Goal: Task Accomplishment & Management: Use online tool/utility

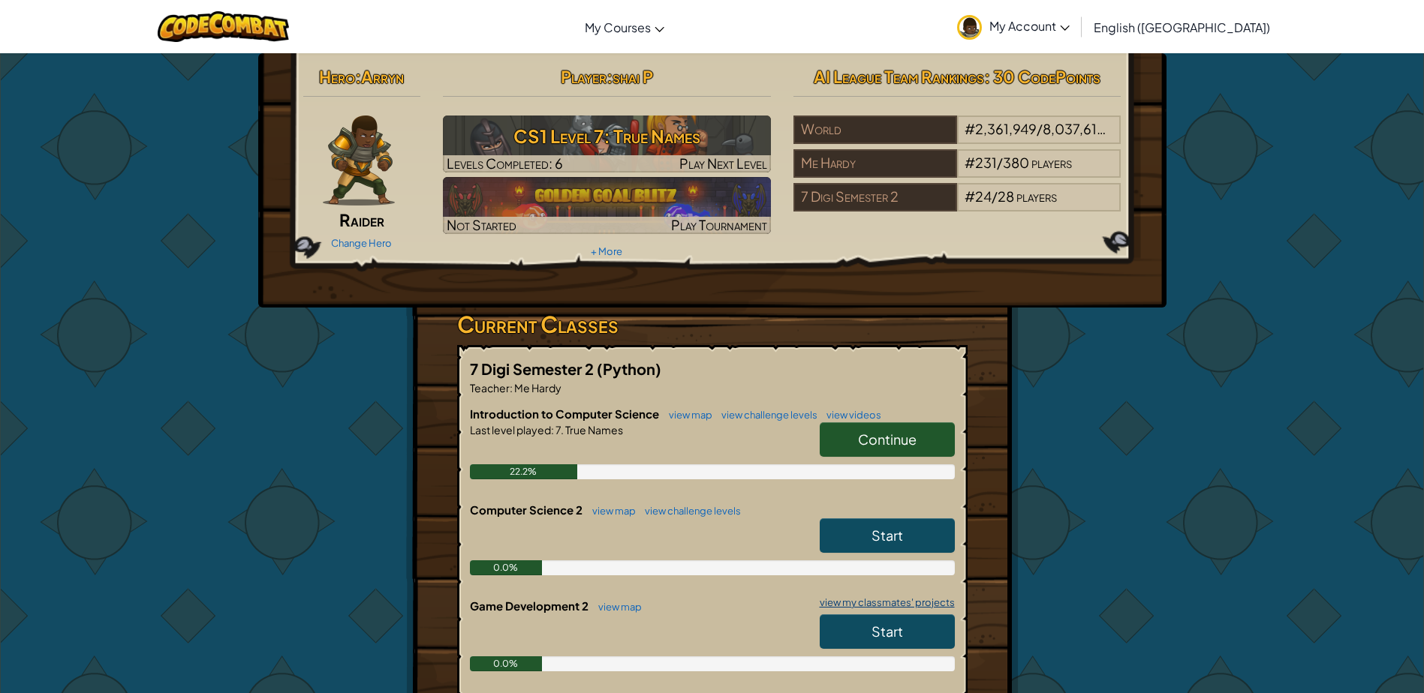
scroll to position [300, 0]
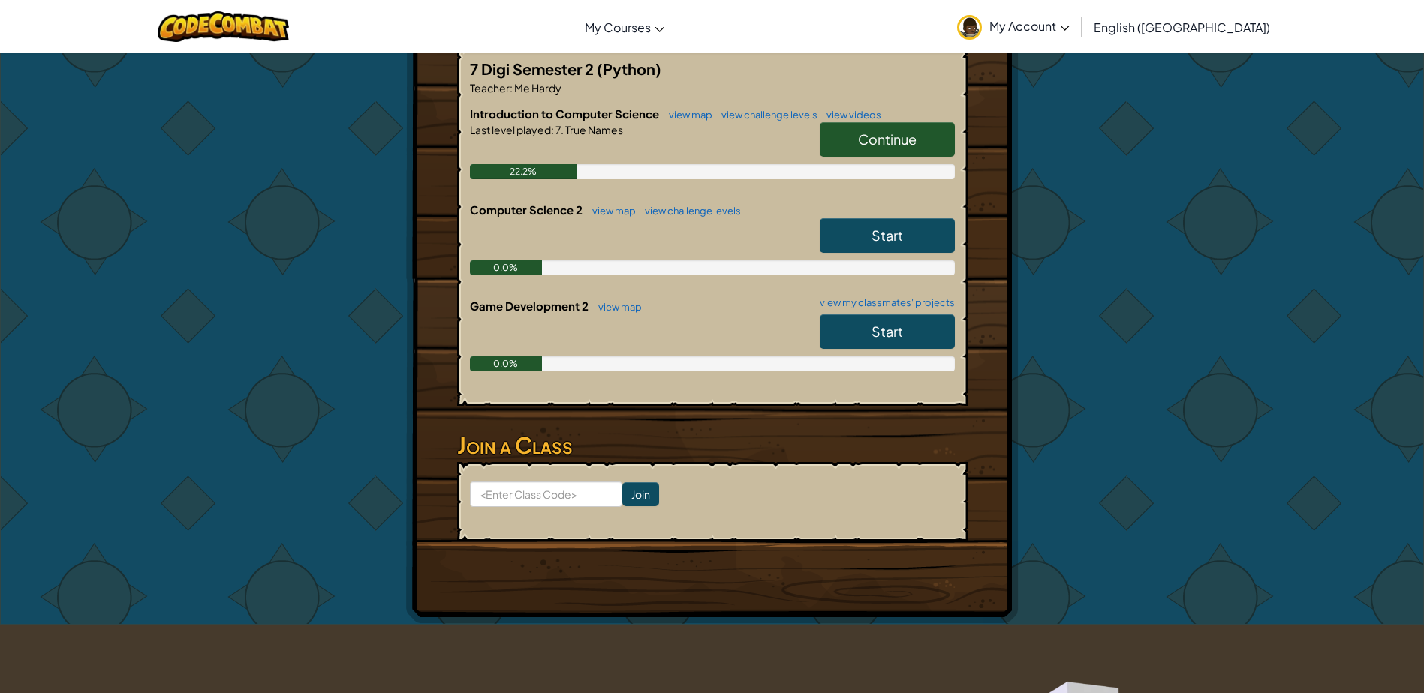
click at [855, 331] on link "Start" at bounding box center [886, 331] width 135 height 35
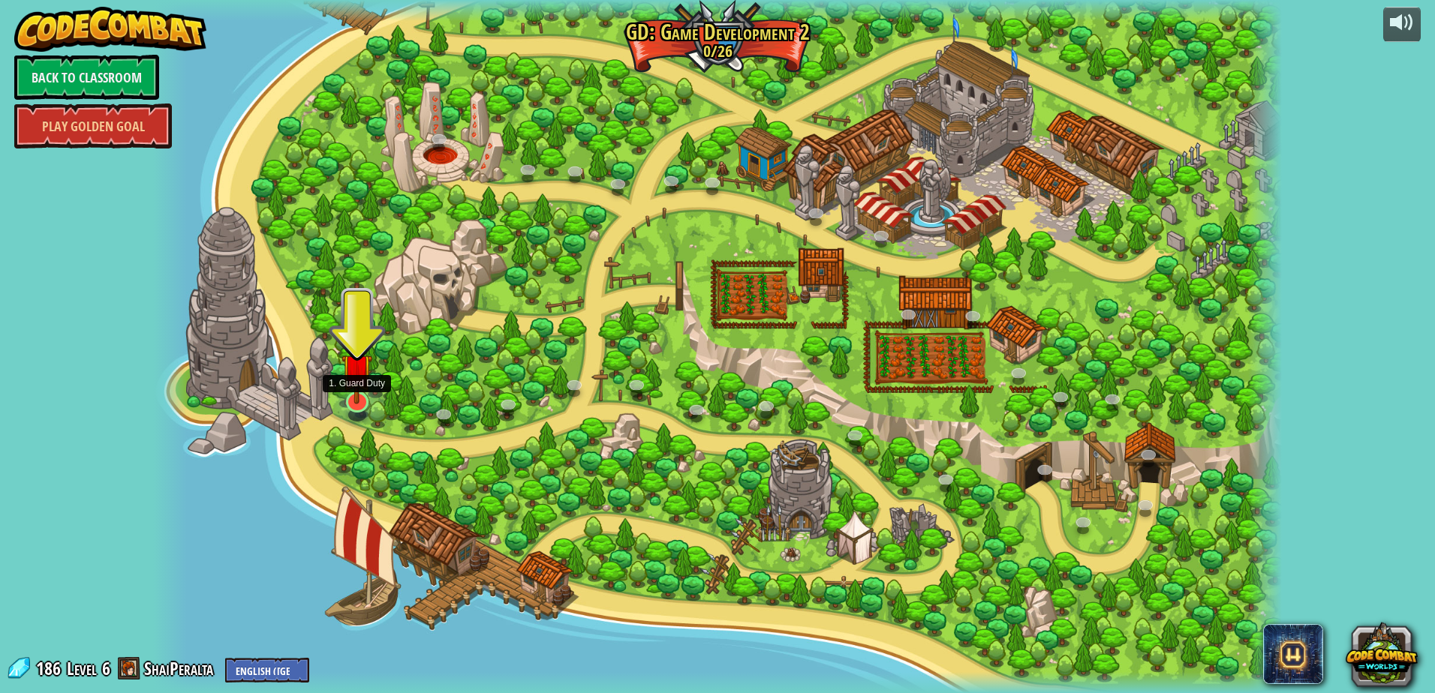
click at [352, 375] on img at bounding box center [356, 369] width 31 height 71
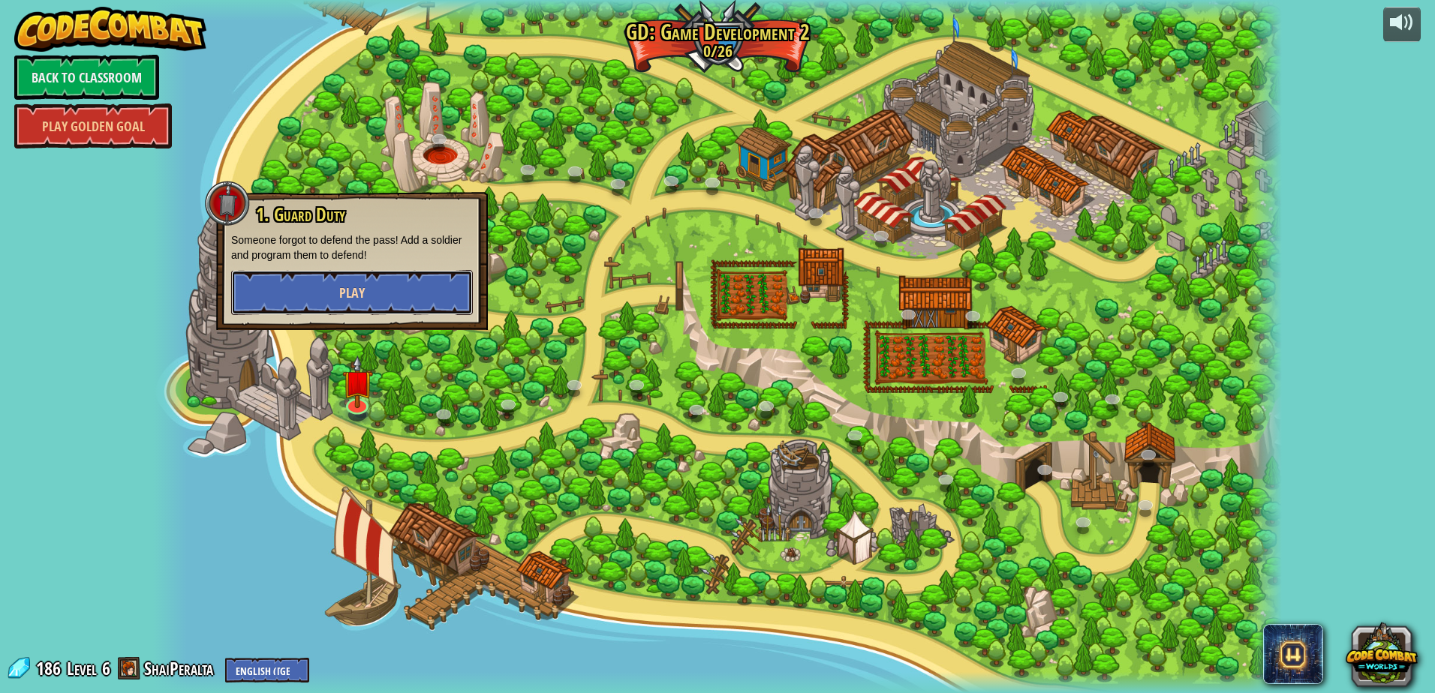
click at [387, 285] on button "Play" at bounding box center [352, 292] width 242 height 45
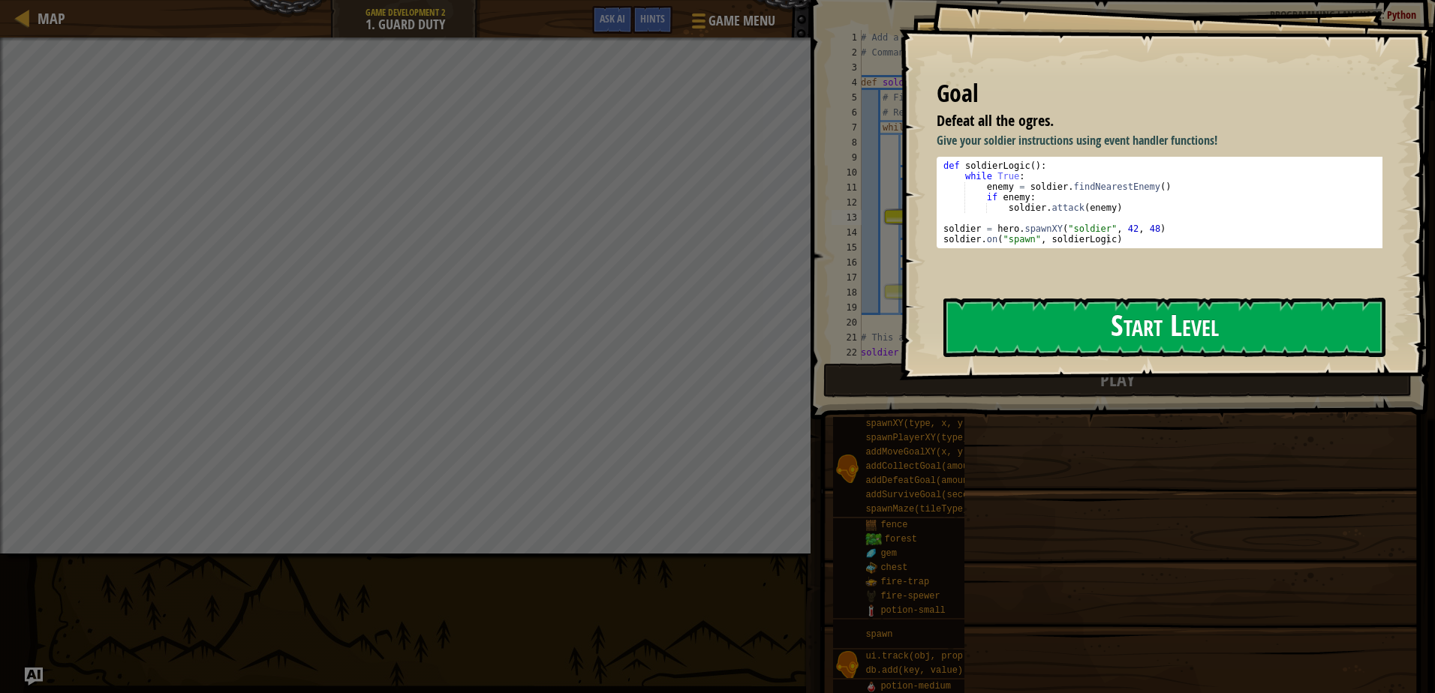
click at [1141, 327] on button "Start Level" at bounding box center [1164, 327] width 442 height 59
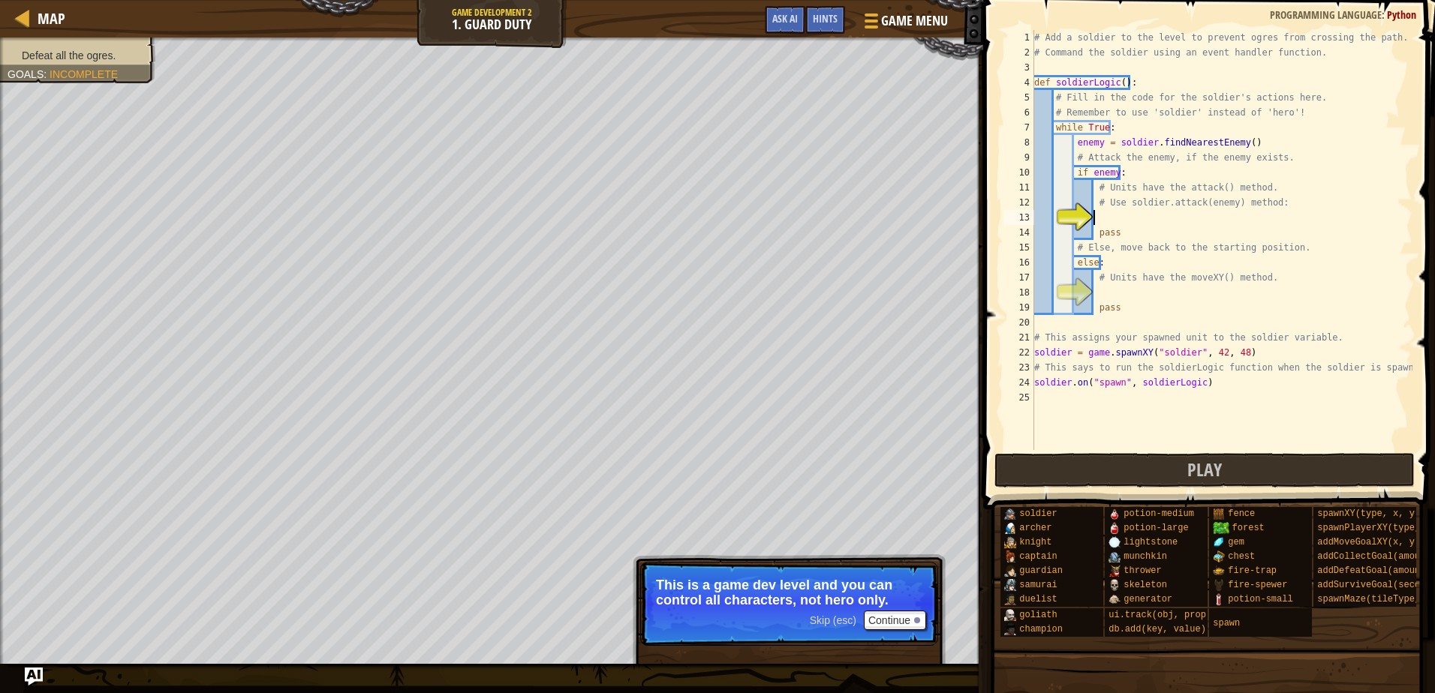
type textarea "u"
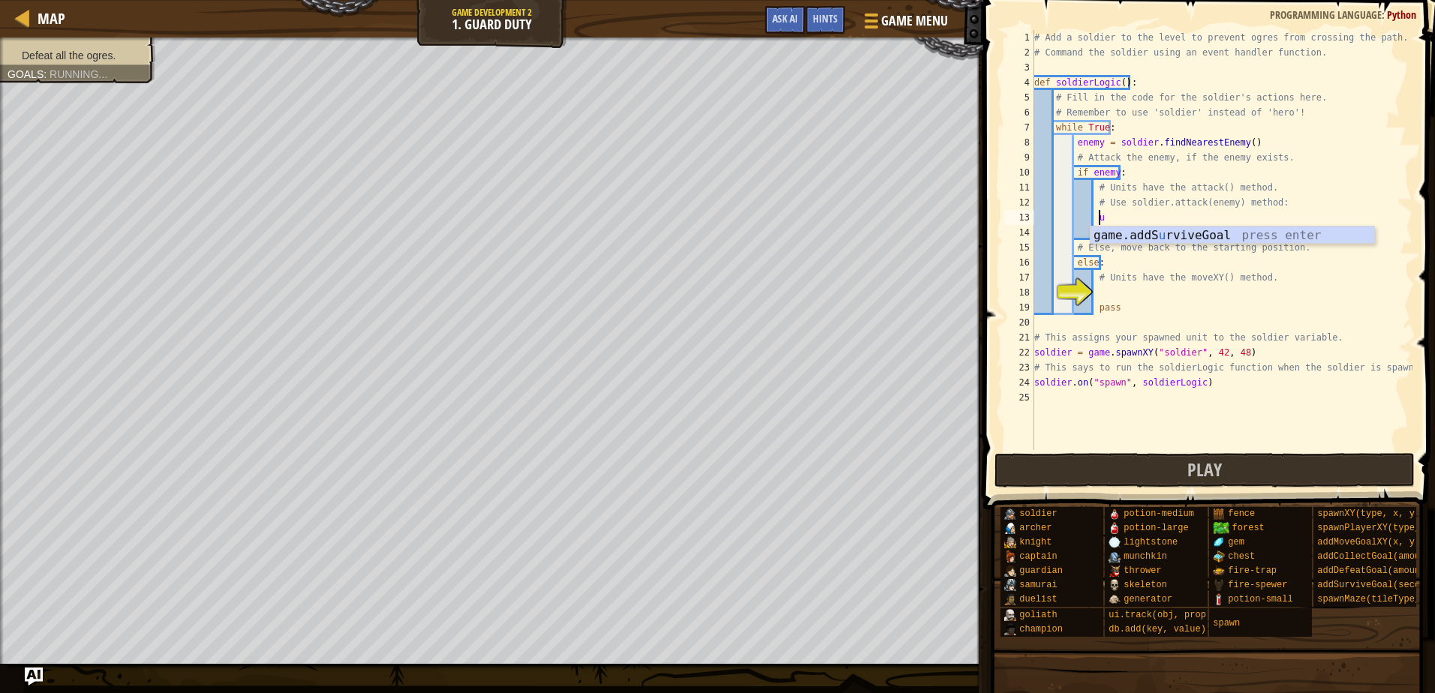
scroll to position [7, 5]
click at [1164, 239] on div "game.addS u rviveGoal press enter" at bounding box center [1232, 254] width 284 height 54
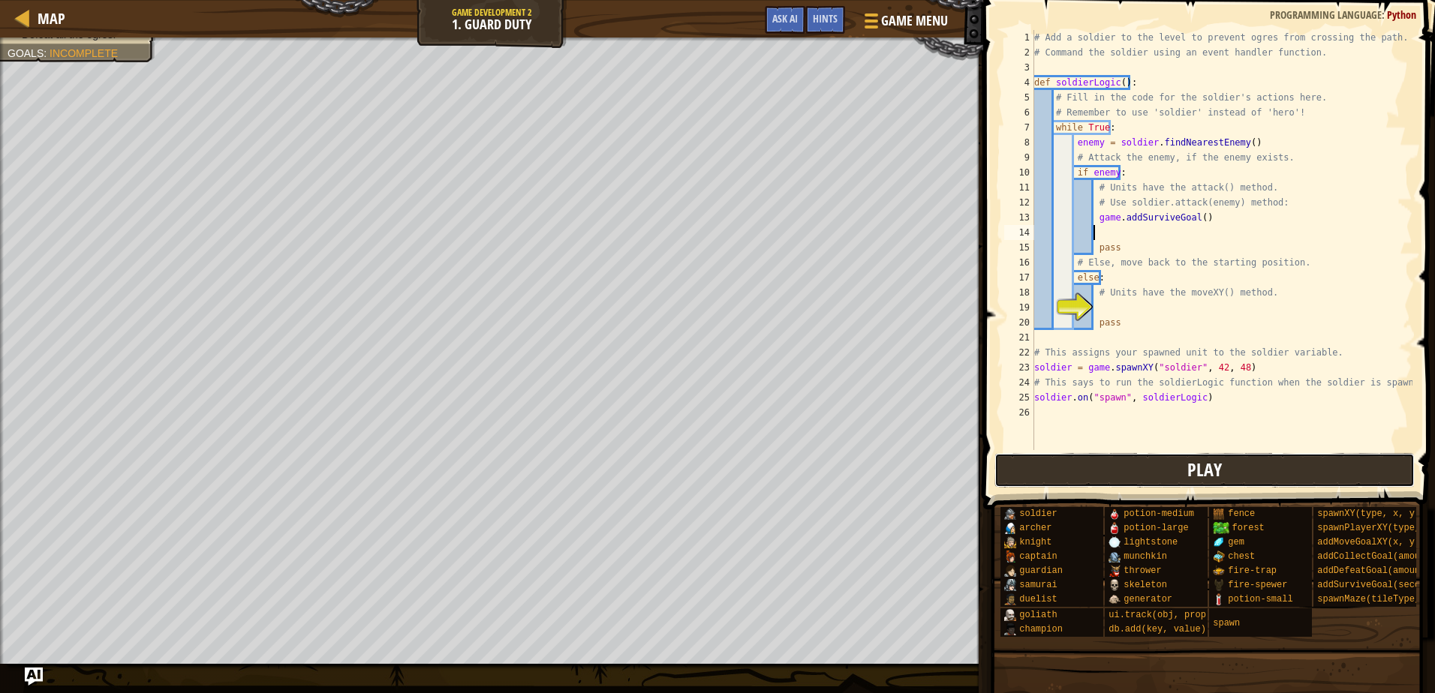
click at [1207, 473] on span "Play" at bounding box center [1204, 470] width 35 height 24
click at [38, 23] on span "Map" at bounding box center [52, 18] width 28 height 20
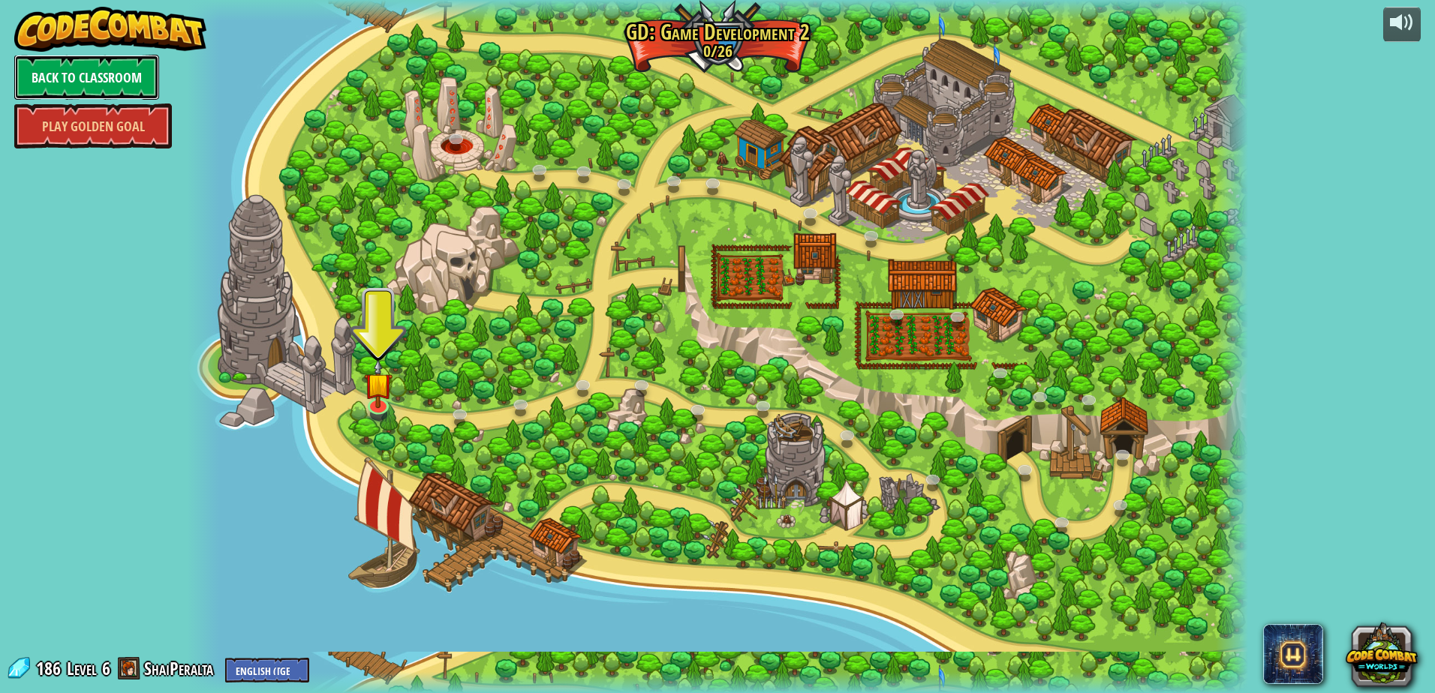
click at [101, 59] on link "Back to Classroom" at bounding box center [86, 77] width 145 height 45
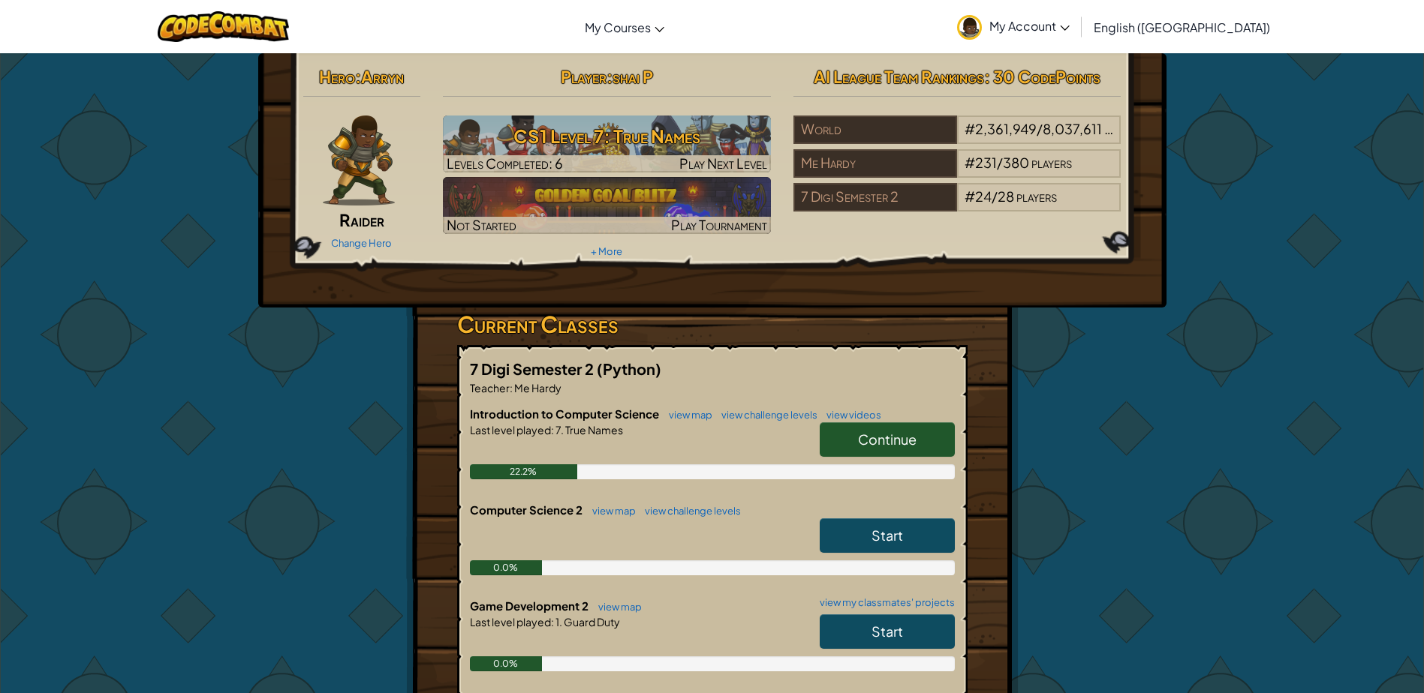
click at [918, 443] on link "Continue" at bounding box center [886, 439] width 135 height 35
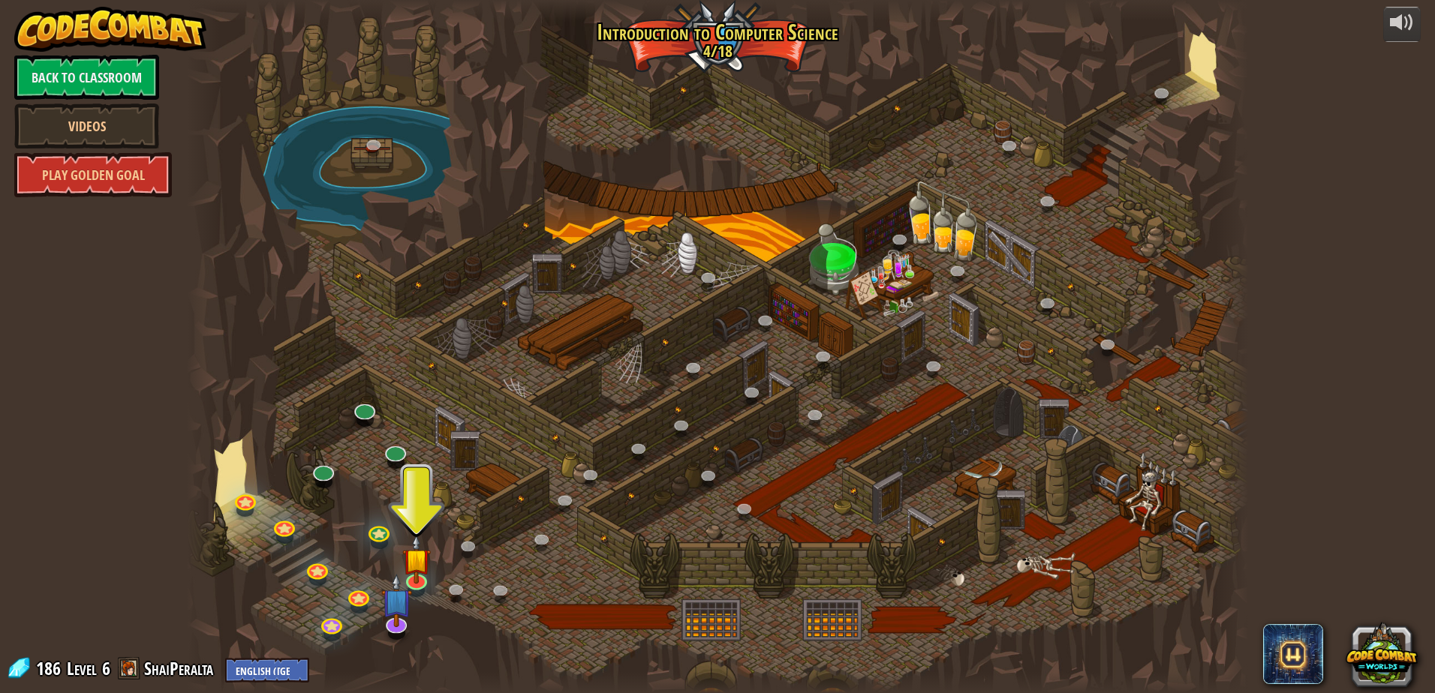
click at [396, 540] on div at bounding box center [717, 346] width 1061 height 693
click at [406, 561] on img at bounding box center [416, 548] width 29 height 65
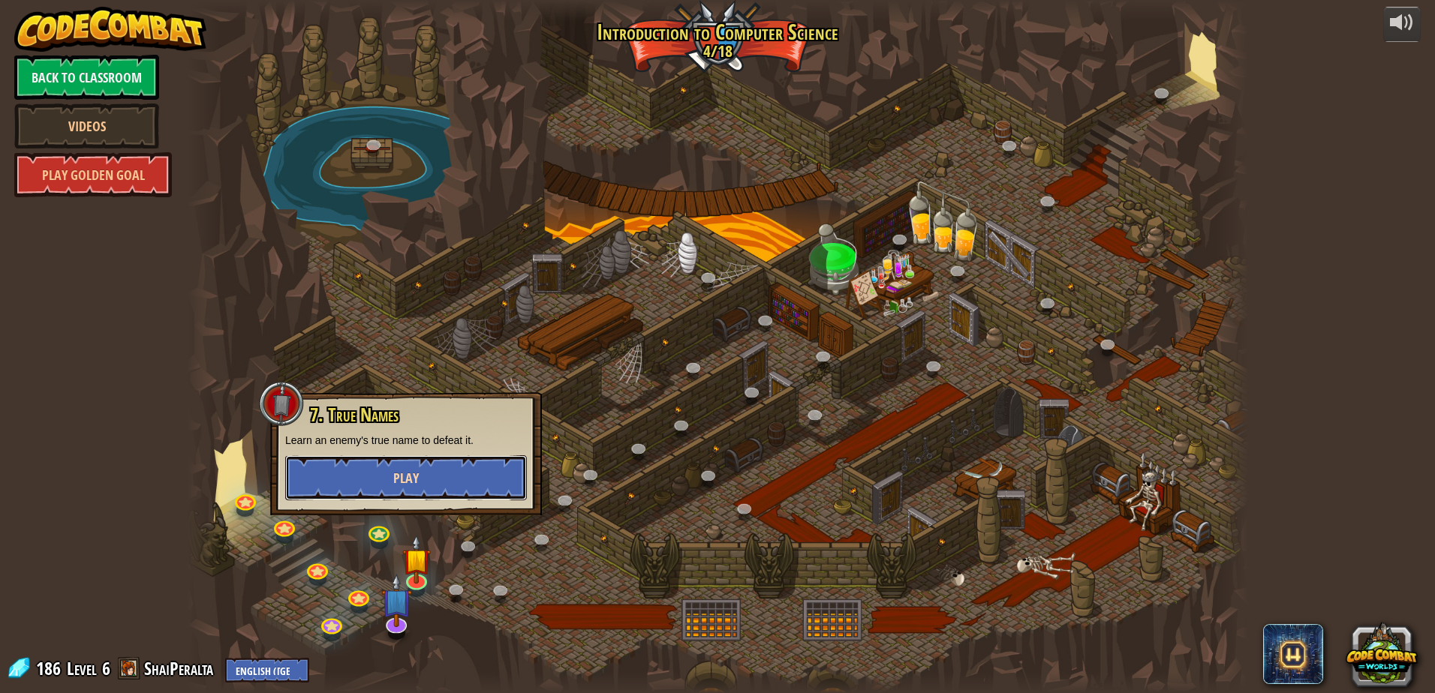
click at [374, 477] on button "Play" at bounding box center [406, 477] width 242 height 45
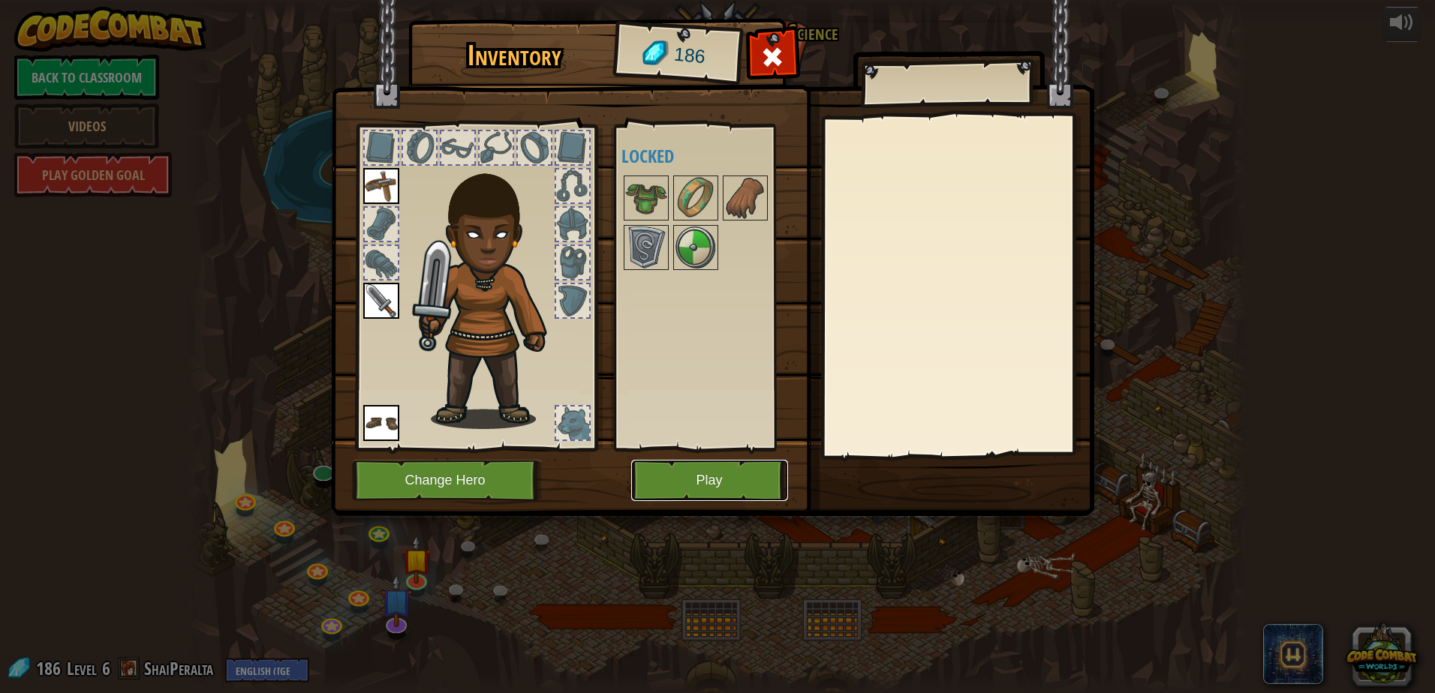
click at [690, 491] on button "Play" at bounding box center [709, 480] width 157 height 41
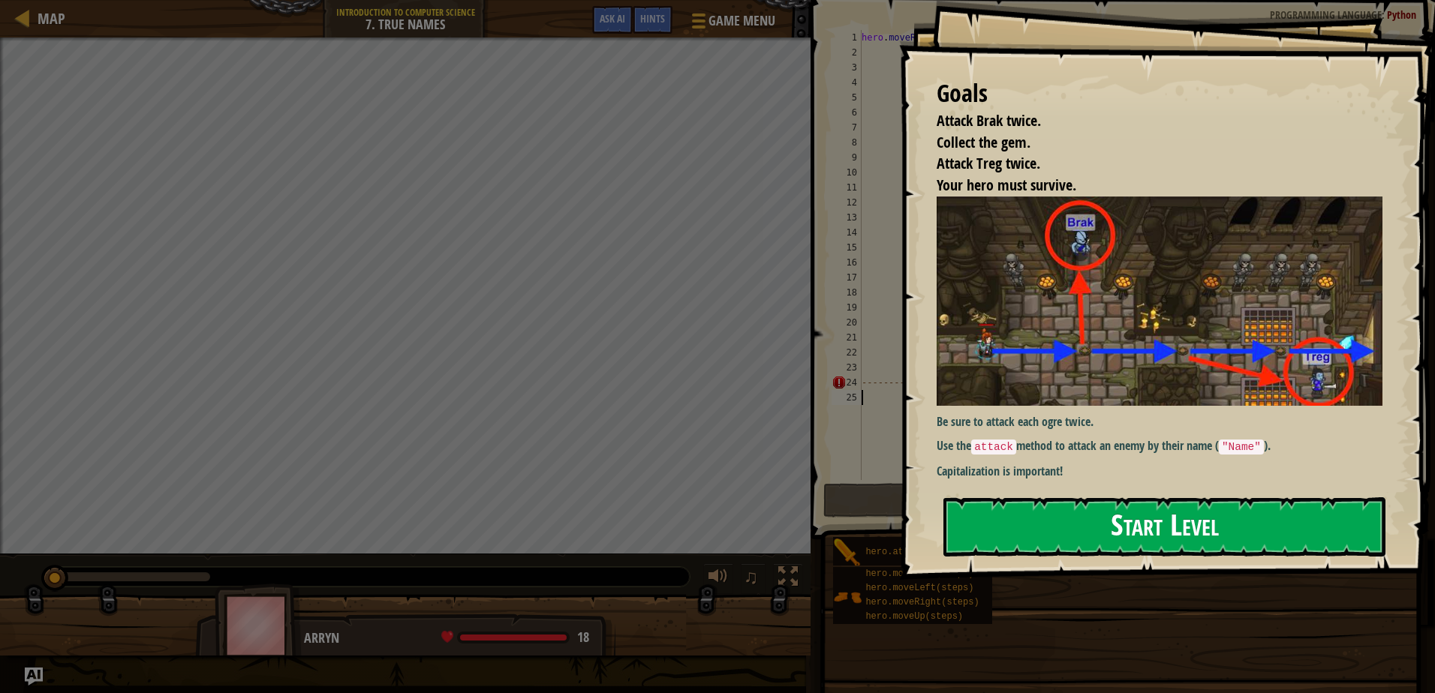
click at [1001, 519] on button "Start Level" at bounding box center [1164, 527] width 442 height 59
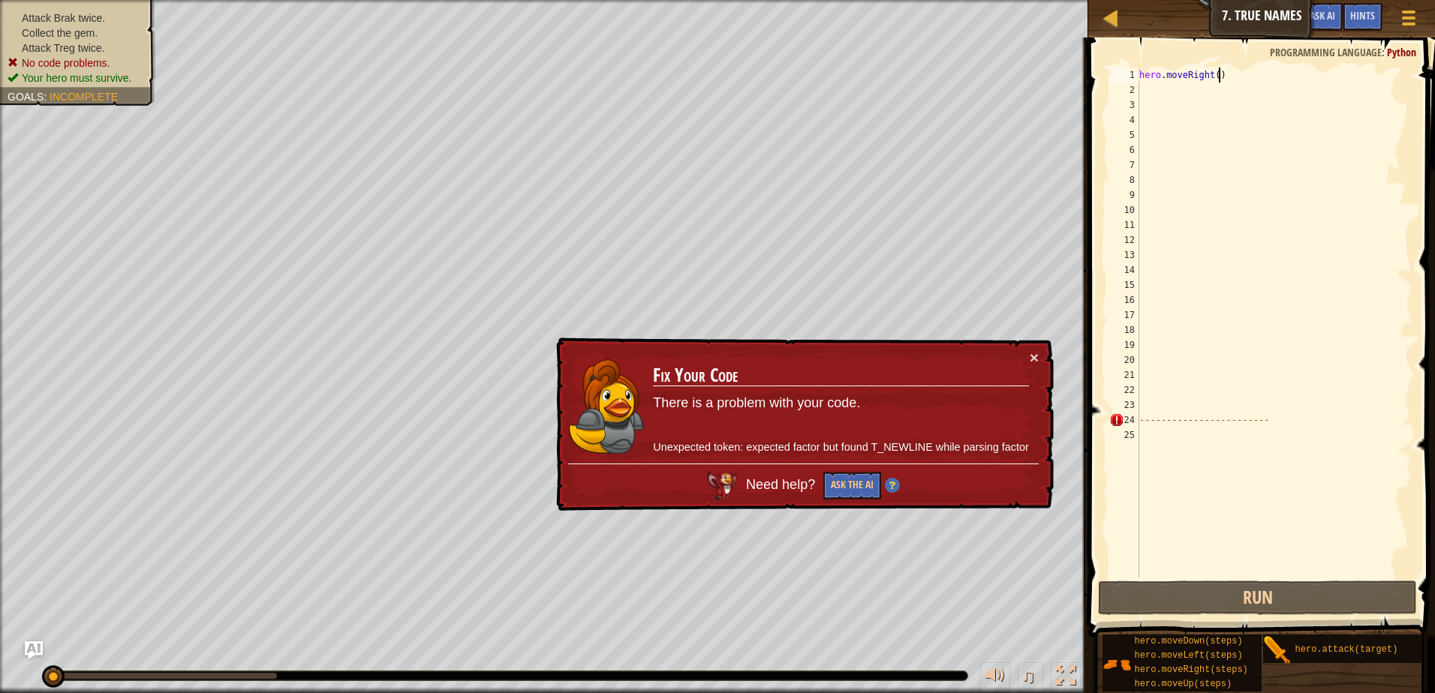
click at [1232, 76] on div "hero . moveRight ( ) ------------------------" at bounding box center [1274, 338] width 276 height 540
type textarea "hero.moveRight()"
click at [1174, 113] on div "hero . moveRight ( ) ------------------------" at bounding box center [1274, 338] width 276 height 540
click at [1163, 98] on div "hero . moveRight ( ) ------------------------" at bounding box center [1274, 338] width 276 height 540
click at [1163, 97] on div "hero . moveRight ( ) ------------------------" at bounding box center [1274, 338] width 276 height 540
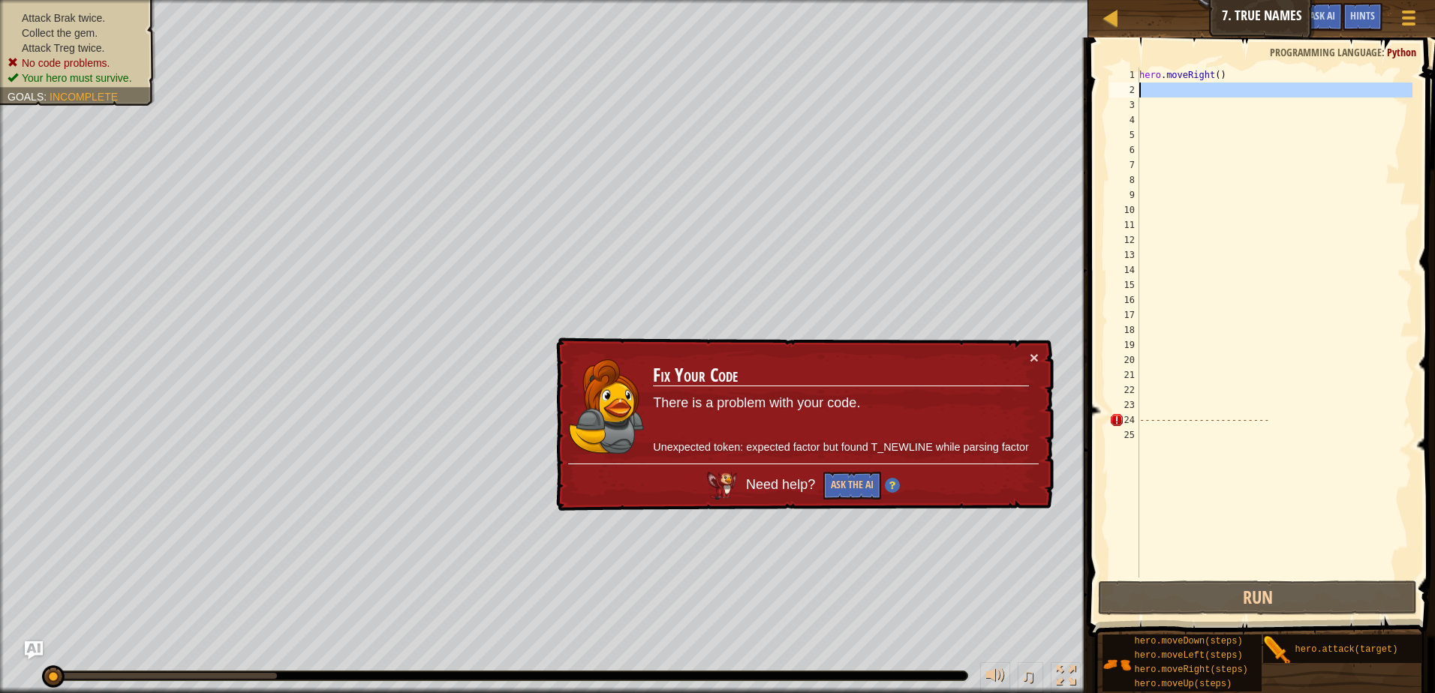
type textarea "h"
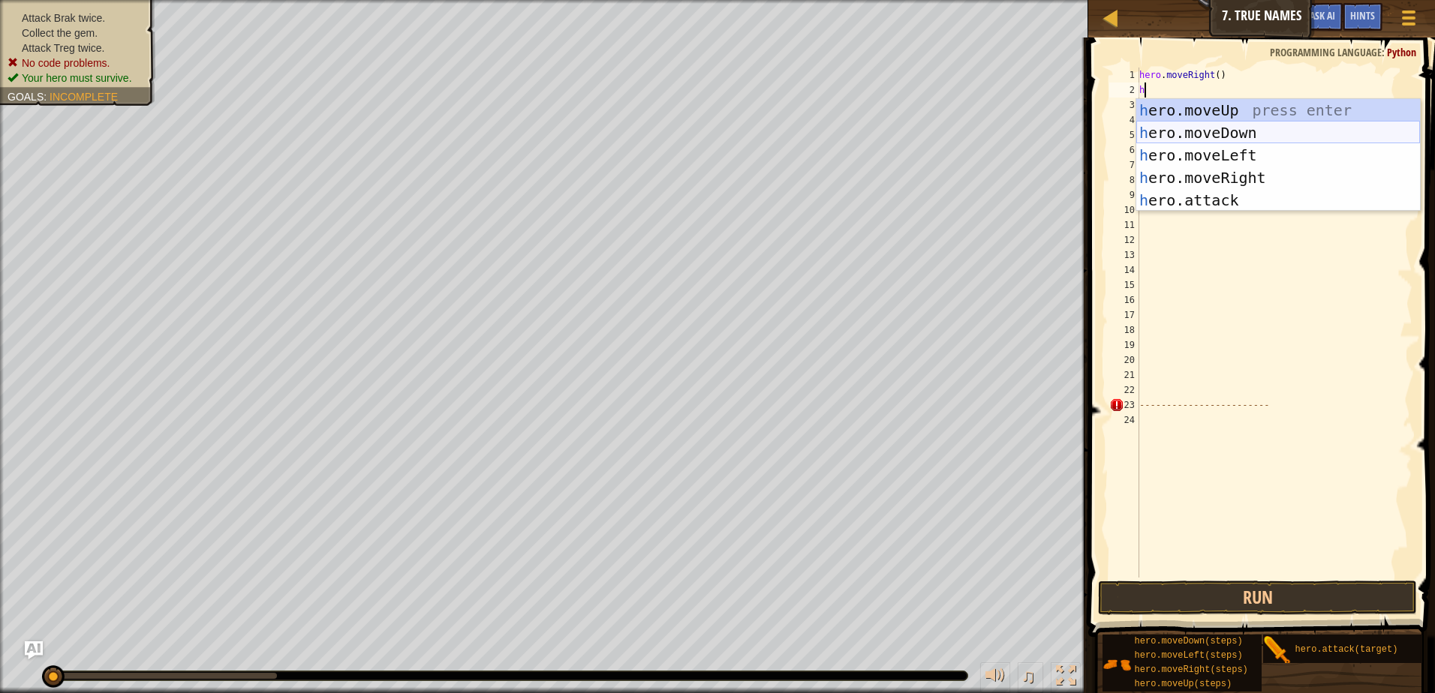
click at [1154, 141] on div "h ero.moveUp press enter h ero.moveDown press enter h ero.moveLeft press enter …" at bounding box center [1278, 178] width 284 height 158
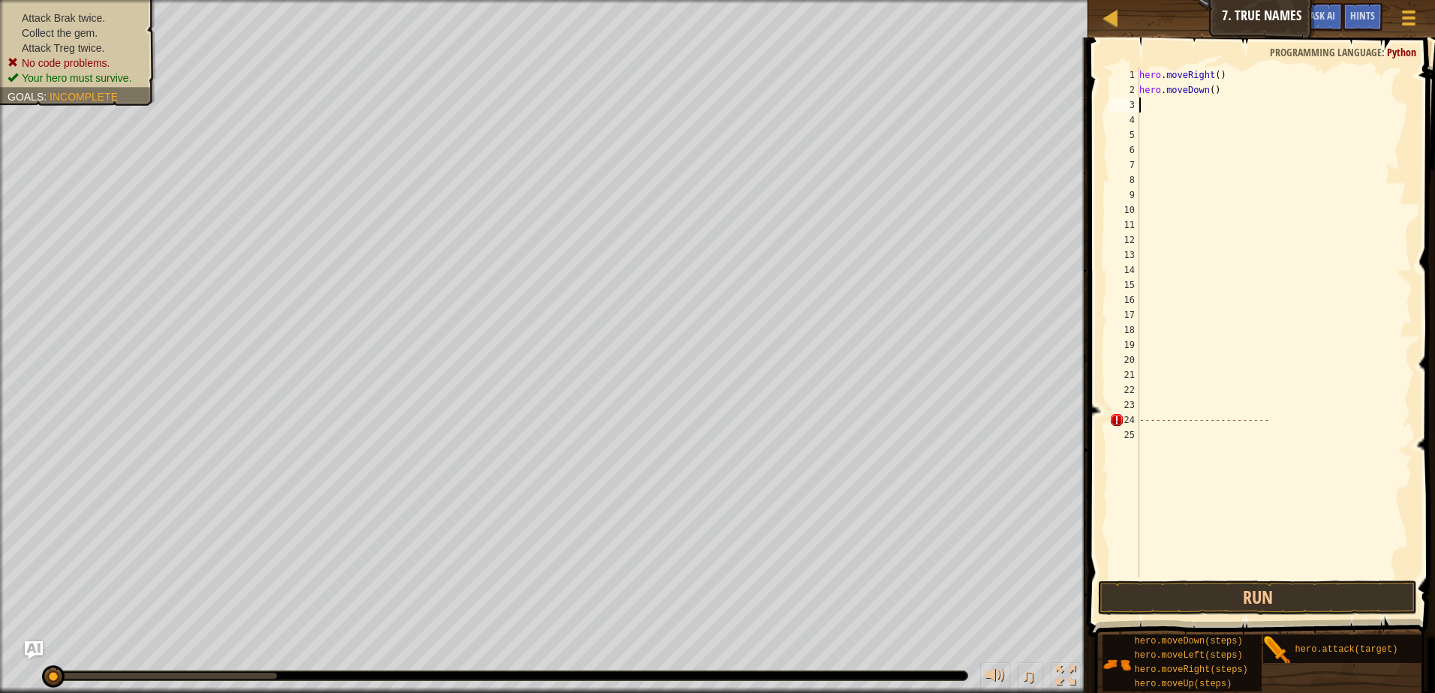
type textarea "h"
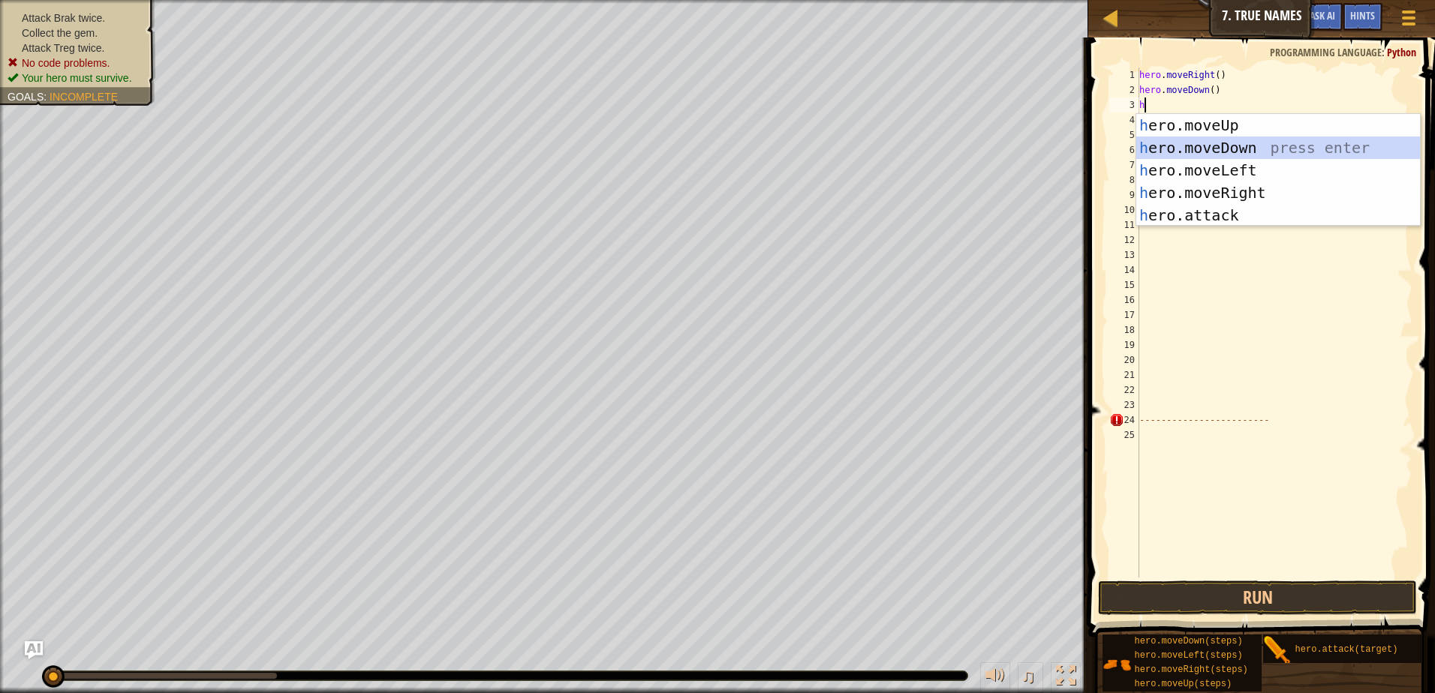
click at [1154, 141] on div "h ero.moveUp press enter h ero.moveDown press enter h ero.moveLeft press enter …" at bounding box center [1278, 193] width 284 height 158
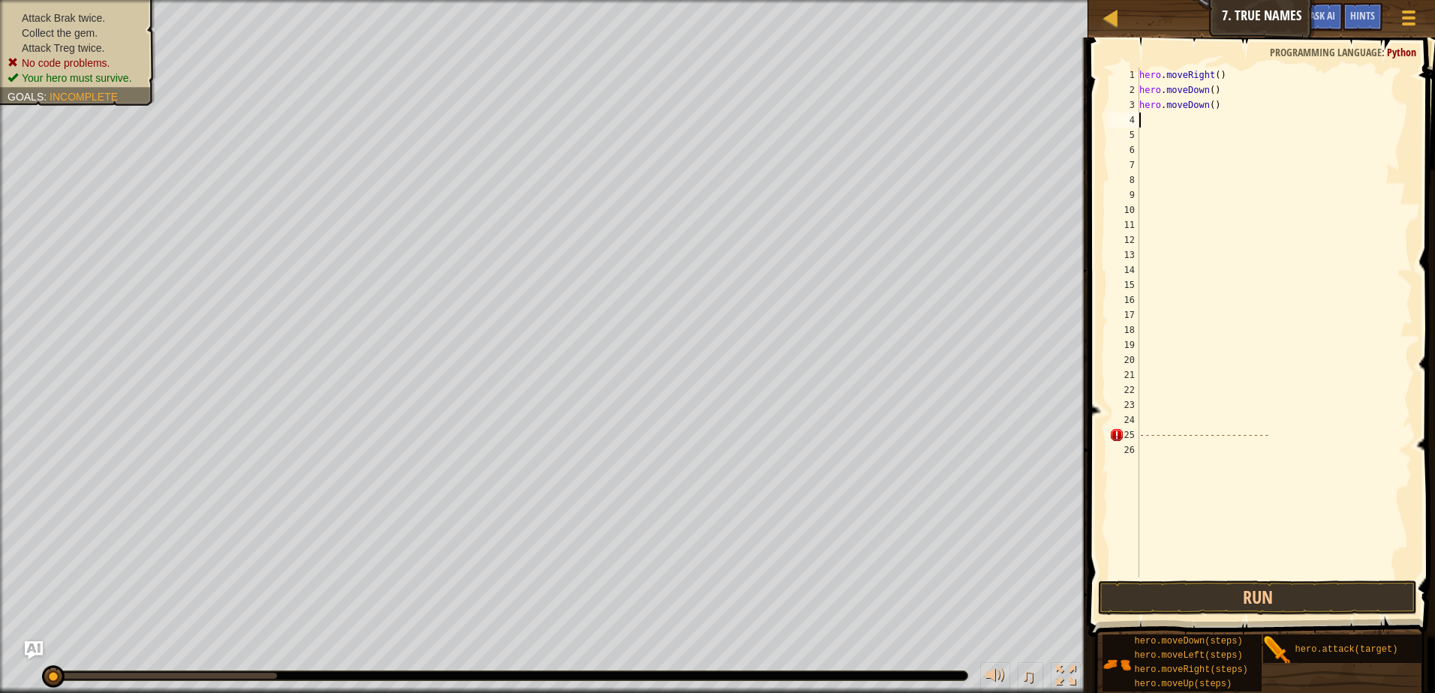
type textarea "h"
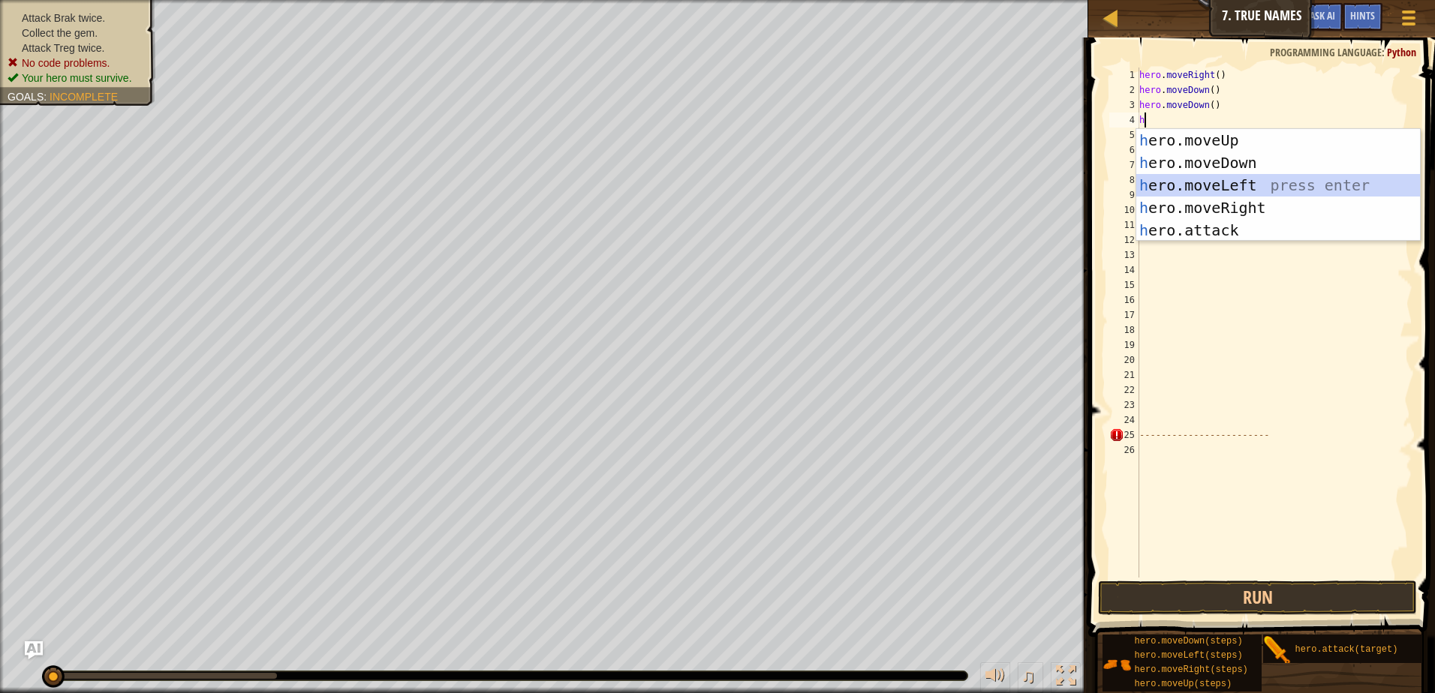
click at [1165, 195] on div "h ero.moveUp press enter h ero.moveDown press enter h ero.moveLeft press enter …" at bounding box center [1278, 208] width 284 height 158
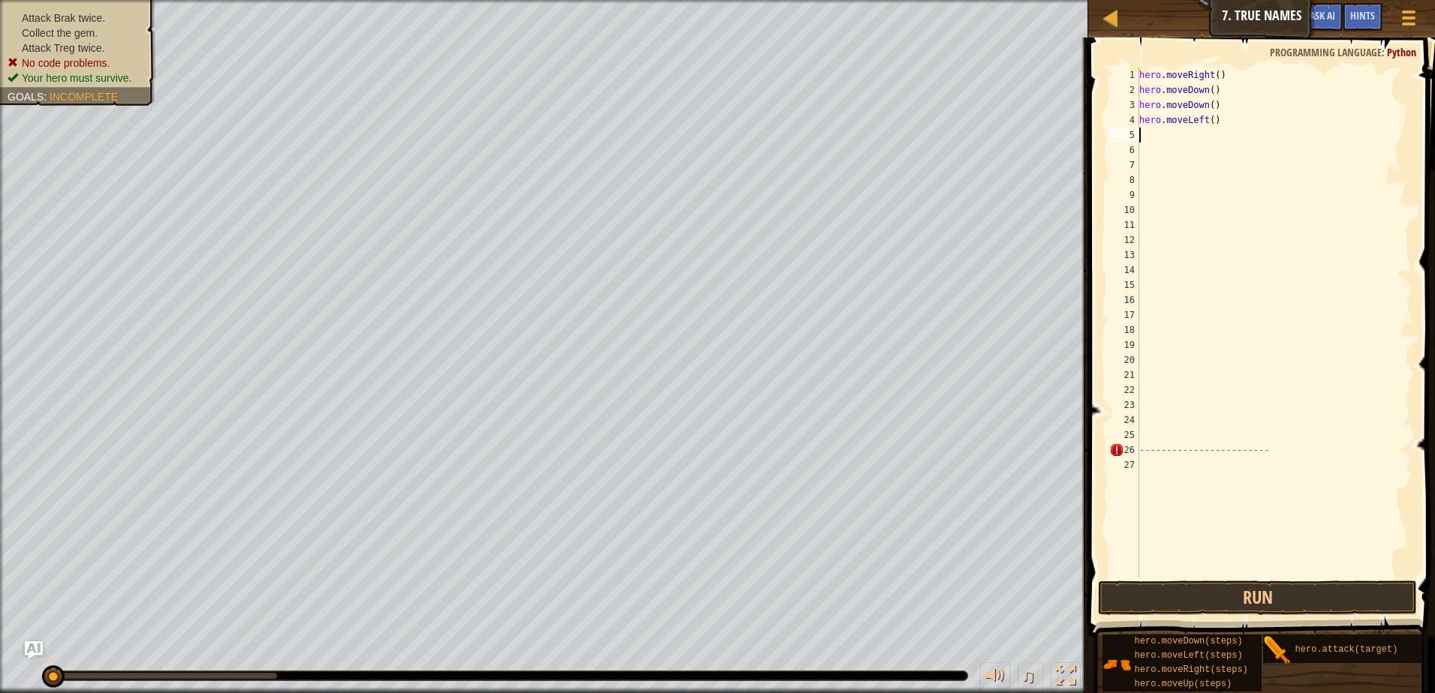
type textarea "h"
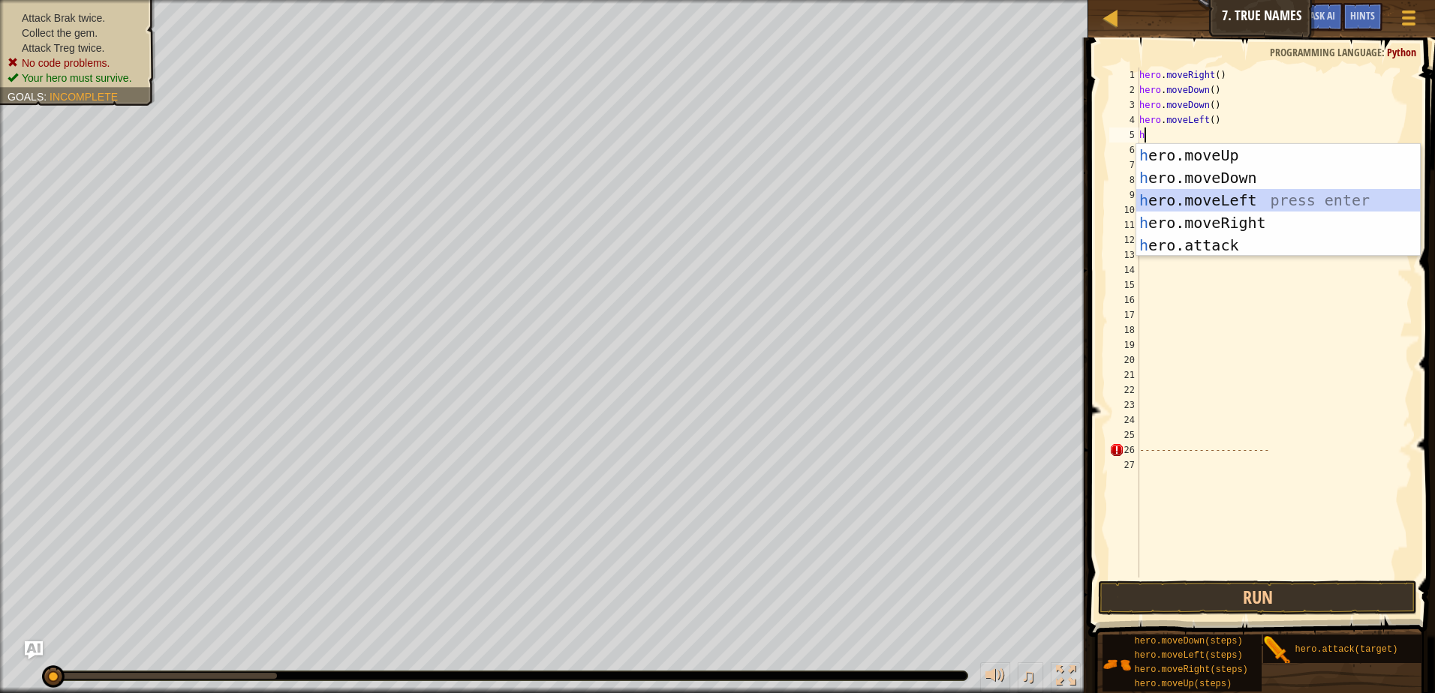
click at [1167, 206] on div "h ero.moveUp press enter h ero.moveDown press enter h ero.moveLeft press enter …" at bounding box center [1278, 223] width 284 height 158
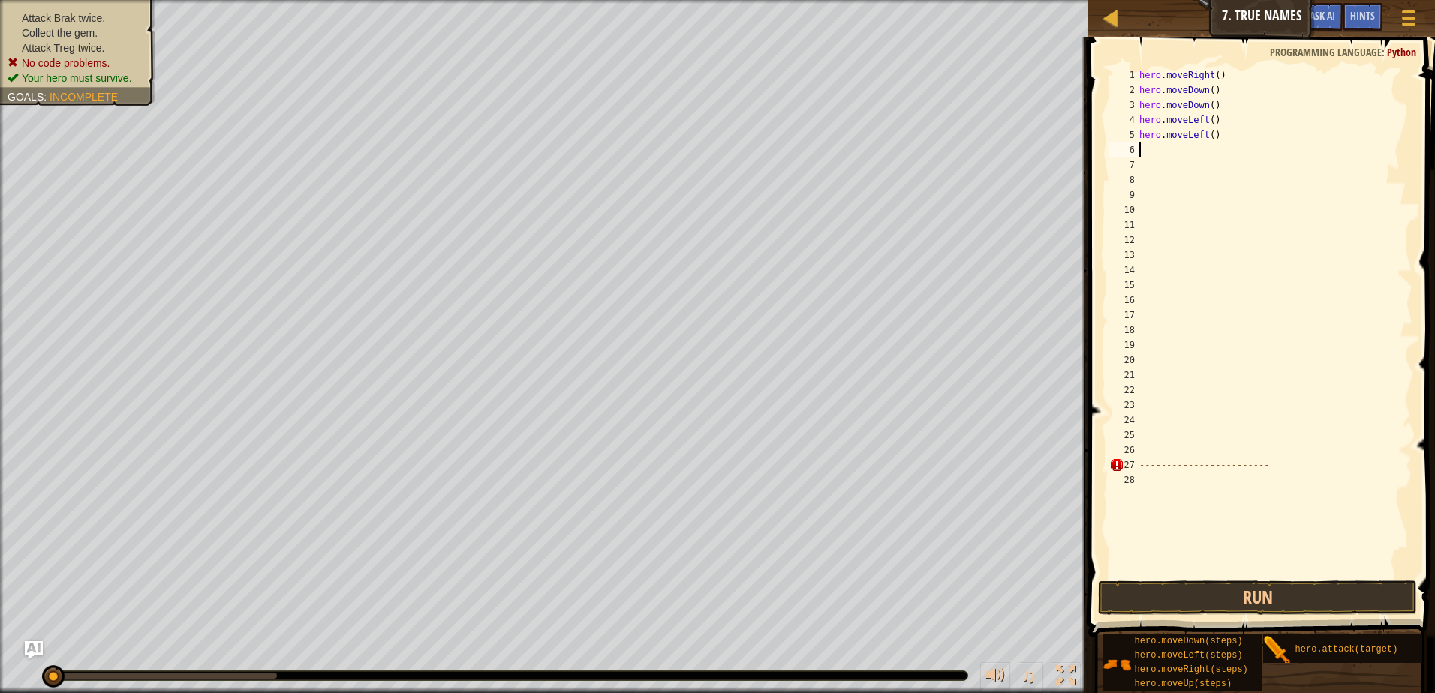
type textarea "h"
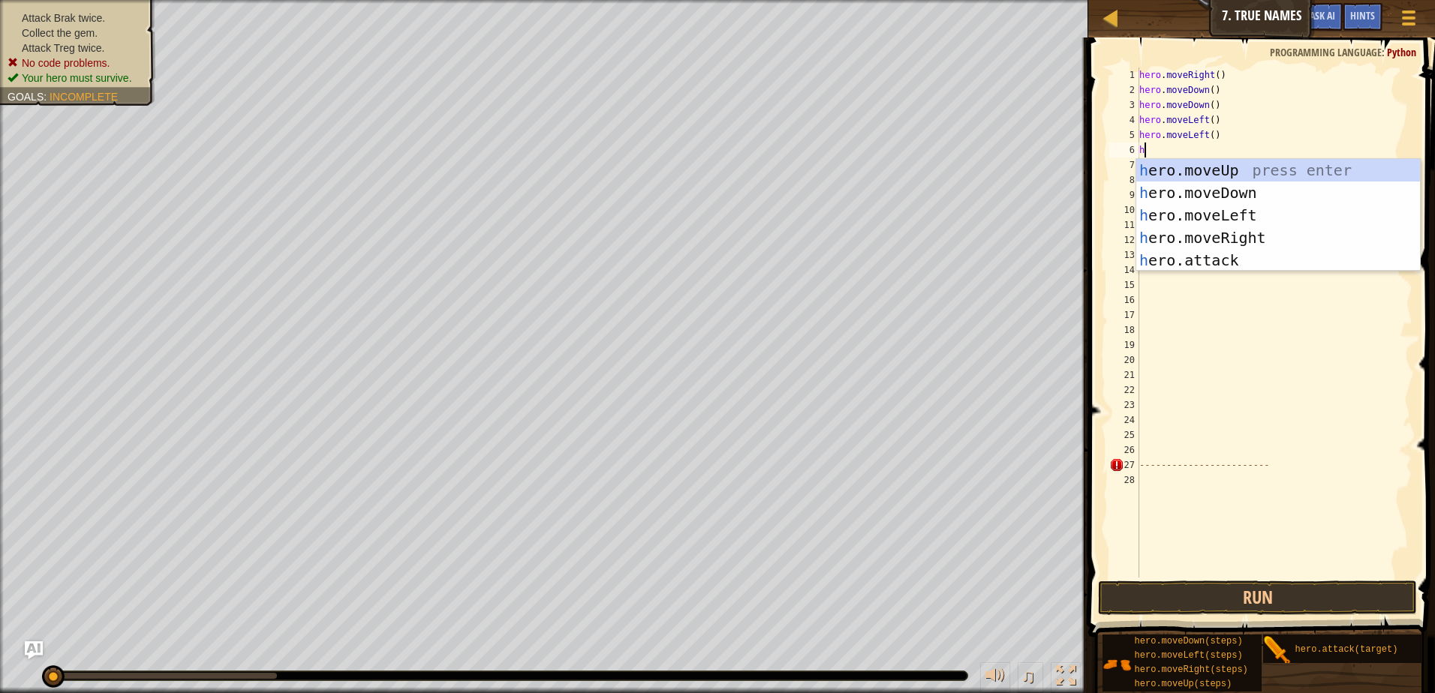
click at [1167, 206] on div "h ero.moveUp press enter h ero.moveDown press enter h ero.moveLeft press enter …" at bounding box center [1278, 238] width 284 height 158
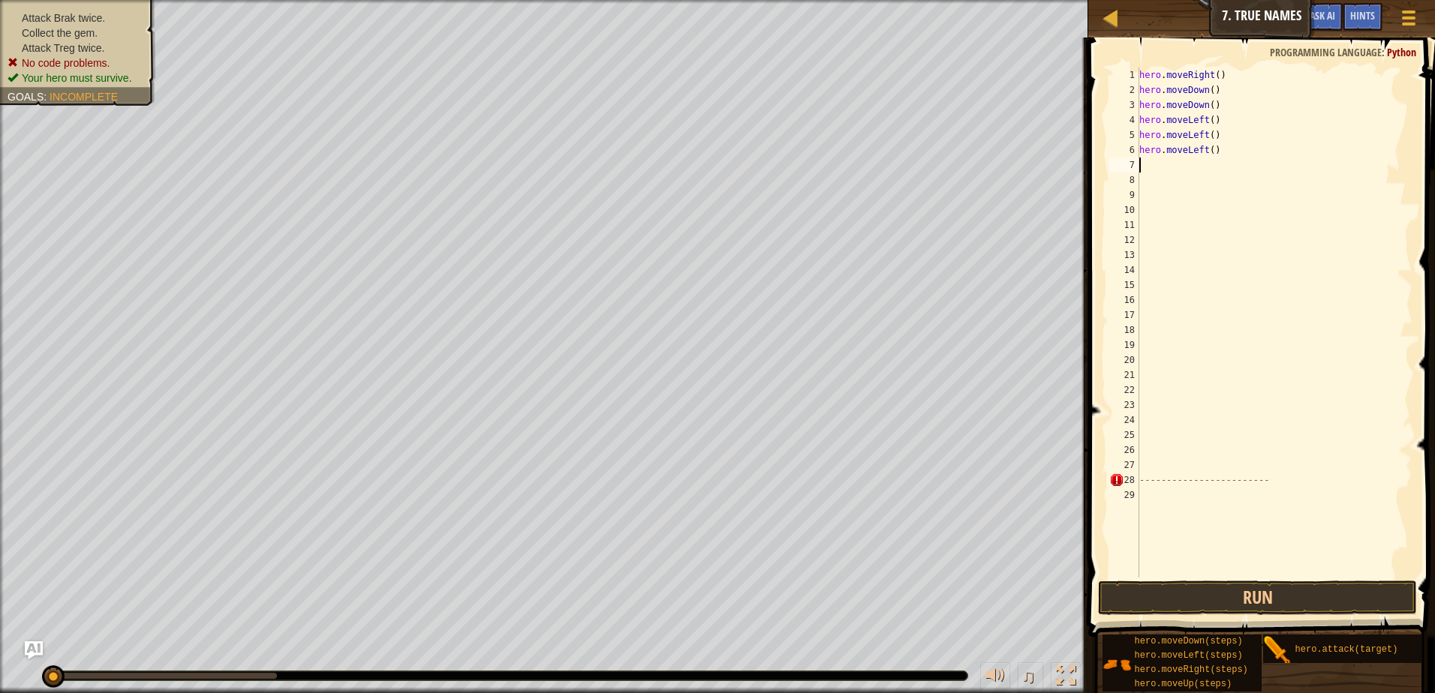
type textarea "h"
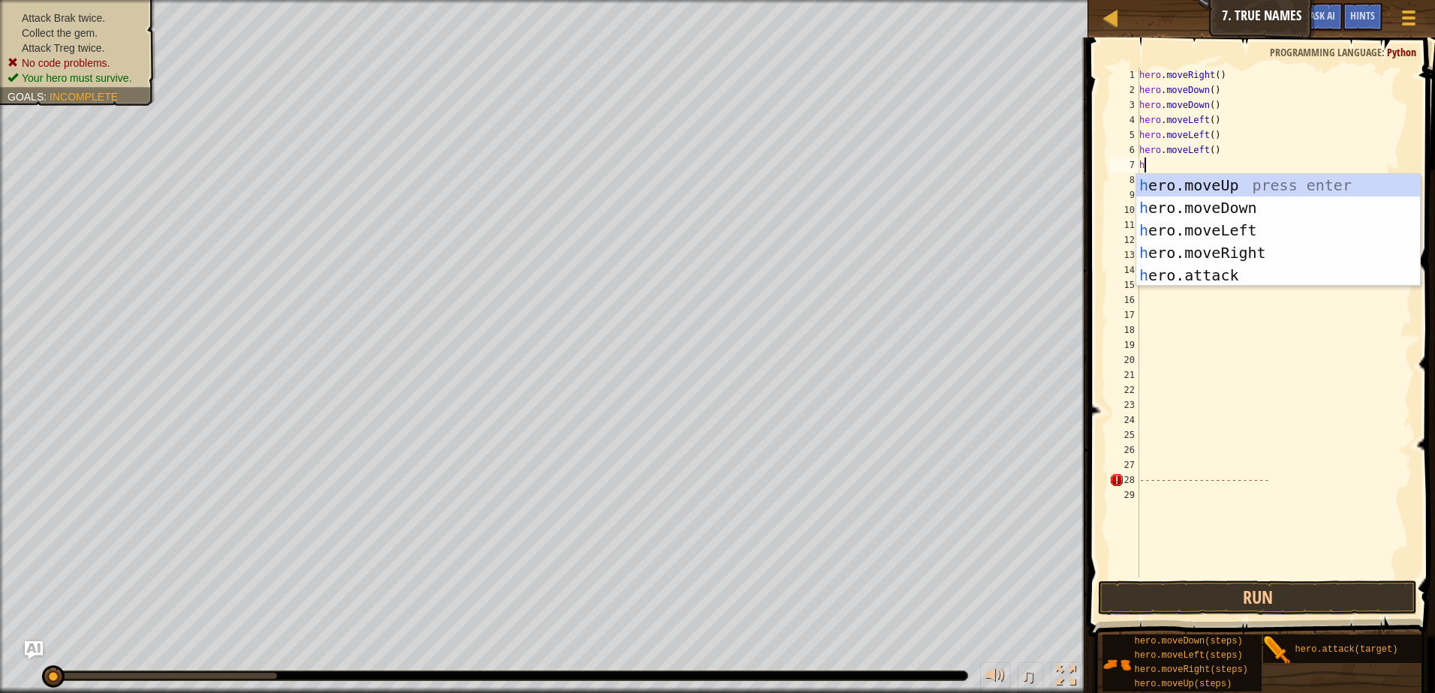
click at [1180, 232] on div "h ero.moveUp press enter h ero.moveDown press enter h ero.moveLeft press enter …" at bounding box center [1278, 253] width 284 height 158
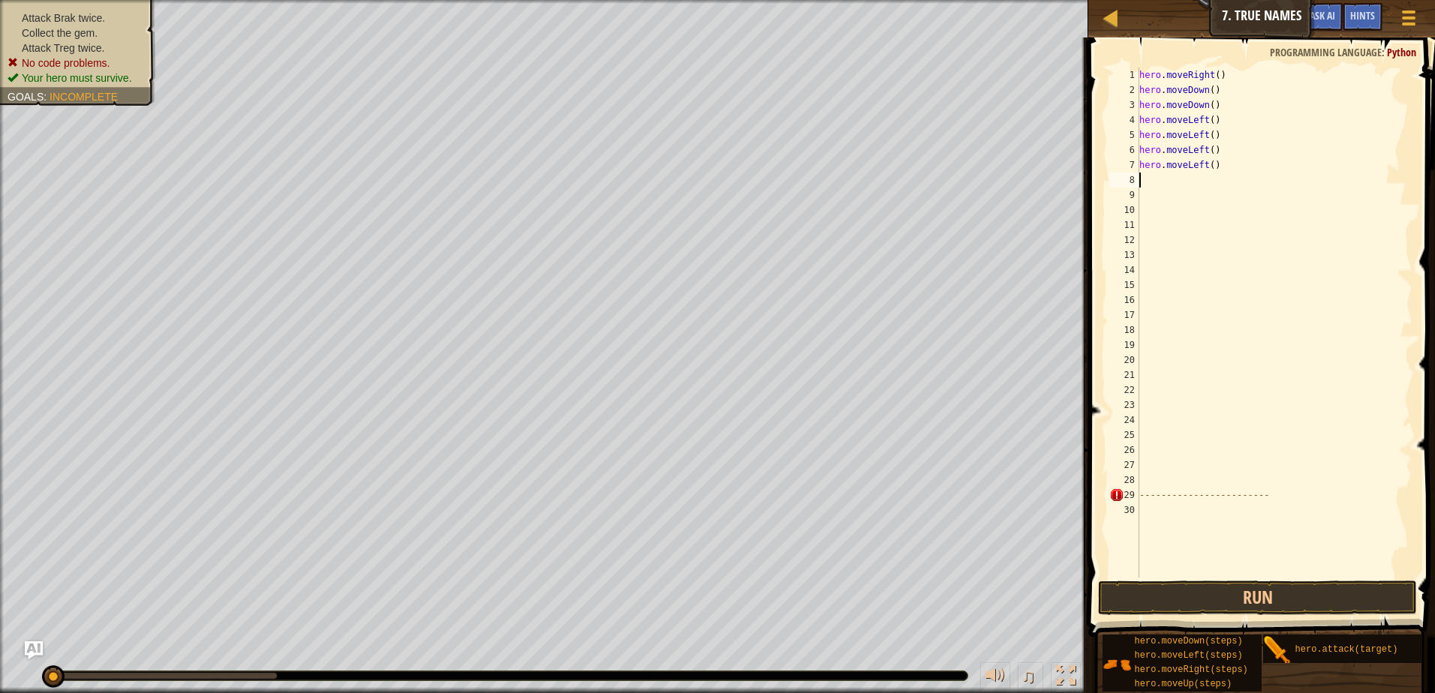
click at [1203, 276] on div "hero . moveRight ( ) hero . moveDown ( ) hero . moveDown ( ) hero . moveLeft ( …" at bounding box center [1274, 338] width 276 height 540
type textarea "h"
click at [1204, 266] on div "hero . moveRight ( ) hero . moveDown ( ) hero . moveDown ( ) hero . moveLeft ( …" at bounding box center [1274, 338] width 276 height 540
drag, startPoint x: 1225, startPoint y: 324, endPoint x: 1236, endPoint y: 347, distance: 25.8
click at [1226, 326] on div "hero . moveRight ( ) hero . moveDown ( ) hero . moveDown ( ) hero . moveLeft ( …" at bounding box center [1274, 338] width 276 height 540
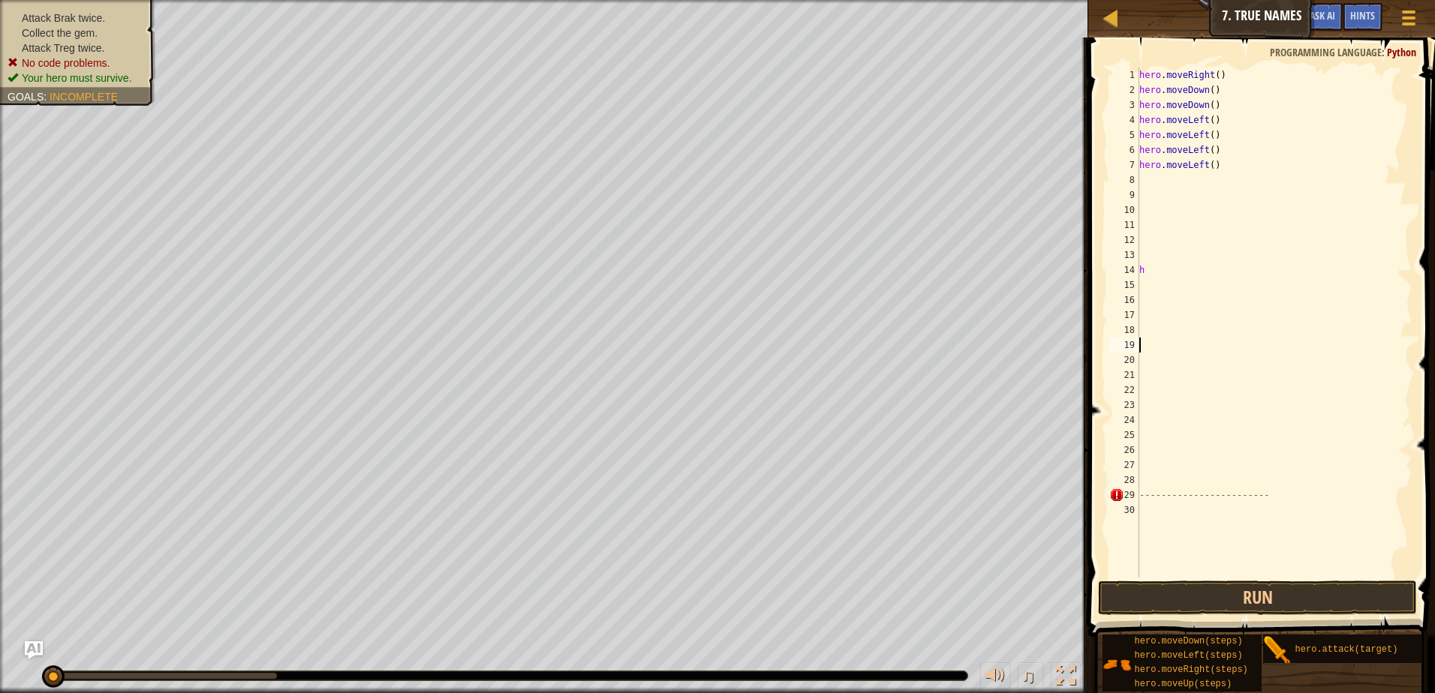
drag, startPoint x: 1236, startPoint y: 347, endPoint x: 1252, endPoint y: 392, distance: 47.7
click at [1252, 0] on body "Map Introduction to Computer Science 7. True Names Game Menu Done Hints Ask AI …" at bounding box center [717, 0] width 1435 height 0
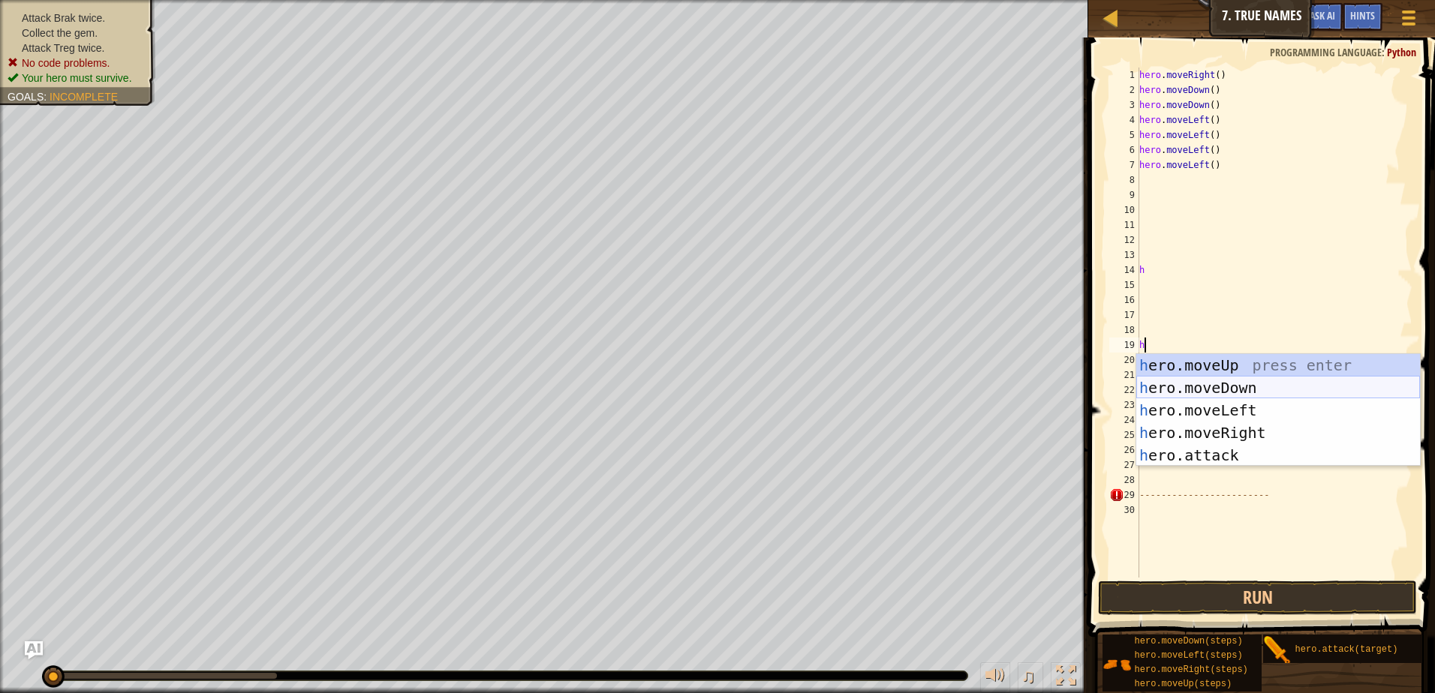
type textarea "hh"
click at [1255, 401] on div "hero . moveRight ( ) hero . moveDown ( ) hero . moveDown ( ) hero . moveLeft ( …" at bounding box center [1274, 338] width 276 height 540
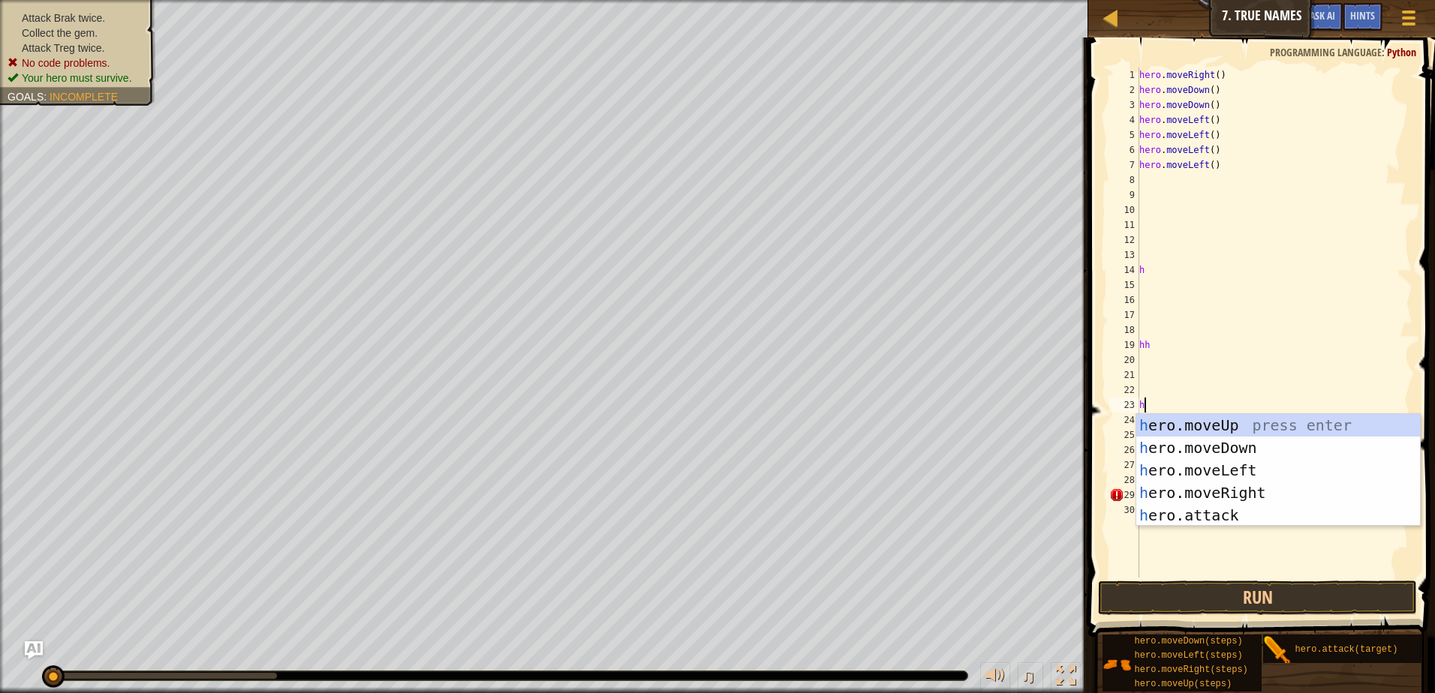
click at [1275, 0] on body "Map Introduction to Computer Science 7. True Names Game Menu Done Hints Ask AI …" at bounding box center [717, 0] width 1435 height 0
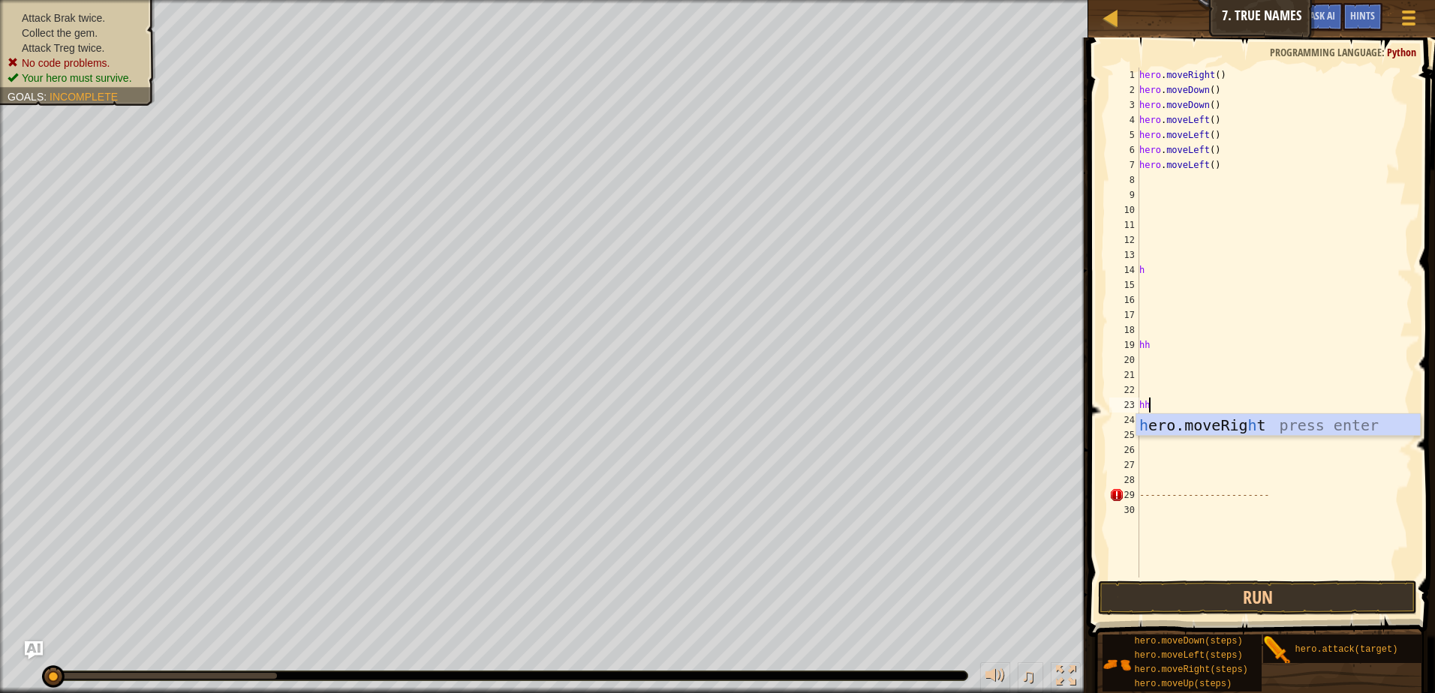
click at [1273, 0] on body "Map Introduction to Computer Science 7. True Names Game Menu Done Hints Ask AI …" at bounding box center [717, 0] width 1435 height 0
type textarea "hhhh"
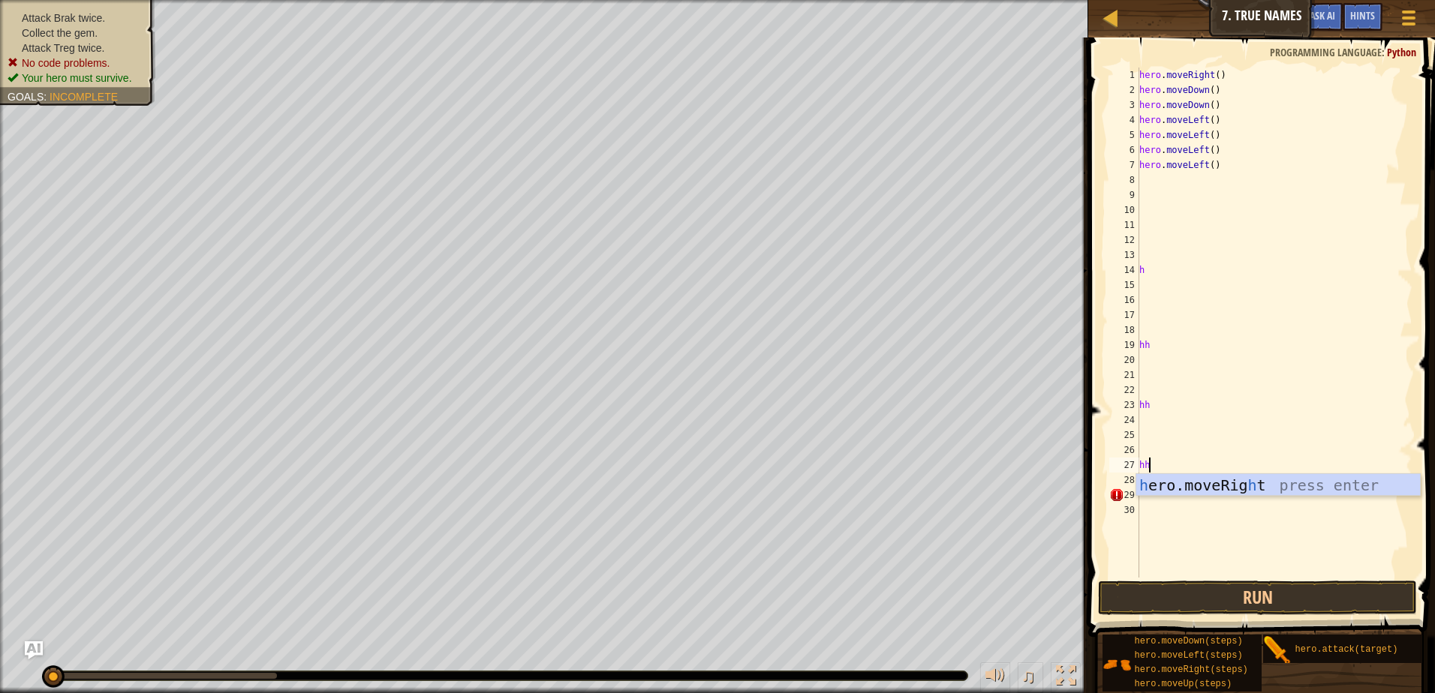
click at [1273, 488] on div "h ero.moveRig h t press enter" at bounding box center [1278, 508] width 284 height 68
type textarea "h"
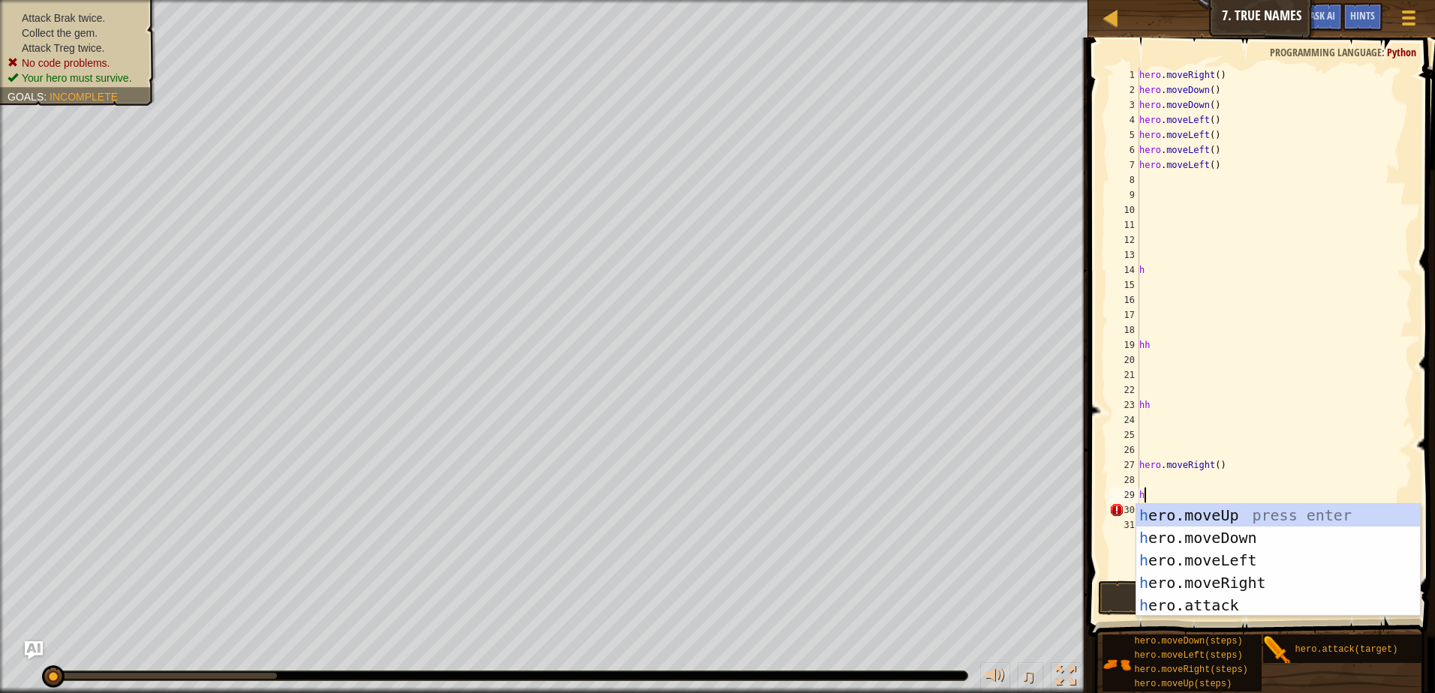
click at [1273, 488] on div "hero . moveRight ( ) hero . moveDown ( ) hero . moveDown ( ) hero . moveLeft ( …" at bounding box center [1274, 338] width 276 height 540
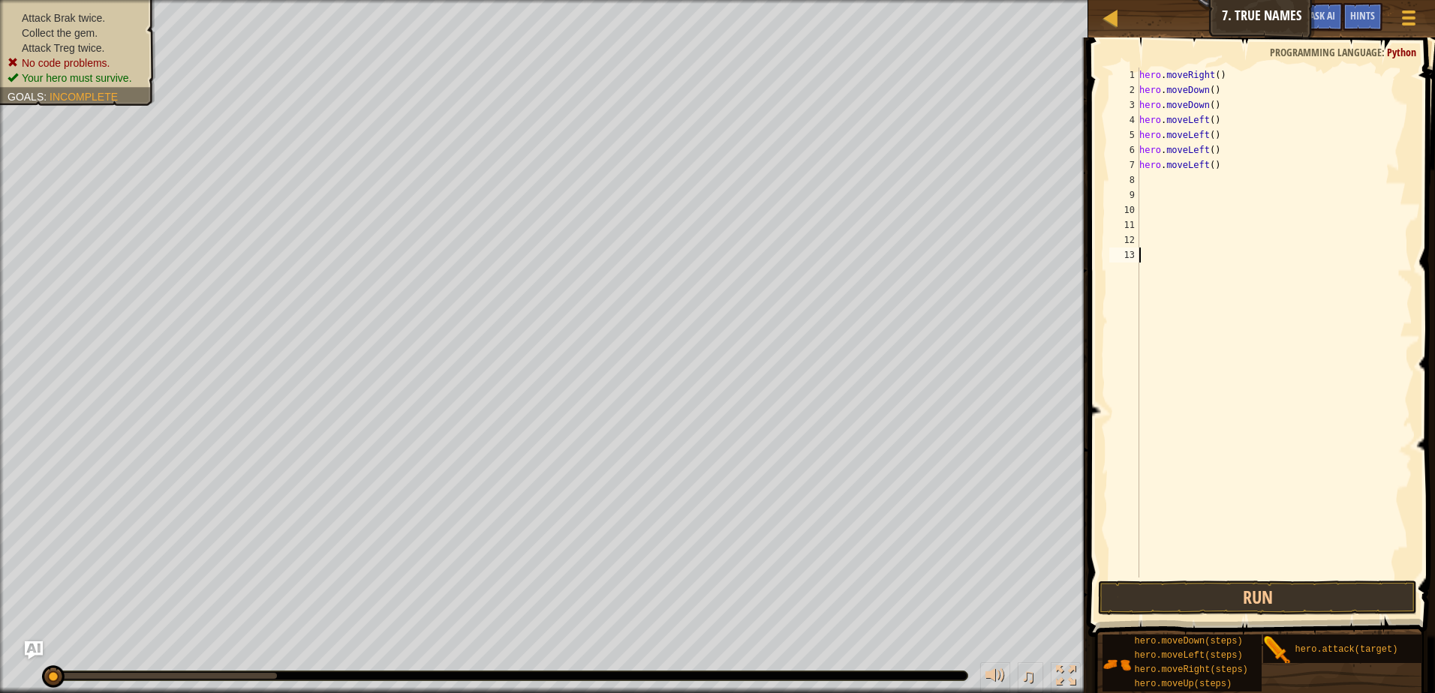
drag, startPoint x: 1162, startPoint y: 280, endPoint x: 1243, endPoint y: 534, distance: 266.3
click at [1243, 534] on div "hero . moveRight ( ) hero . moveDown ( ) hero . moveDown ( ) hero . moveLeft ( …" at bounding box center [1274, 338] width 276 height 540
click at [1146, 179] on div "hero . moveRight ( ) hero . moveDown ( ) hero . moveDown ( ) hero . moveLeft ( …" at bounding box center [1274, 338] width 276 height 540
click at [1267, 584] on button "Run" at bounding box center [1257, 598] width 319 height 35
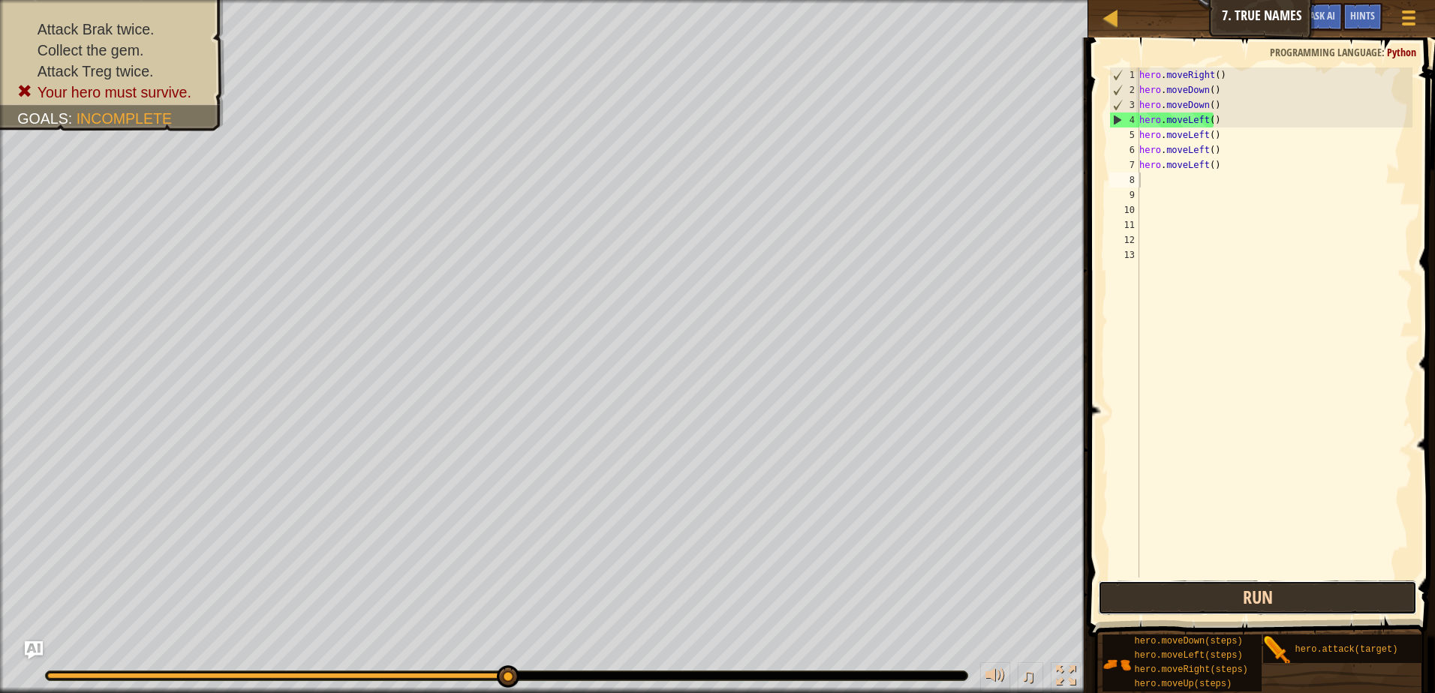
click at [1273, 592] on button "Run" at bounding box center [1257, 598] width 319 height 35
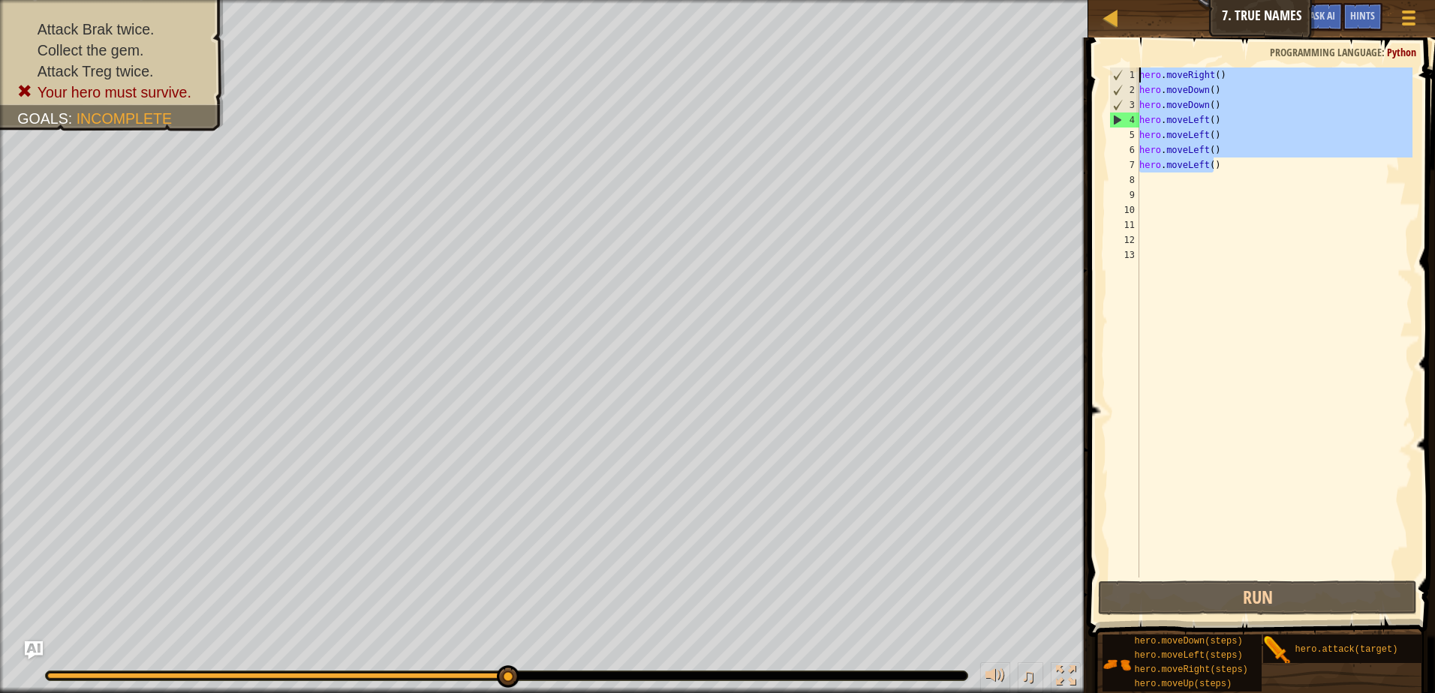
click at [1085, 35] on div "Map Introduction to Computer Science 7. True Names Game Menu Done Hints Ask AI …" at bounding box center [717, 346] width 1435 height 693
type textarea "hero.moveRight() hero.moveDown()"
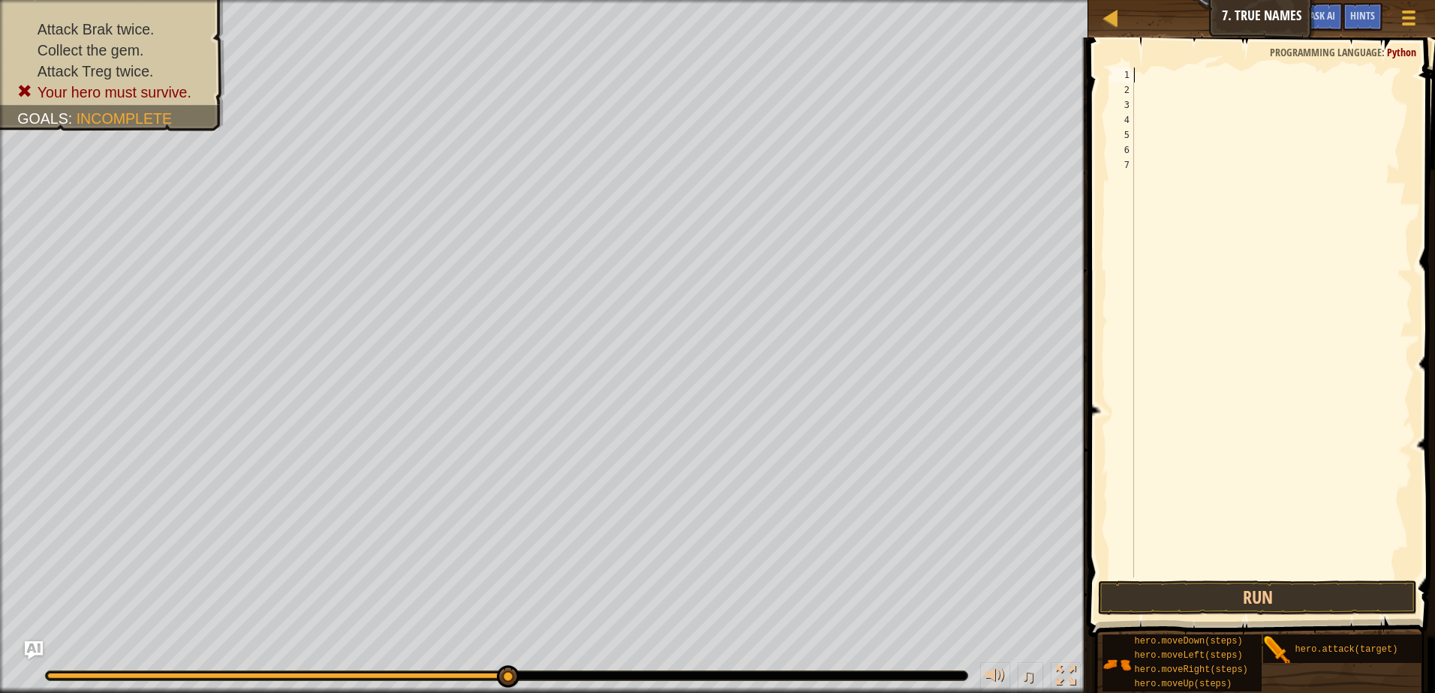
type textarea "h"
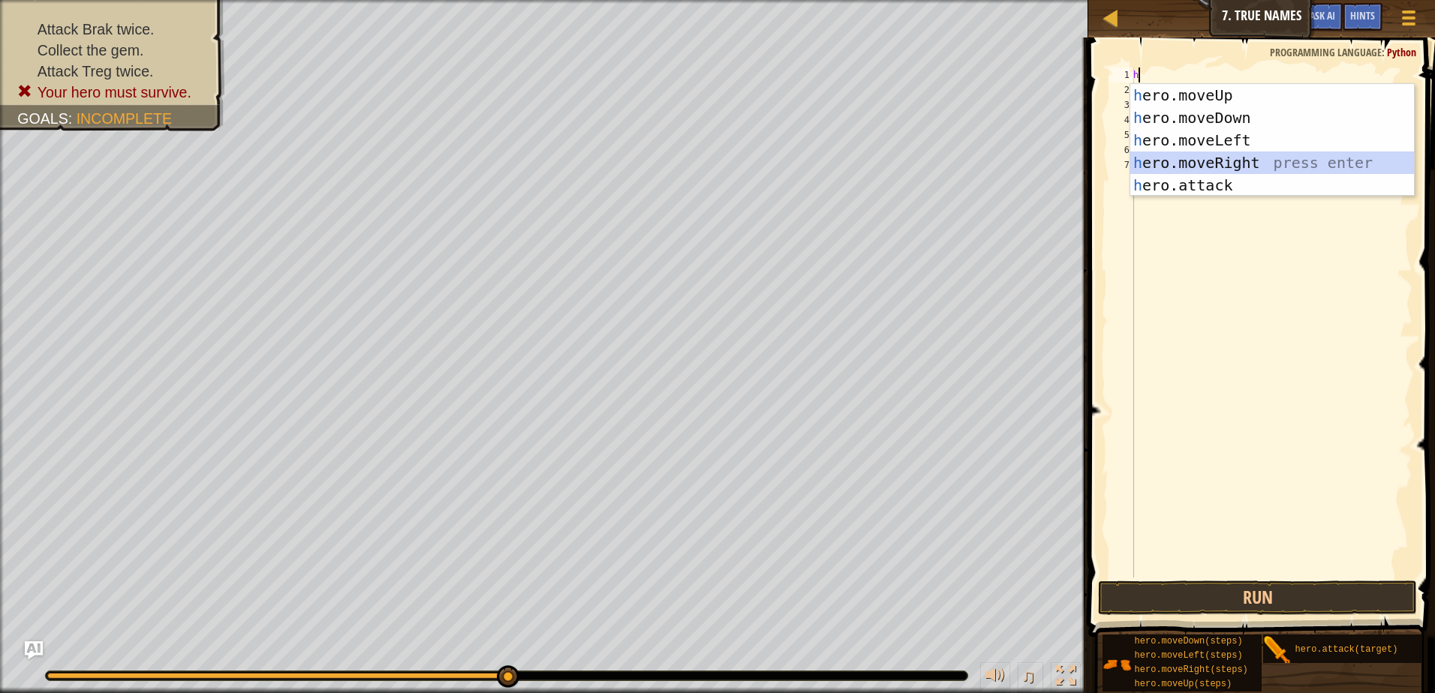
click at [1198, 155] on div "h ero.moveUp press enter h ero.moveDown press enter h ero.moveLeft press enter …" at bounding box center [1272, 163] width 284 height 158
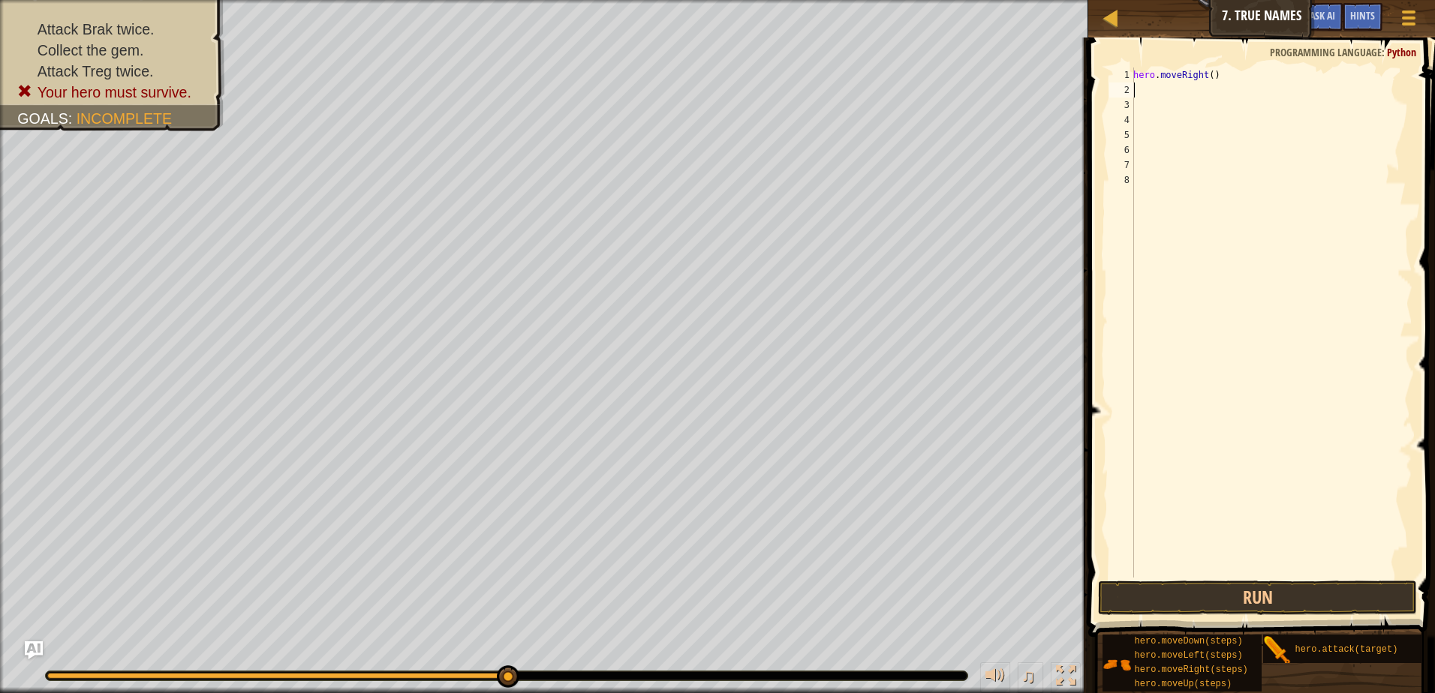
type textarea "h"
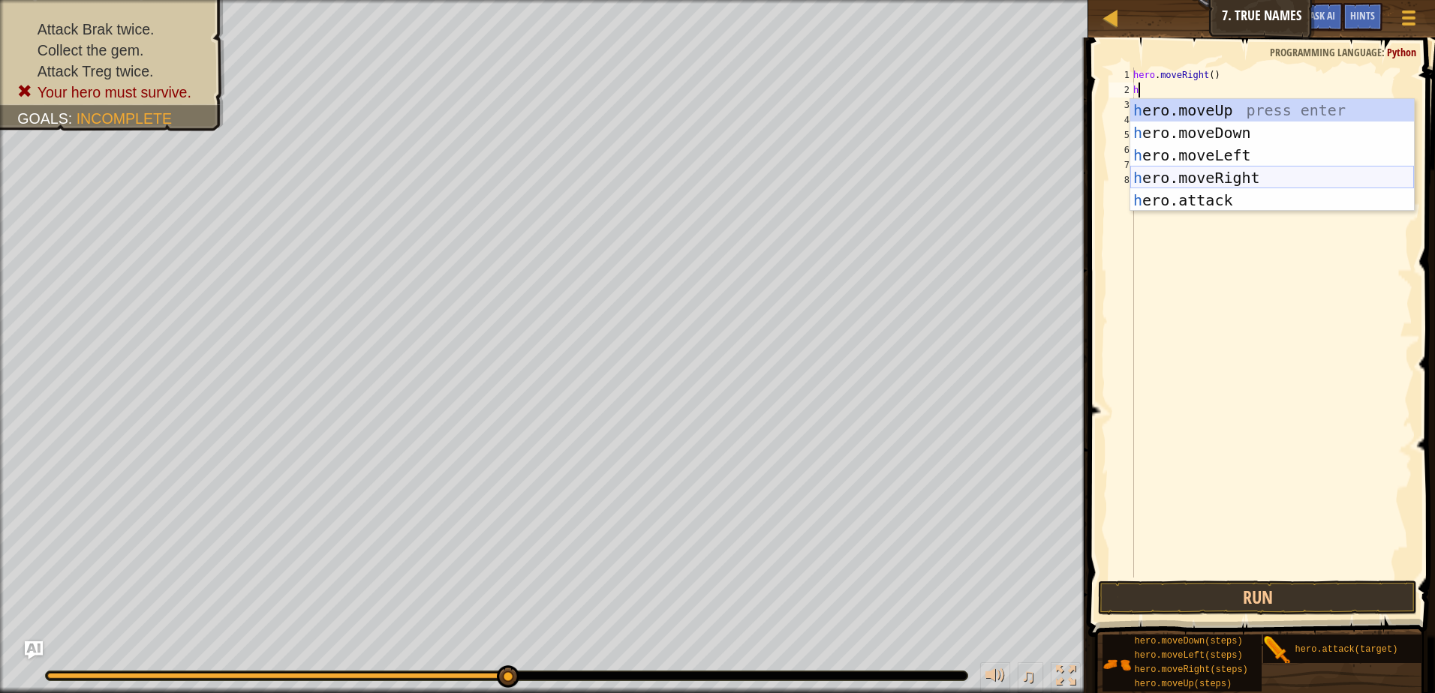
click at [1238, 179] on div "h ero.moveUp press enter h ero.moveDown press enter h ero.moveLeft press enter …" at bounding box center [1272, 178] width 284 height 158
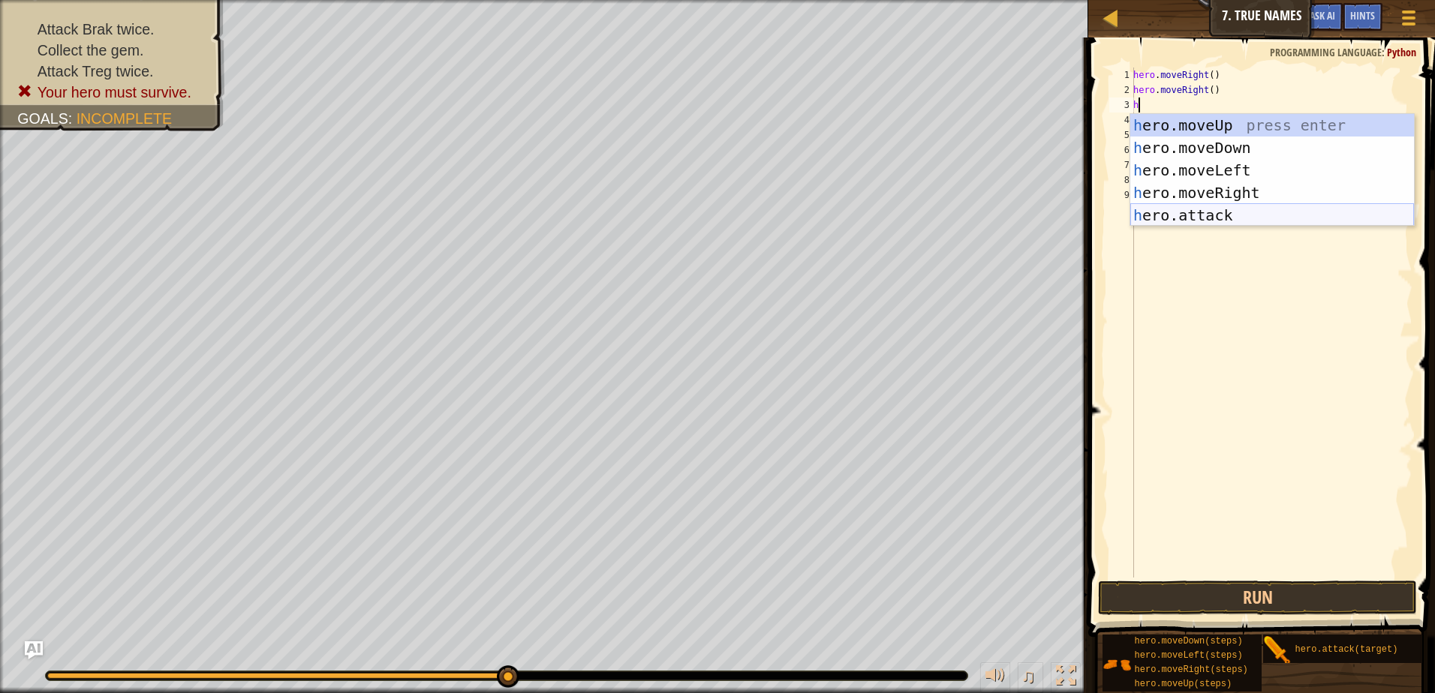
click at [1243, 220] on div "h ero.moveUp press enter h ero.moveDown press enter h ero.moveLeft press enter …" at bounding box center [1272, 193] width 284 height 158
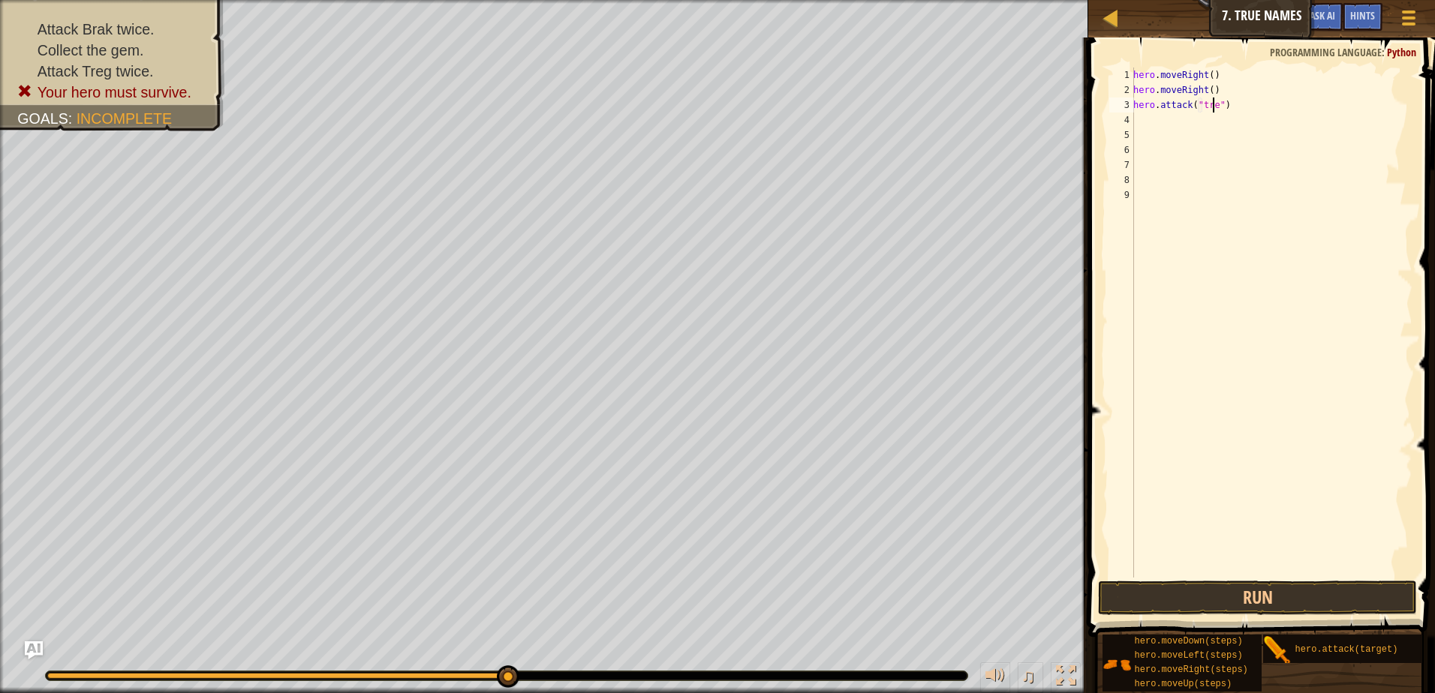
scroll to position [7, 7]
click at [1240, 603] on button "Run" at bounding box center [1257, 598] width 319 height 35
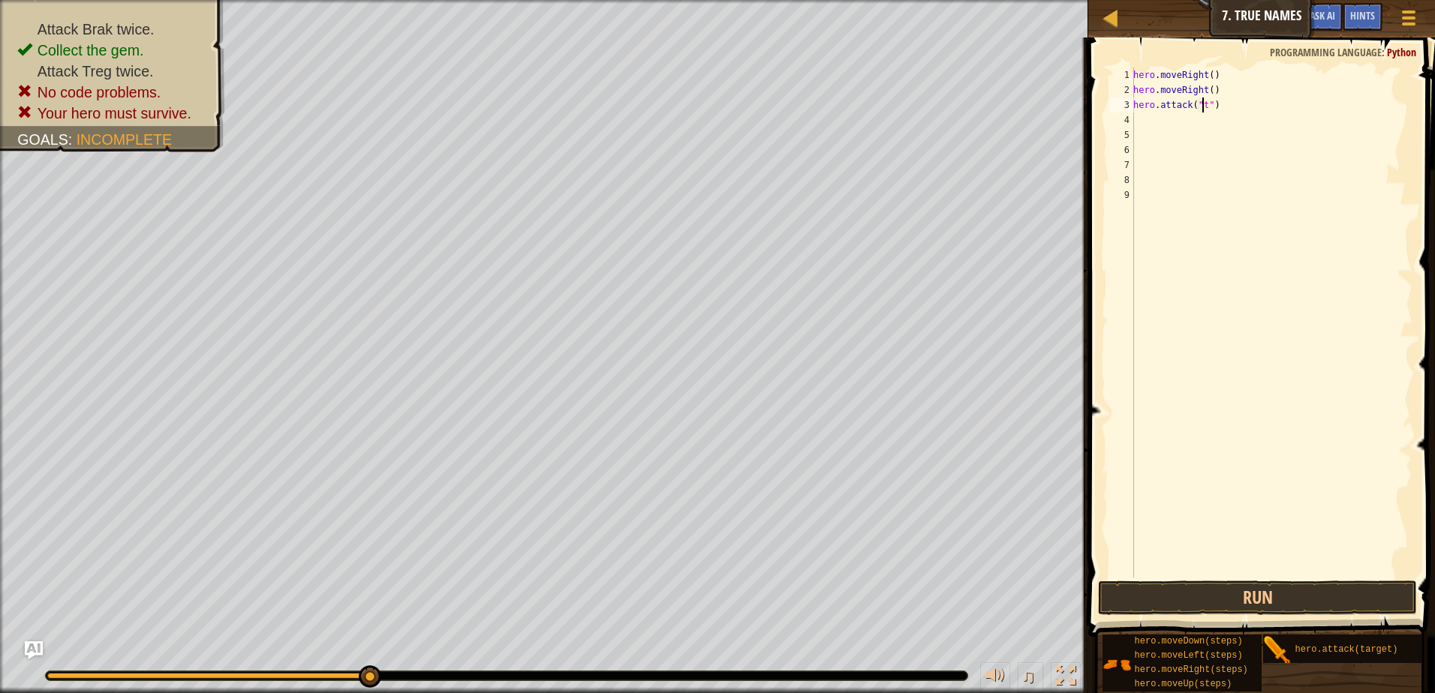
scroll to position [7, 5]
type textarea "hero.attack("Treg")"
click at [1135, 129] on div "hero . moveRight ( ) hero . moveRight ( ) hero . attack ( "Treg" )" at bounding box center [1271, 338] width 282 height 540
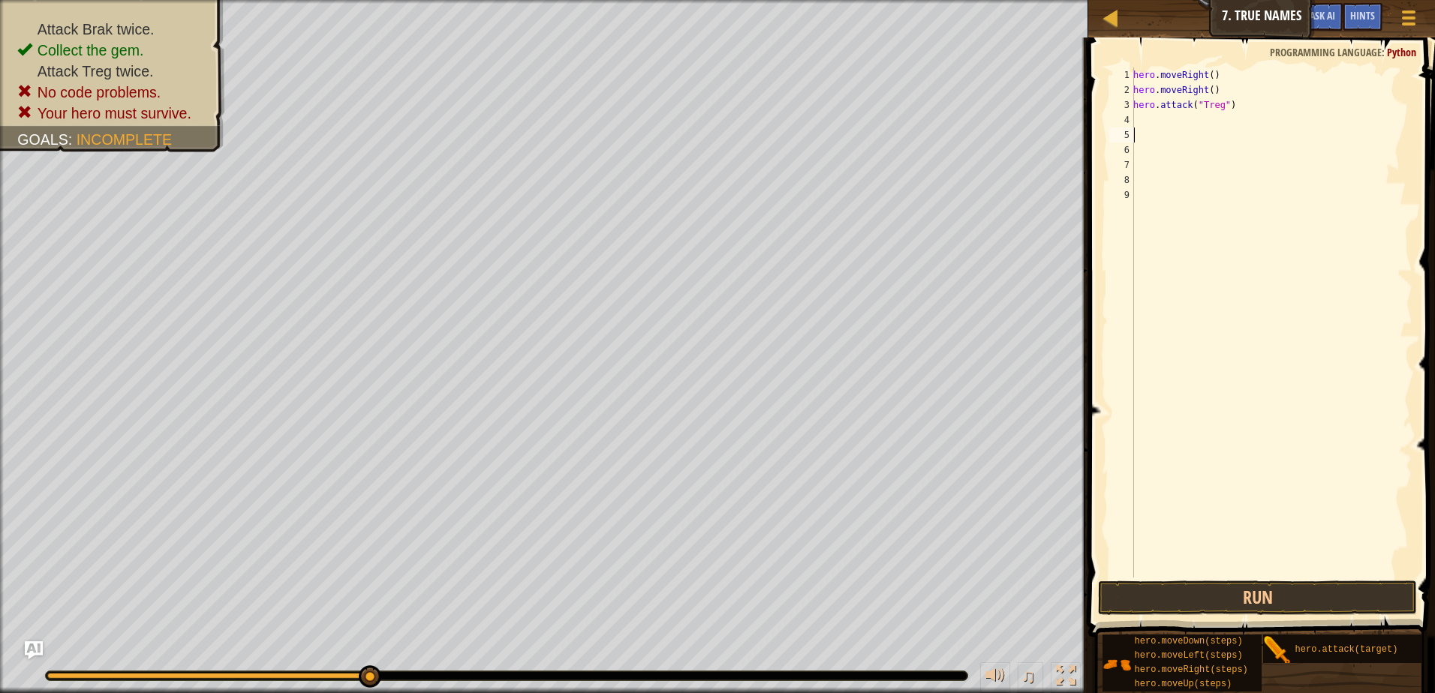
click at [1138, 117] on div "hero . moveRight ( ) hero . moveRight ( ) hero . attack ( "Treg" )" at bounding box center [1271, 338] width 282 height 540
click at [1255, 598] on button "Run" at bounding box center [1257, 598] width 319 height 35
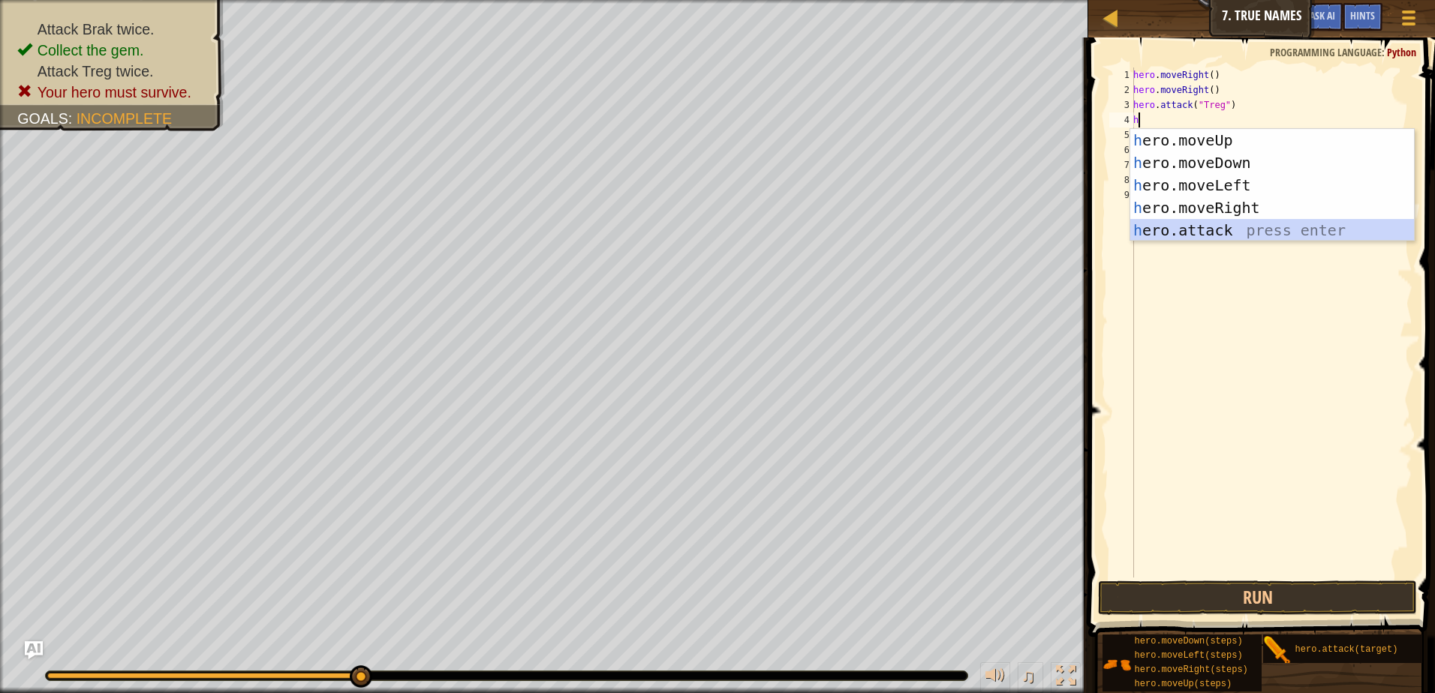
click at [1211, 237] on div "h ero.moveUp press enter h ero.moveDown press enter h ero.moveLeft press enter …" at bounding box center [1272, 208] width 284 height 158
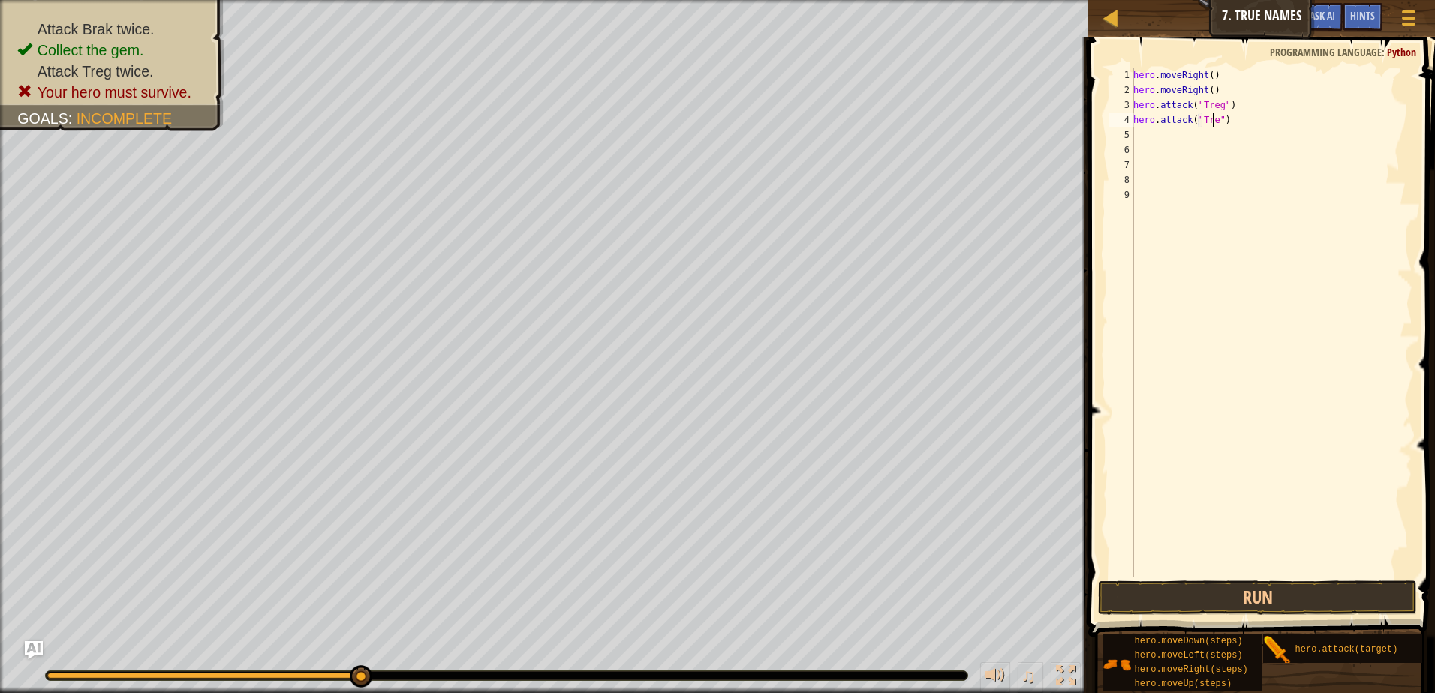
scroll to position [7, 7]
type textarea "hero.attack("Treg")"
click at [1272, 597] on button "Run" at bounding box center [1257, 598] width 319 height 35
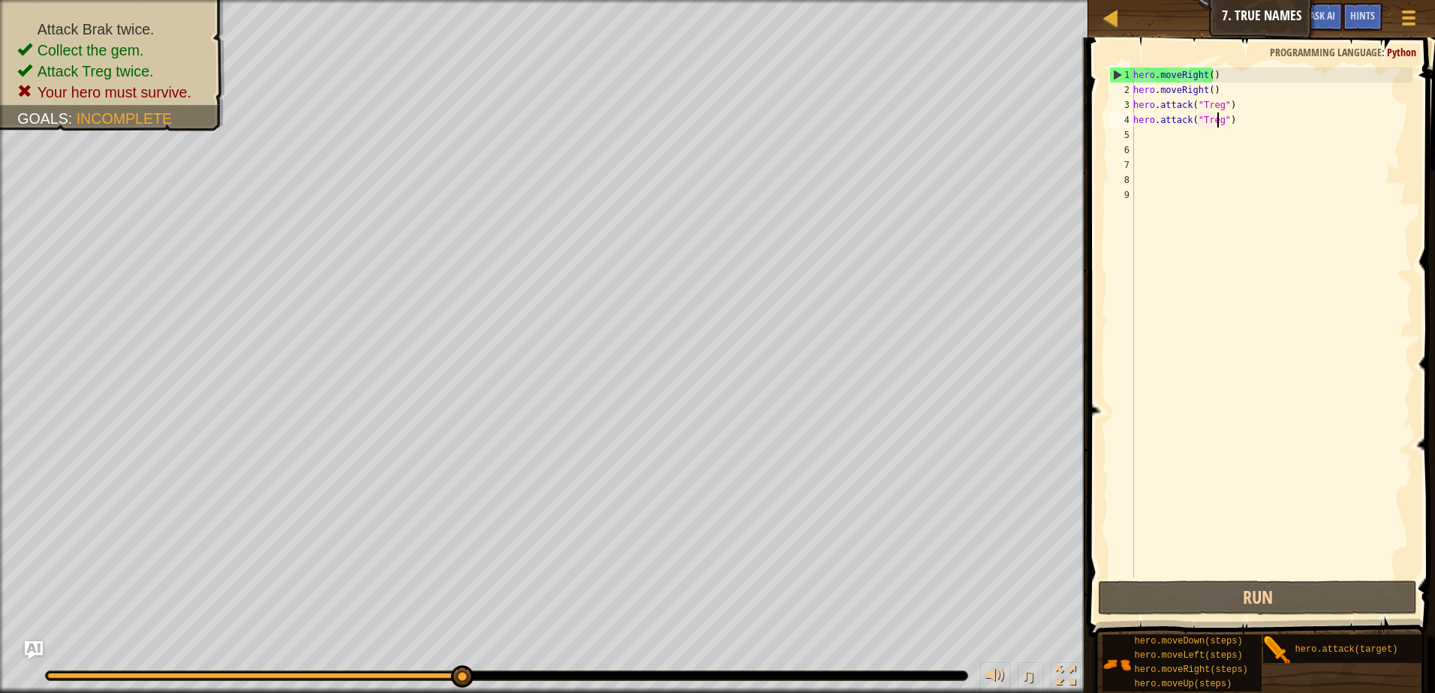
click at [1165, 150] on div "hero . moveRight ( ) hero . moveRight ( ) hero . attack ( "Treg" ) hero . attac…" at bounding box center [1271, 338] width 282 height 540
click at [1148, 122] on div "hero . moveRight ( ) hero . moveRight ( ) hero . attack ( "Treg" ) hero . attac…" at bounding box center [1271, 338] width 282 height 540
type textarea "hero.attack("Treg")"
click at [1144, 135] on div "hero . moveRight ( ) hero . moveRight ( ) hero . attack ( "Treg" ) hero . attac…" at bounding box center [1271, 338] width 282 height 540
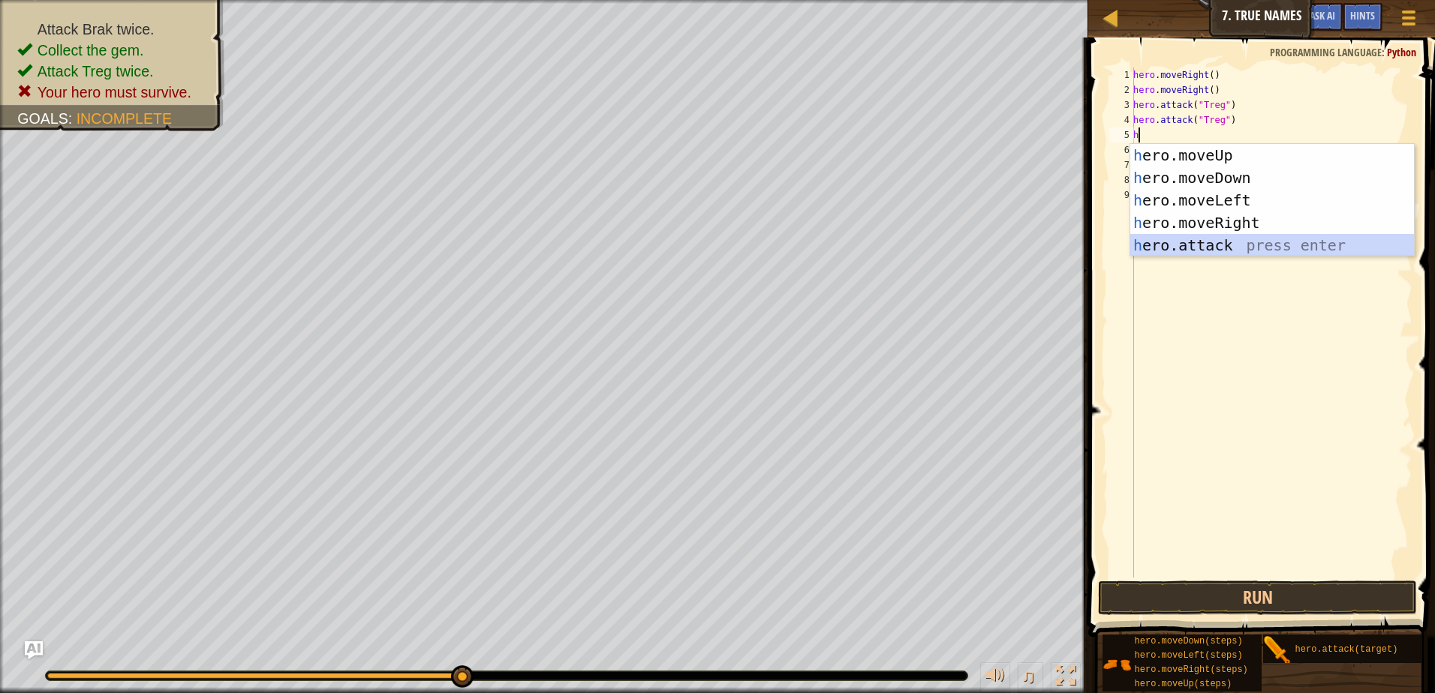
click at [1195, 243] on div "h ero.moveUp press enter h ero.moveDown press enter h ero.moveLeft press enter …" at bounding box center [1272, 223] width 284 height 158
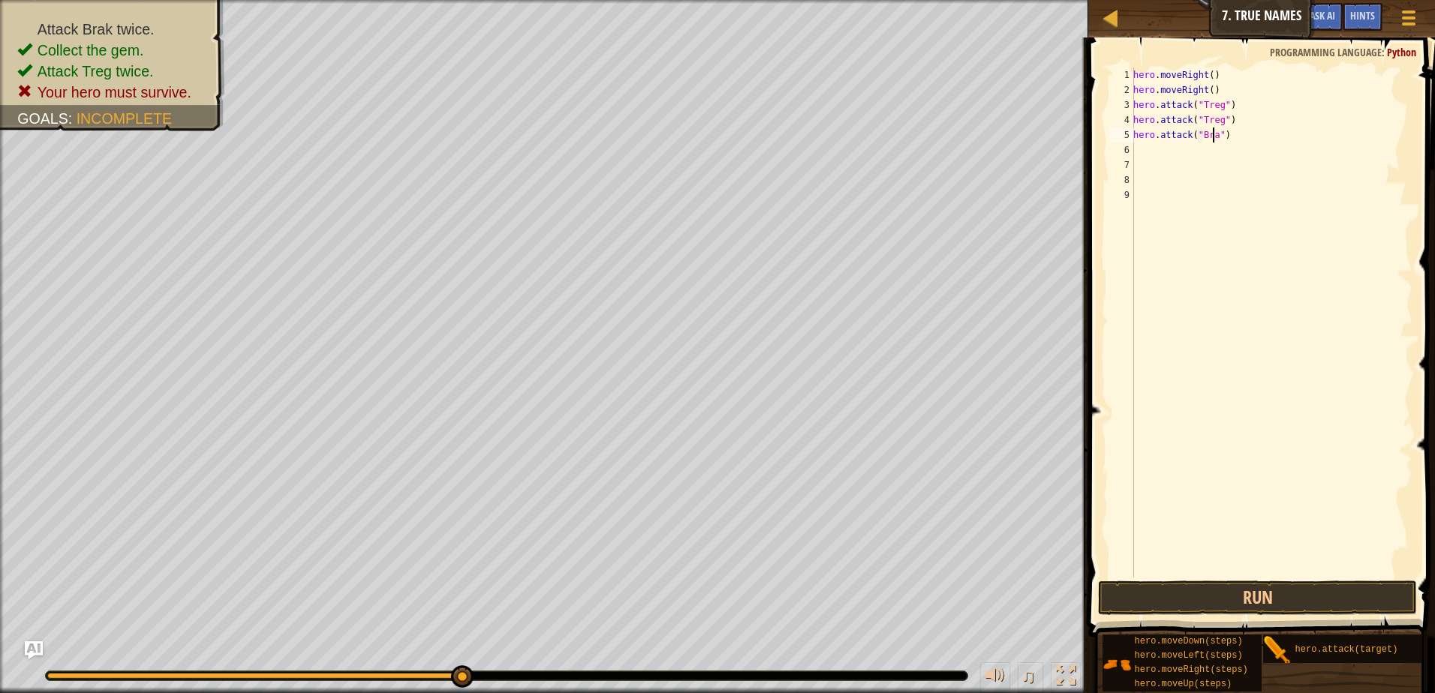
scroll to position [7, 7]
type textarea "hero.attack("Brak")"
click at [1291, 605] on button "Run" at bounding box center [1257, 598] width 319 height 35
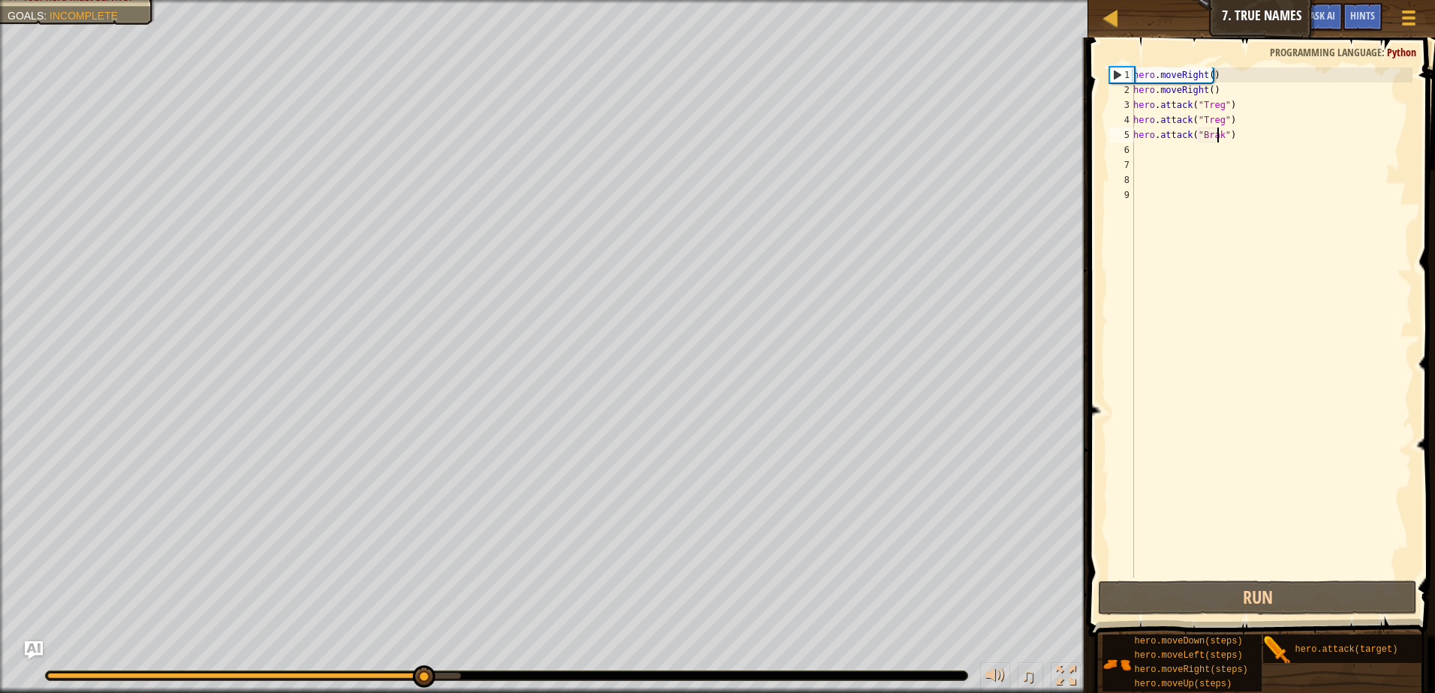
click at [1155, 156] on div "hero . moveRight ( ) hero . moveRight ( ) hero . attack ( "Treg" ) hero . attac…" at bounding box center [1271, 338] width 282 height 540
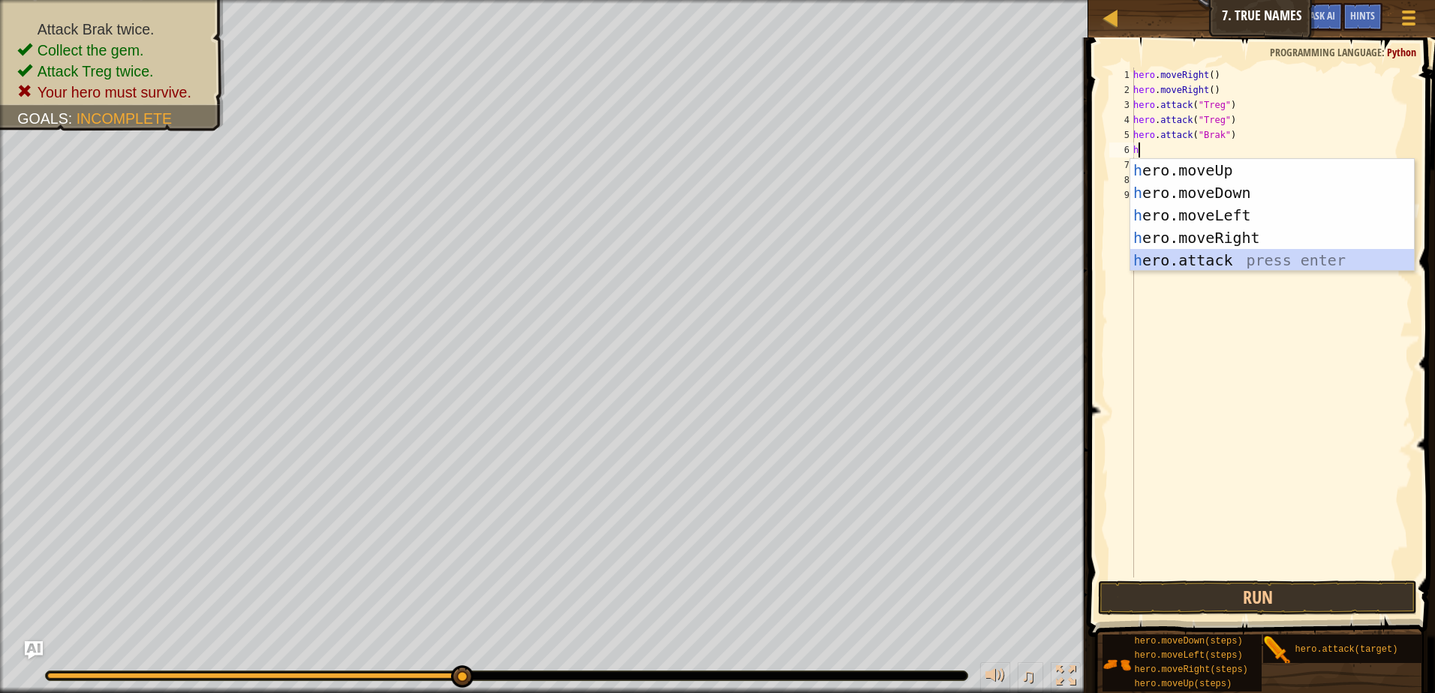
click at [1214, 261] on div "h ero.moveUp press enter h ero.moveDown press enter h ero.moveLeft press enter …" at bounding box center [1272, 238] width 284 height 158
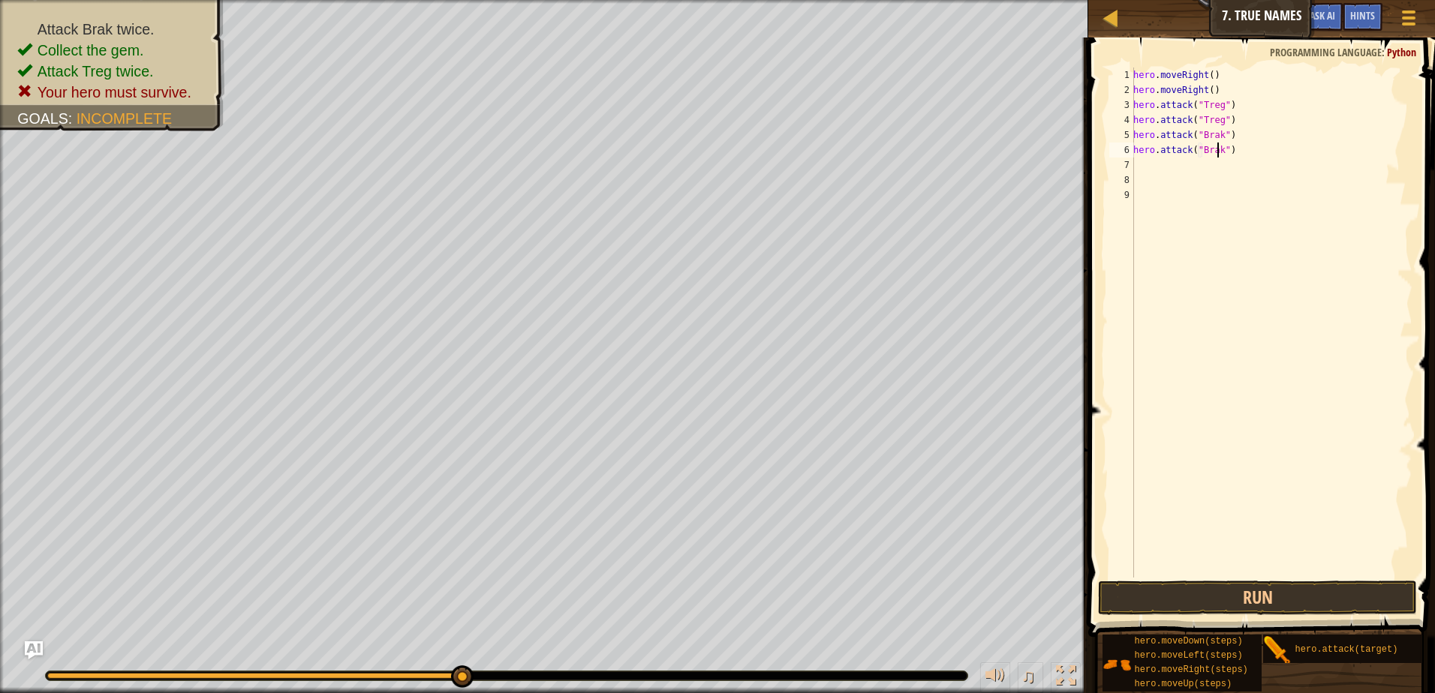
scroll to position [7, 7]
type textarea "hero.attack("Brak")"
click at [1276, 589] on button "Run" at bounding box center [1257, 598] width 319 height 35
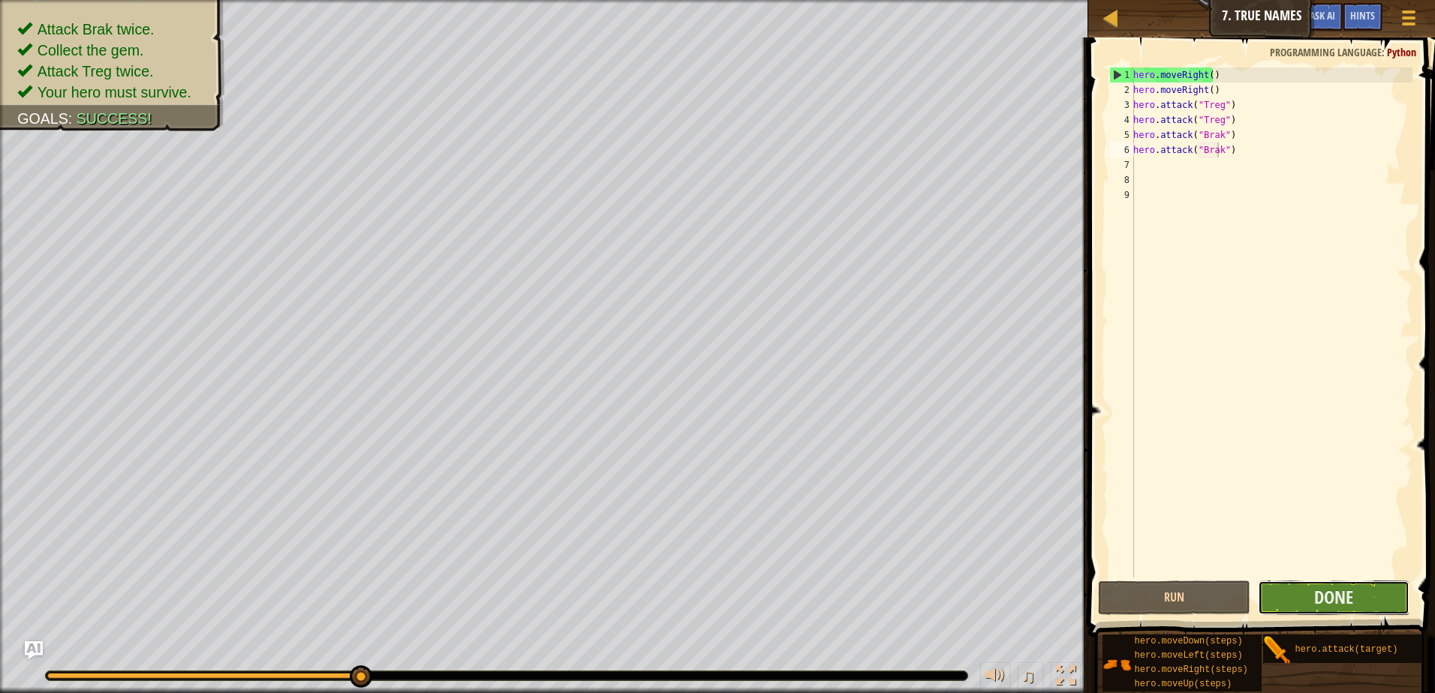
click at [1289, 592] on button "Done" at bounding box center [1334, 598] width 152 height 35
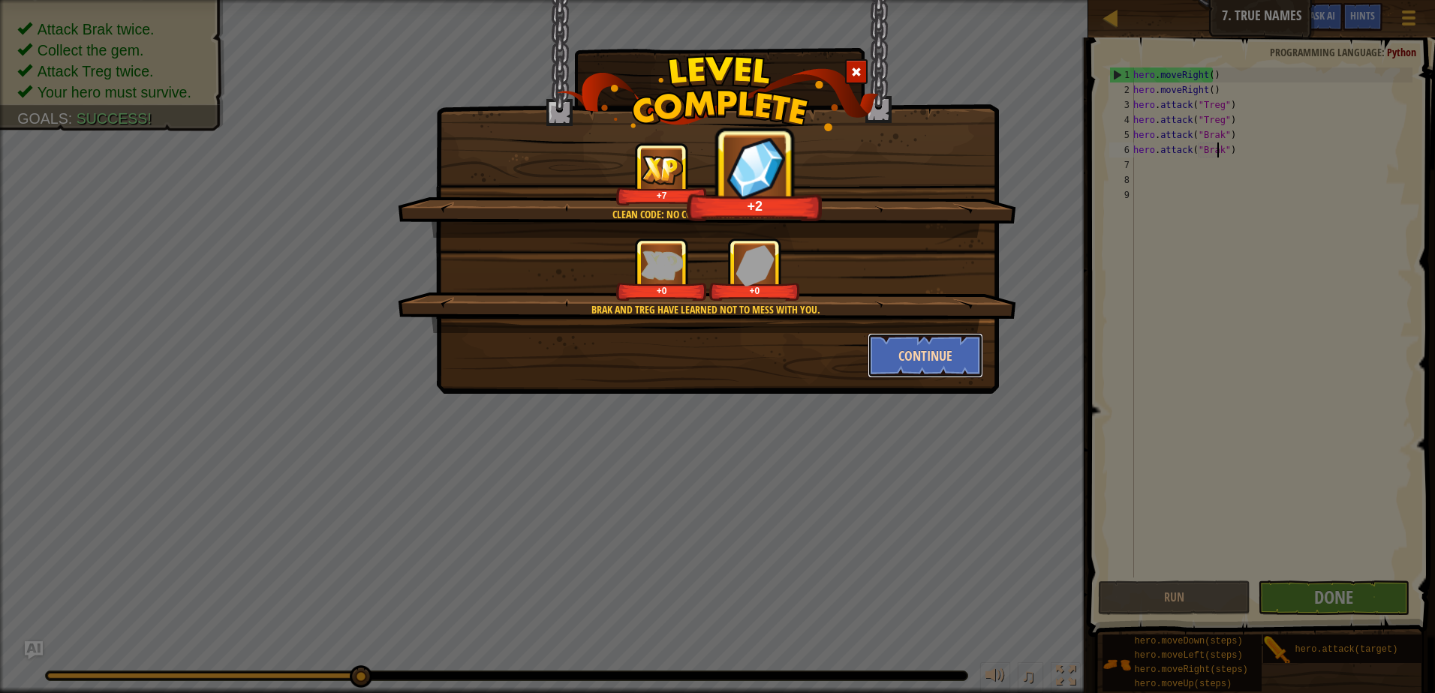
click at [891, 367] on button "Continue" at bounding box center [925, 355] width 116 height 45
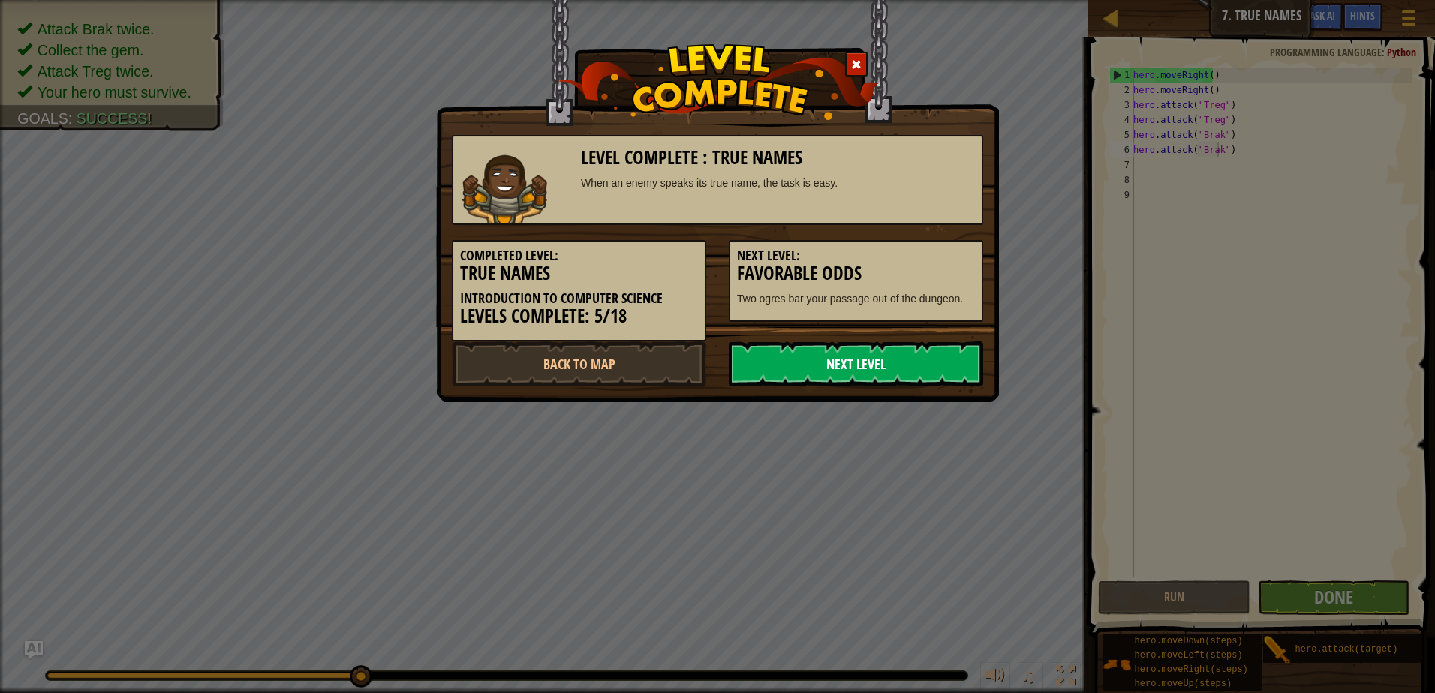
click at [896, 376] on link "Next Level" at bounding box center [856, 363] width 254 height 45
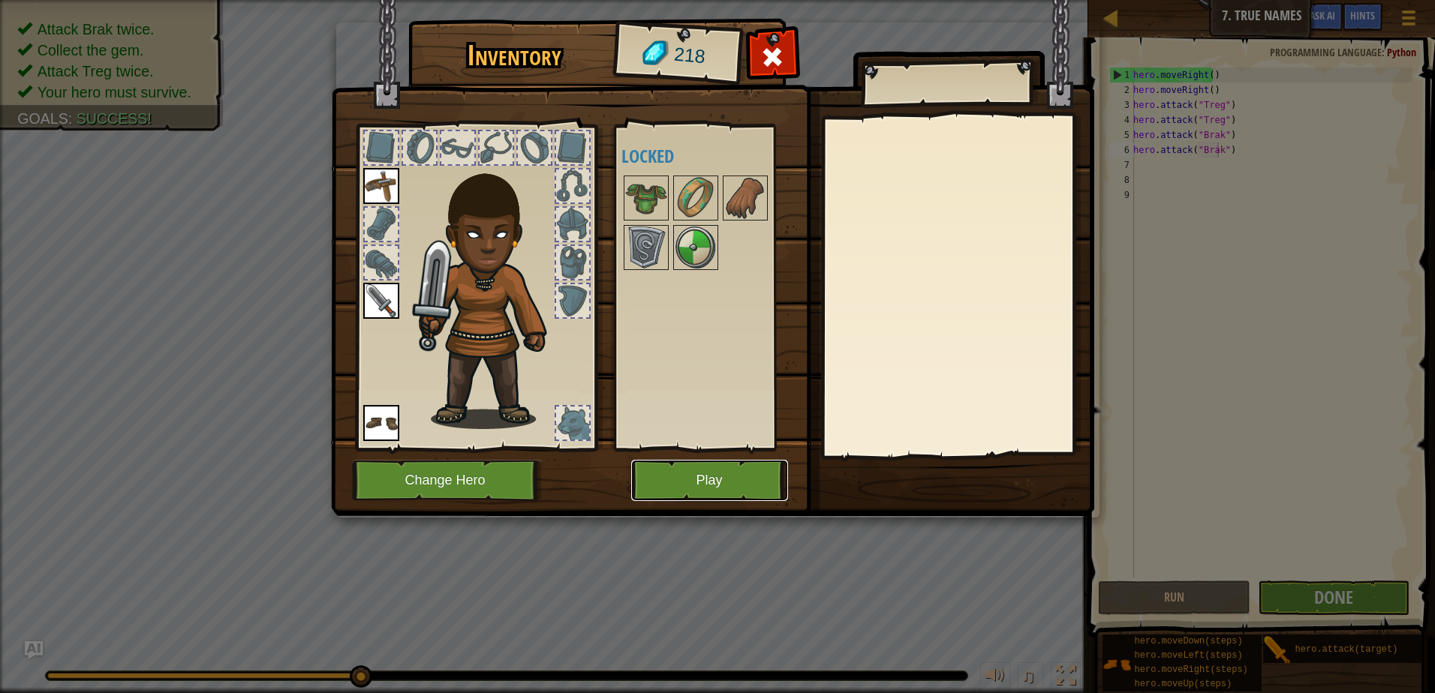
click at [747, 472] on button "Play" at bounding box center [709, 480] width 157 height 41
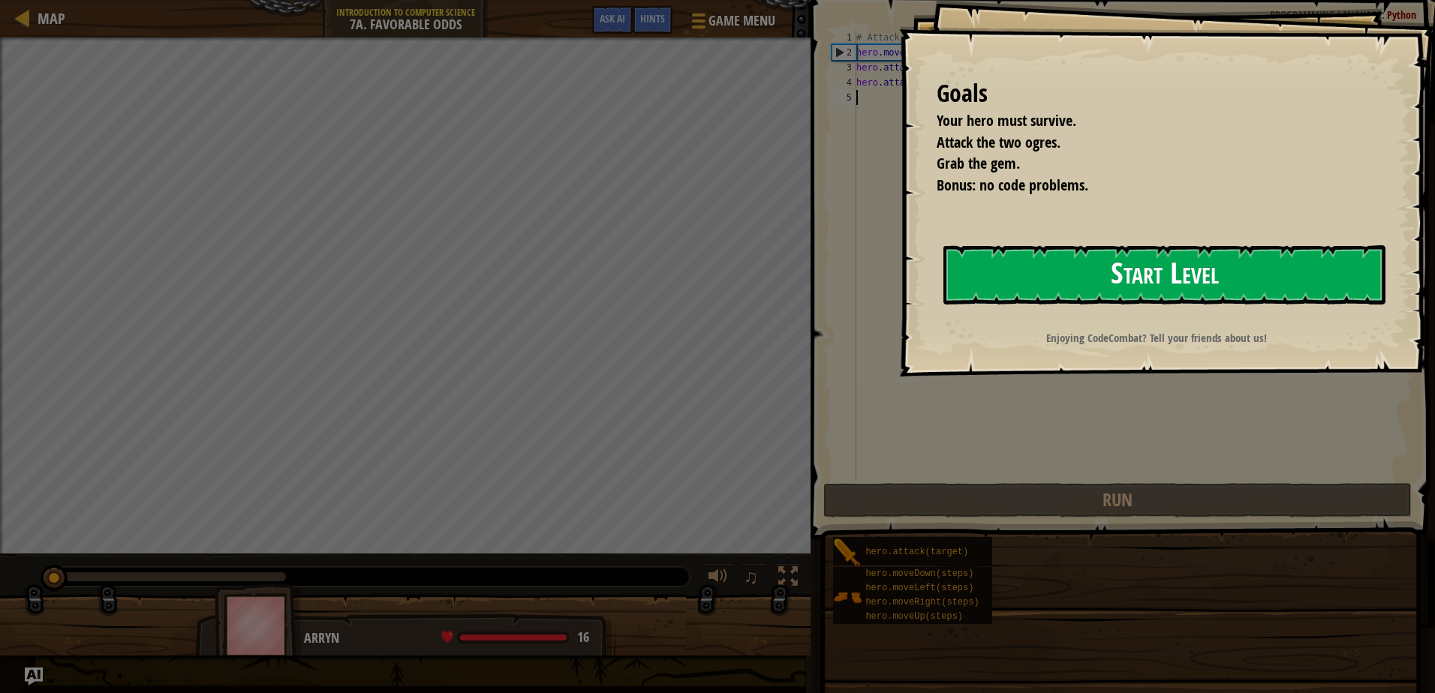
click at [1235, 272] on button "Start Level" at bounding box center [1164, 274] width 442 height 59
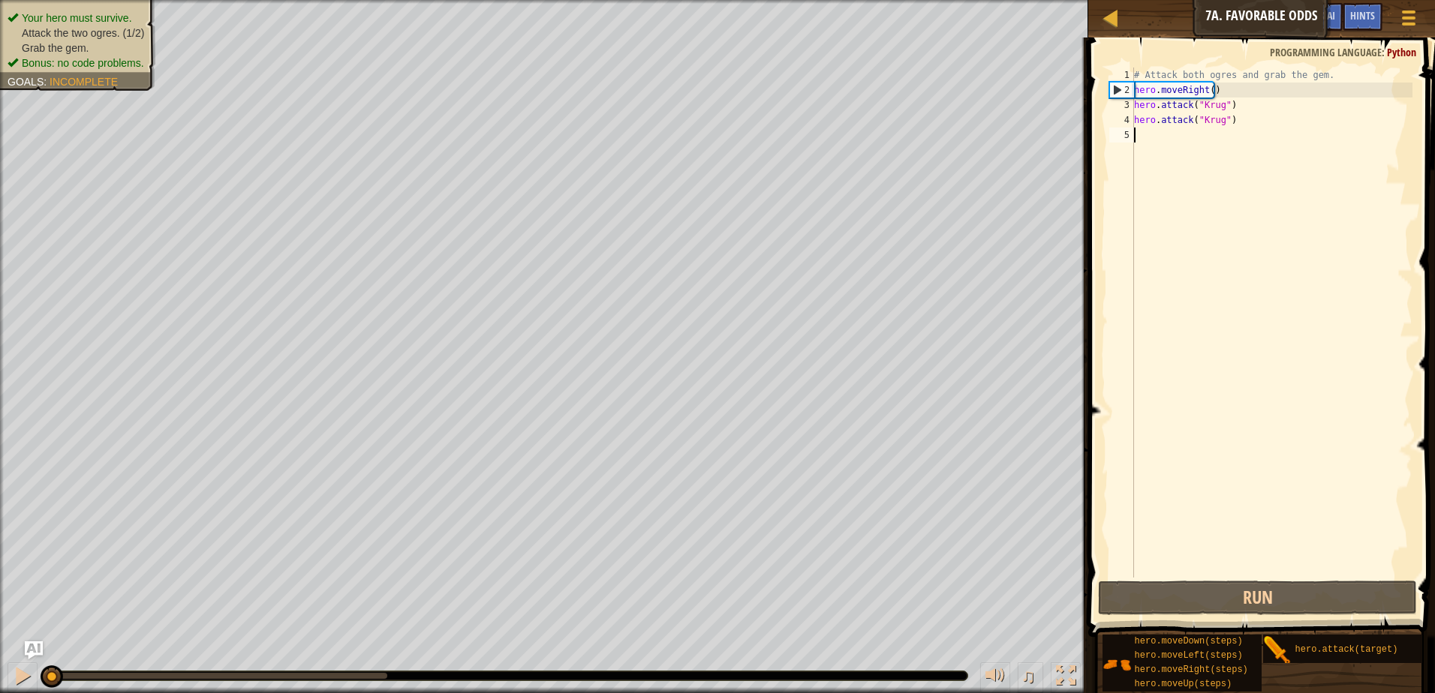
type textarea "h"
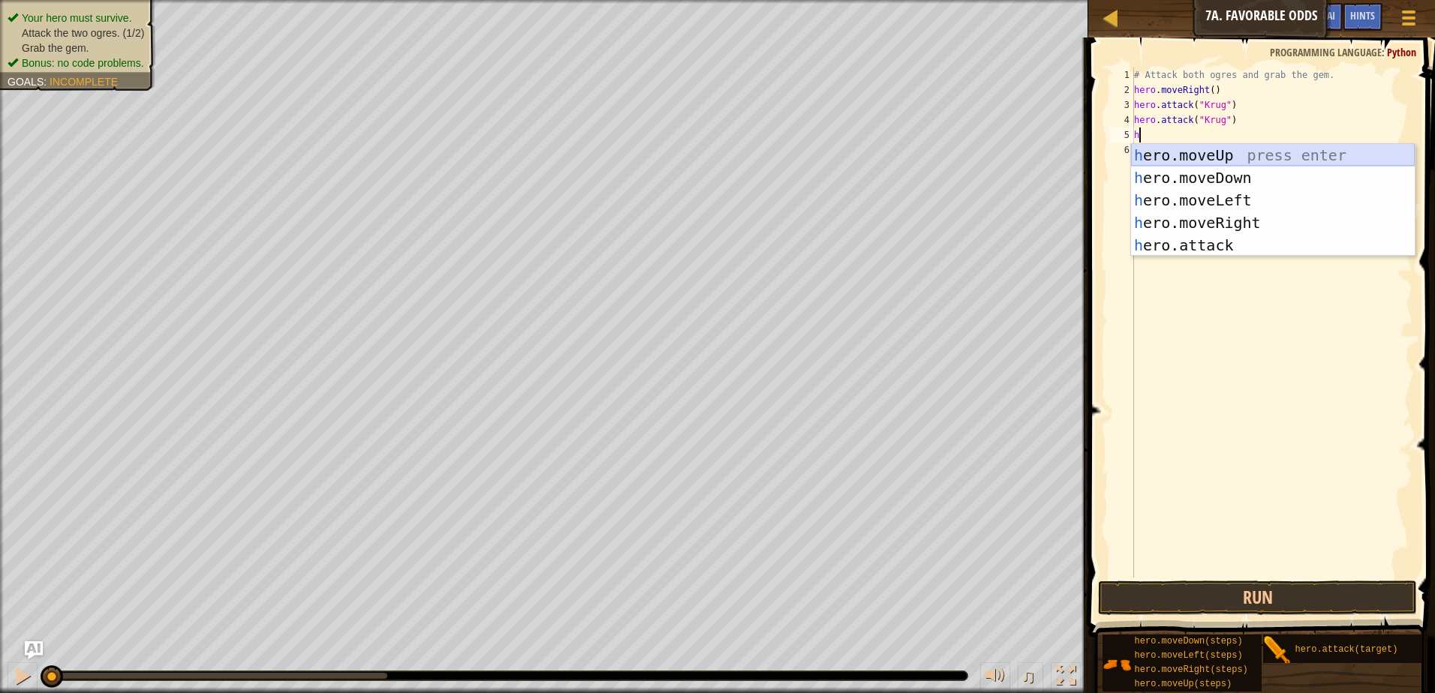
click at [1185, 152] on div "h ero.moveUp press enter h ero.moveDown press enter h ero.moveLeft press enter …" at bounding box center [1273, 223] width 284 height 158
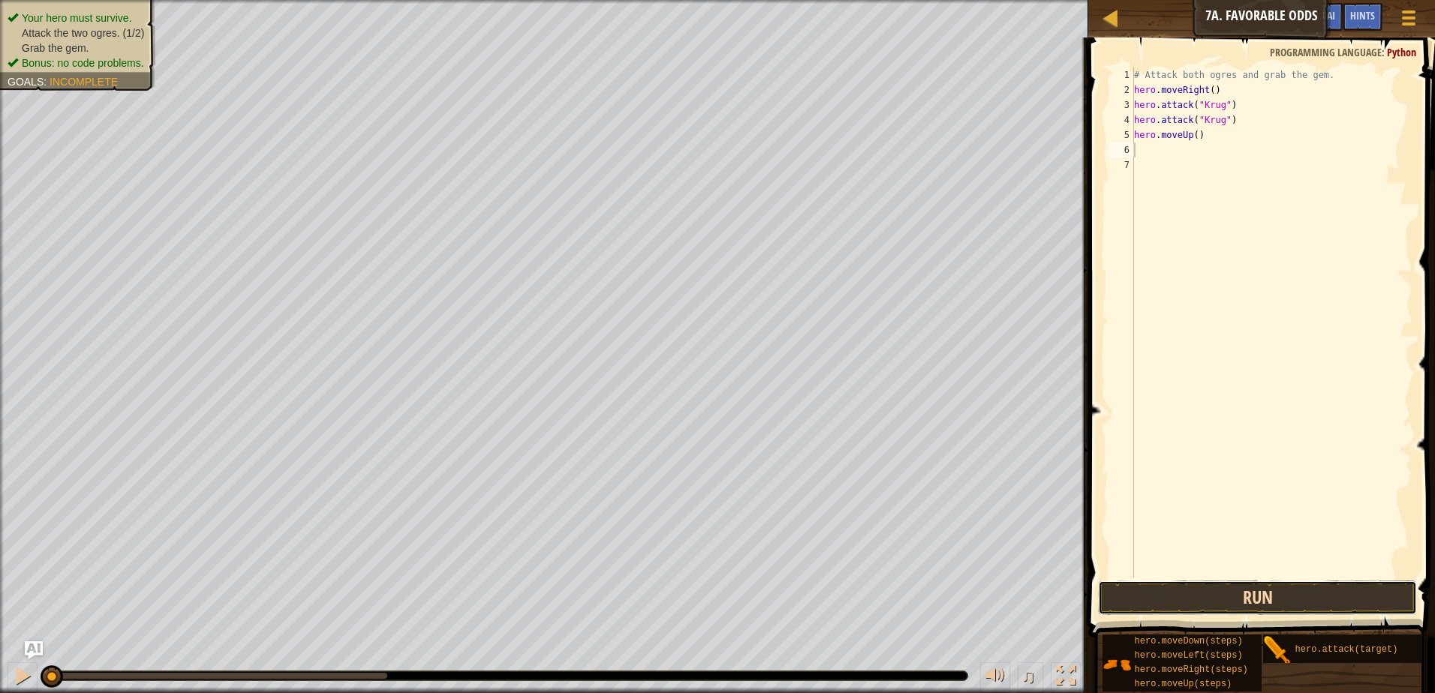
click at [1341, 615] on button "Run" at bounding box center [1257, 598] width 319 height 35
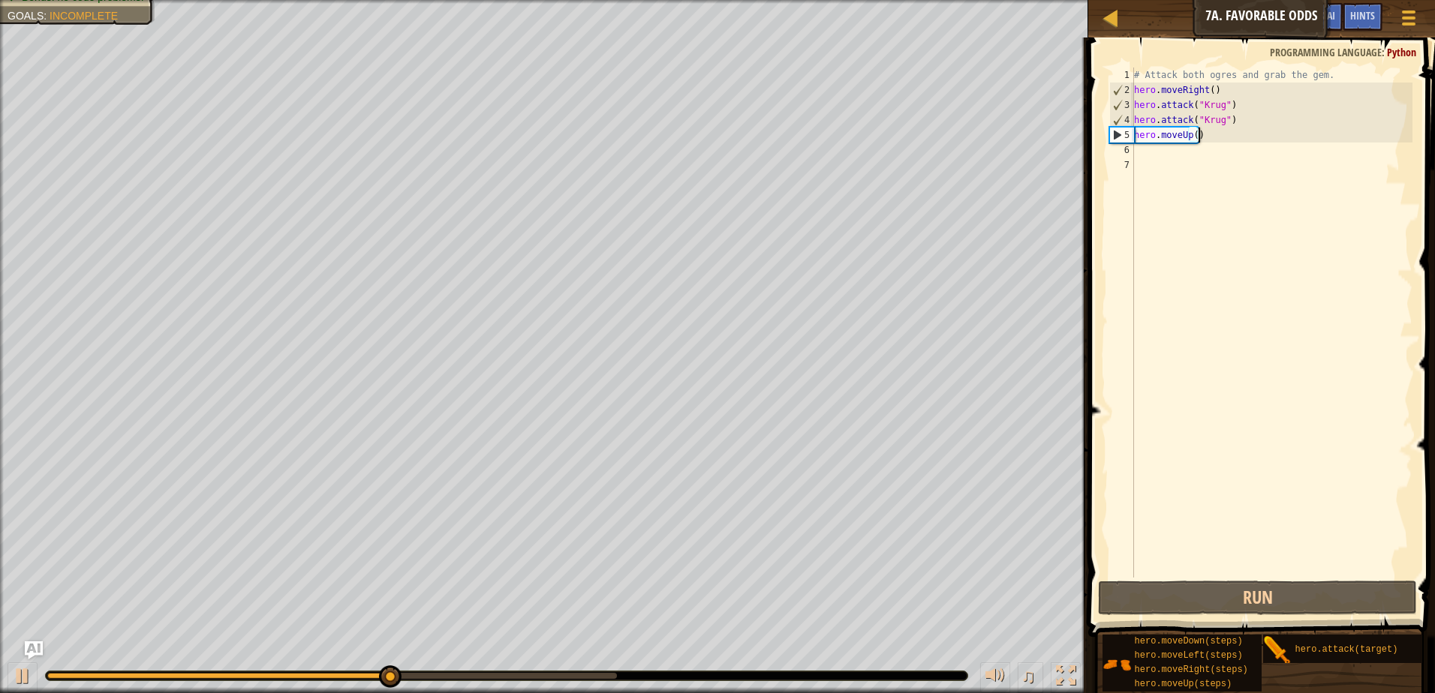
click at [1215, 137] on div "# Attack both ogres and grab the gem. hero . moveRight ( ) hero . attack ( "[PE…" at bounding box center [1271, 338] width 281 height 540
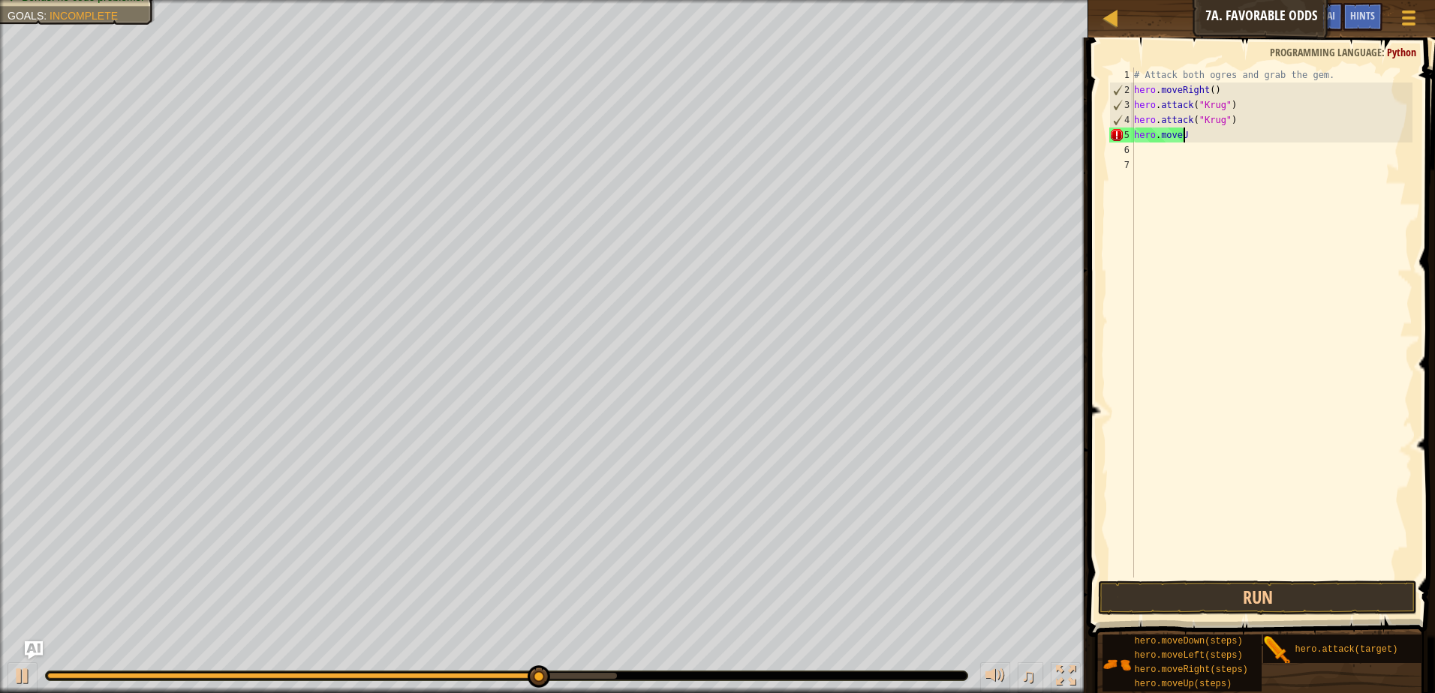
scroll to position [7, 2]
type textarea "h"
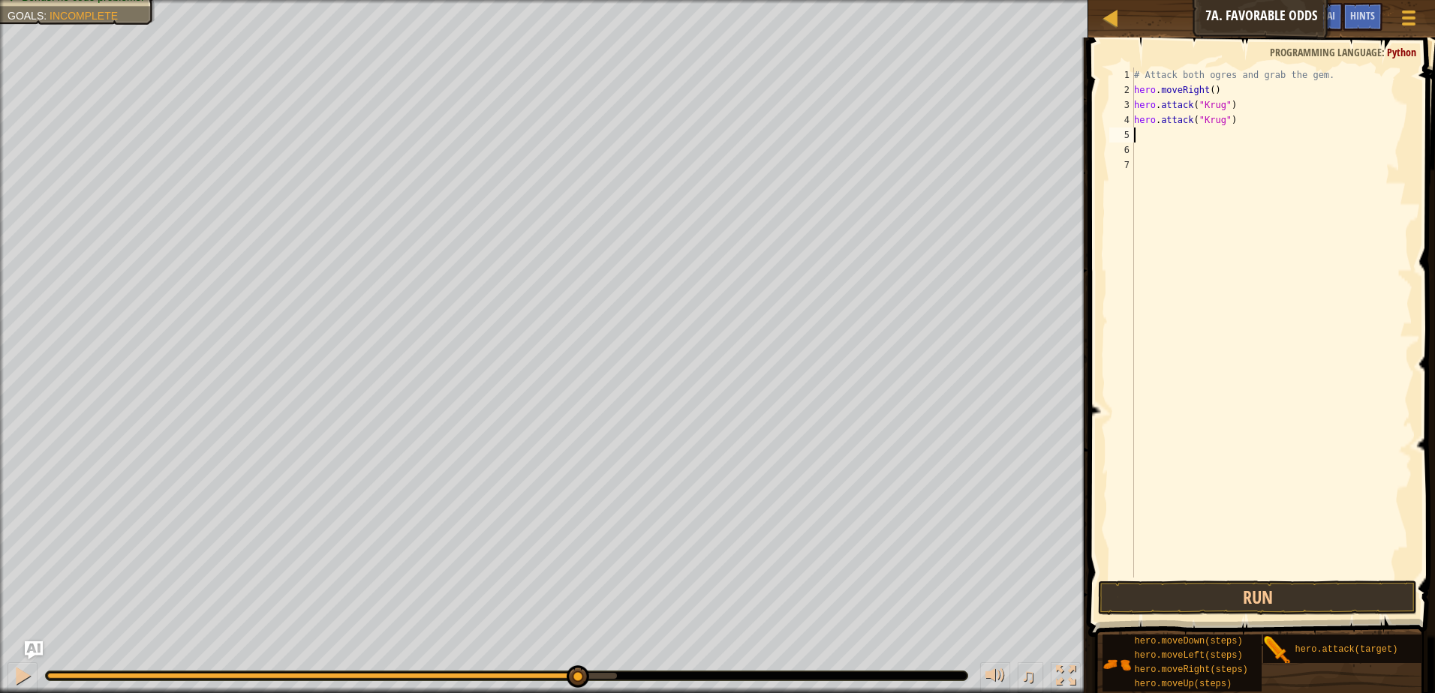
type textarea "h"
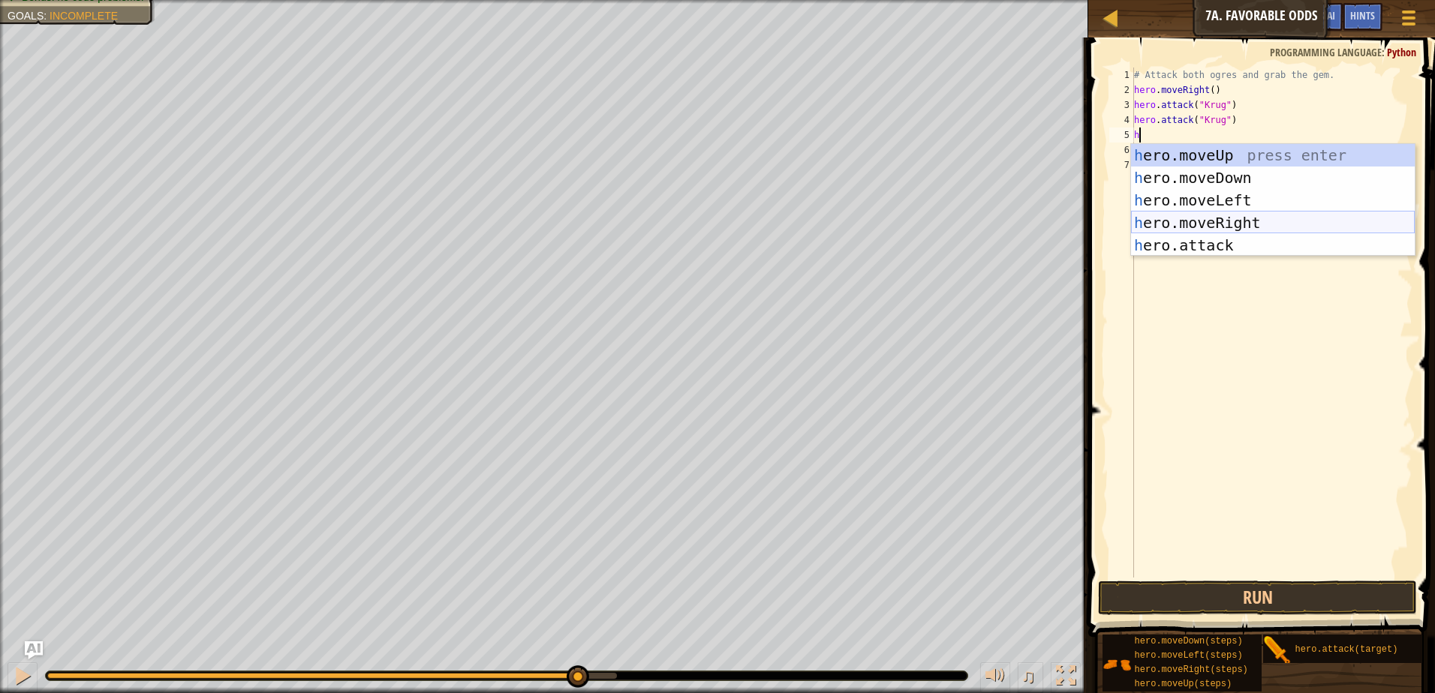
click at [1254, 221] on div "h ero.moveUp press enter h ero.moveDown press enter h ero.moveLeft press enter …" at bounding box center [1273, 223] width 284 height 158
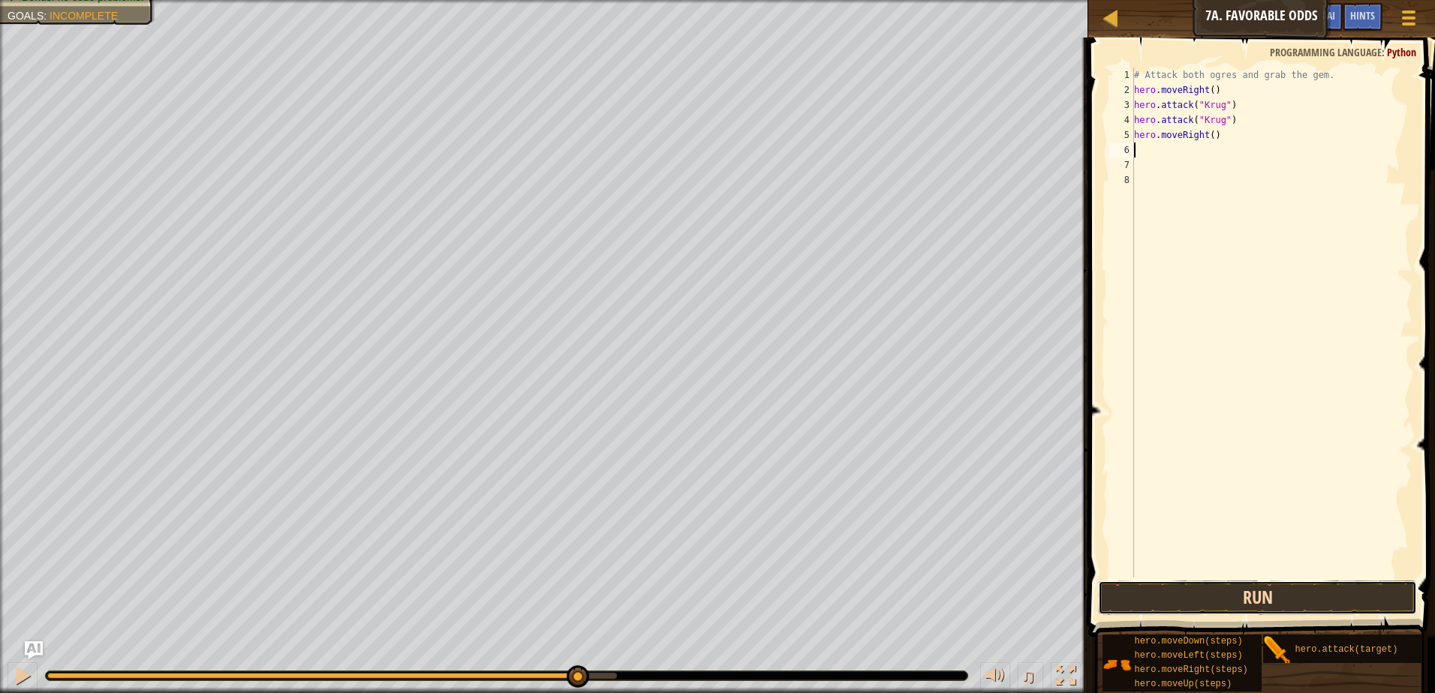
click at [1296, 610] on button "Run" at bounding box center [1257, 598] width 319 height 35
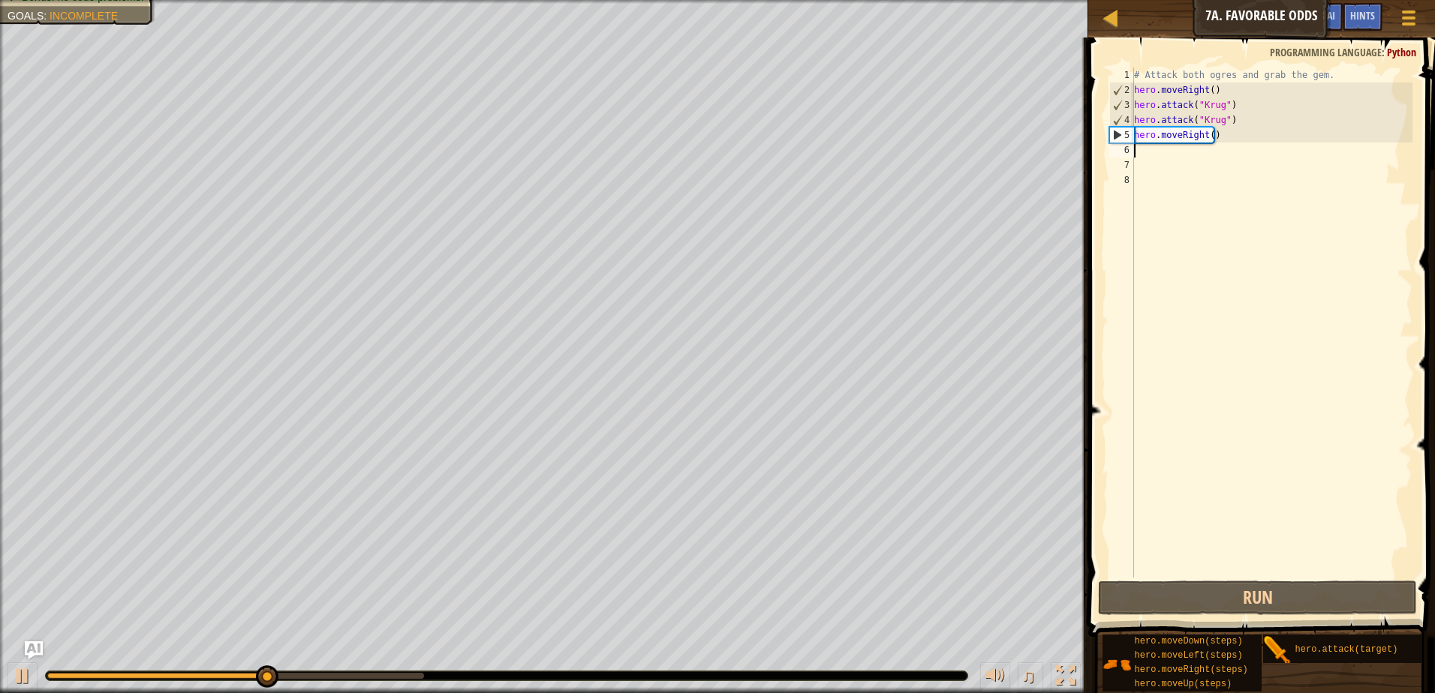
type textarea "h"
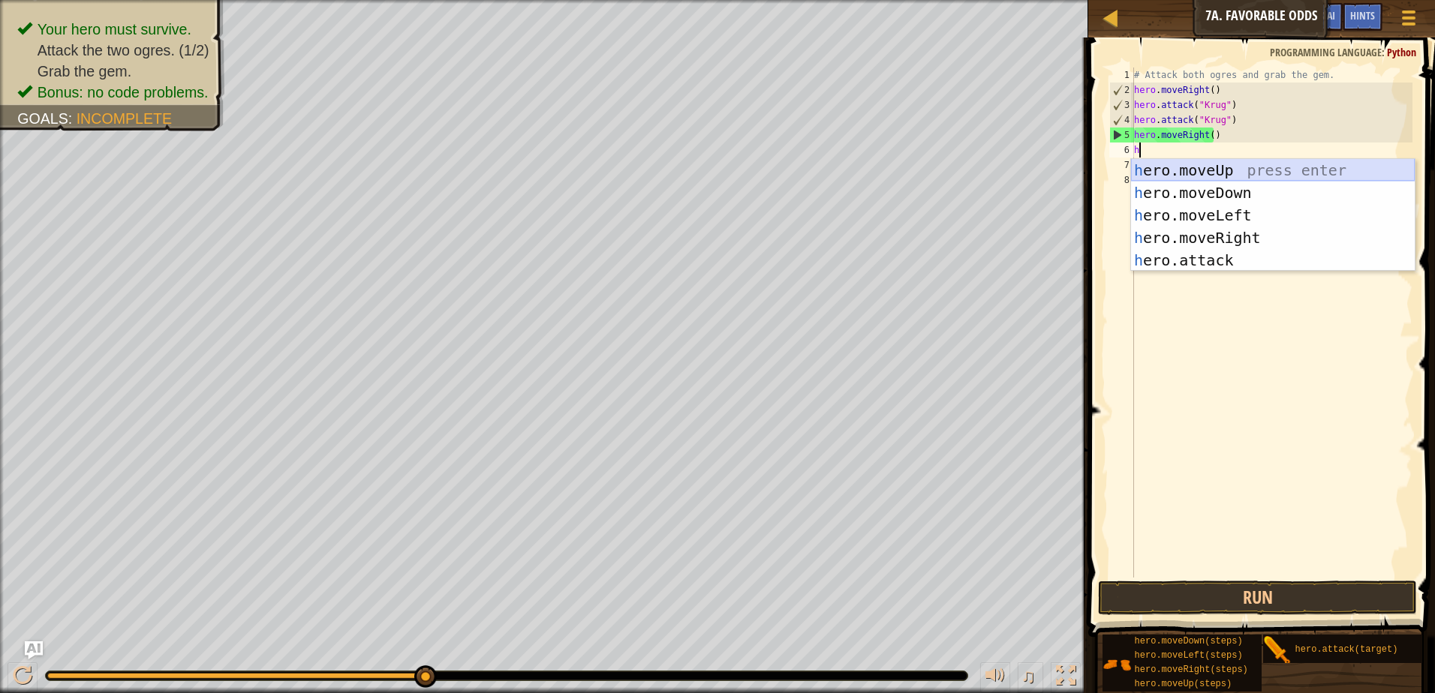
click at [1252, 167] on div "h ero.moveUp press enter h ero.moveDown press enter h ero.moveLeft press enter …" at bounding box center [1273, 238] width 284 height 158
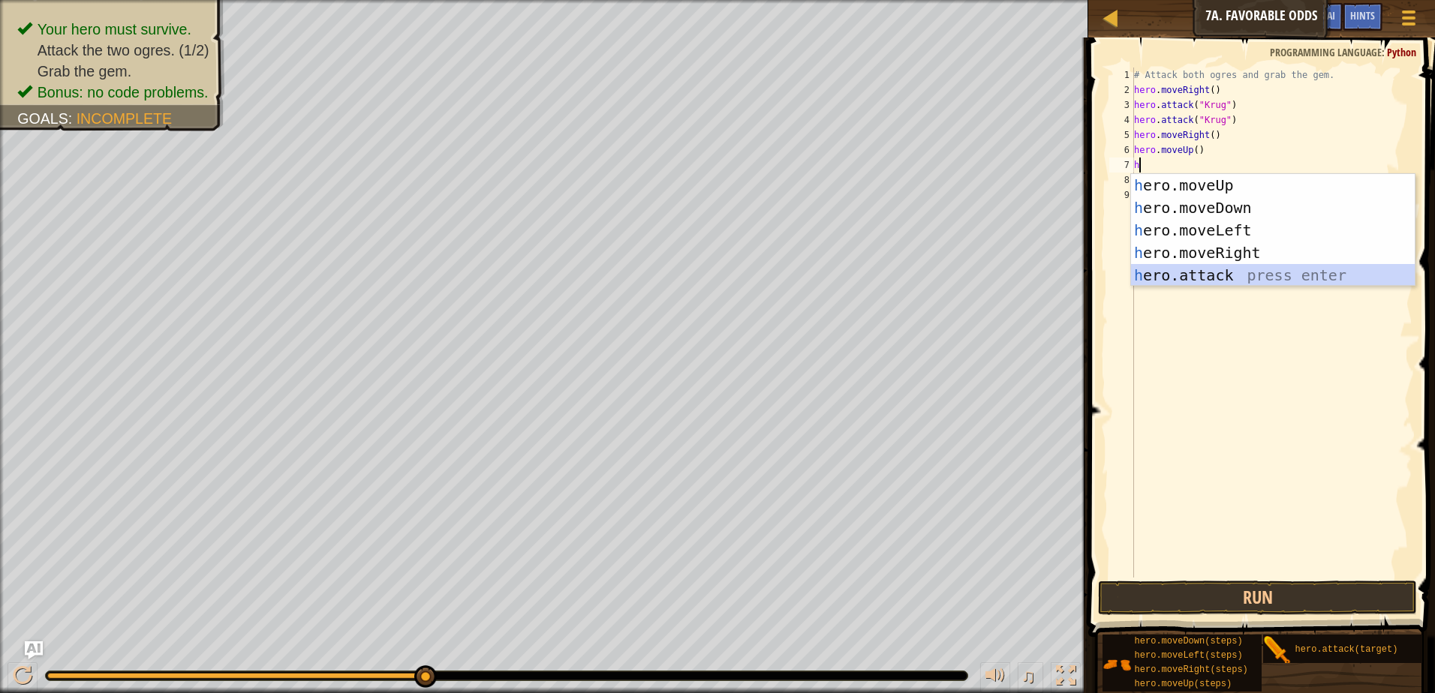
click at [1227, 267] on div "h ero.moveUp press enter h ero.moveDown press enter h ero.moveLeft press enter …" at bounding box center [1273, 253] width 284 height 158
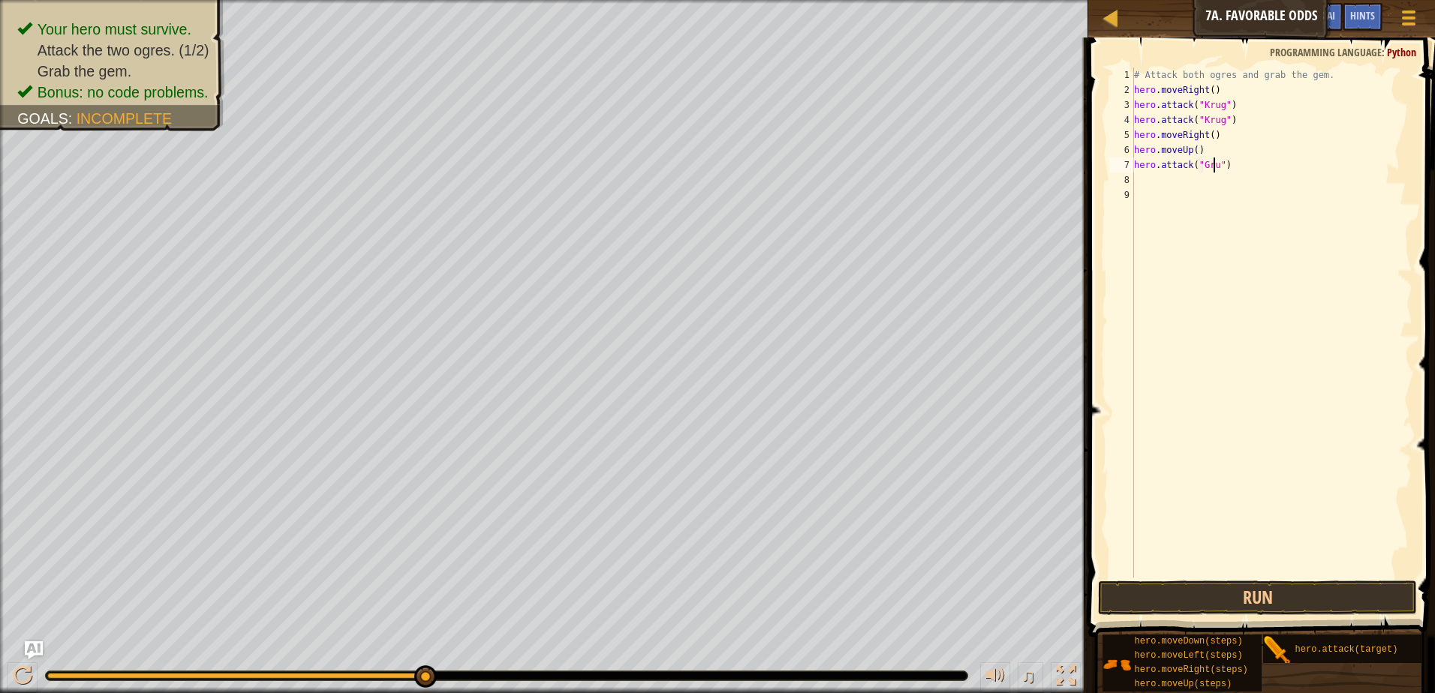
scroll to position [7, 7]
type textarea "hero.attack("Grump")"
click at [1146, 185] on div "# Attack both ogres and grab the gem. hero . moveRight ( ) hero . attack ( "[PE…" at bounding box center [1271, 338] width 281 height 540
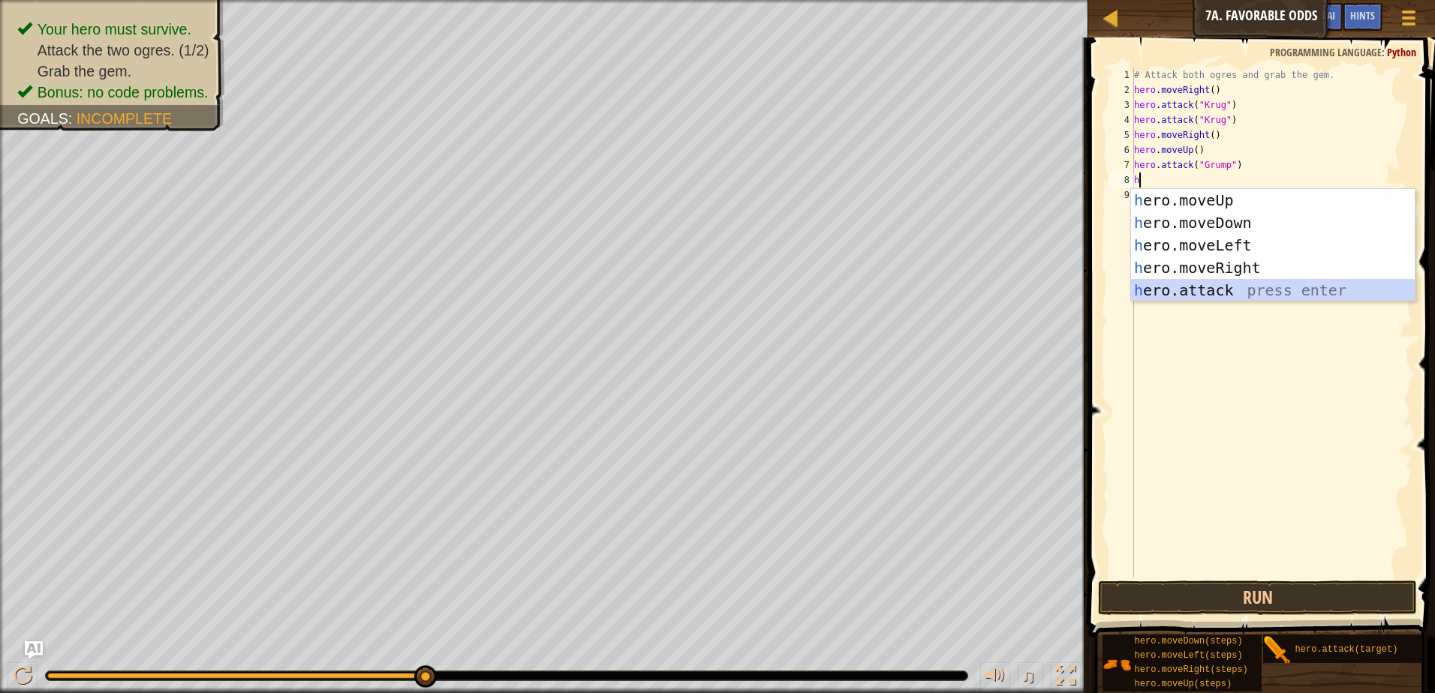
click at [1200, 290] on div "h ero.moveUp press enter h ero.moveDown press enter h ero.moveLeft press enter …" at bounding box center [1273, 268] width 284 height 158
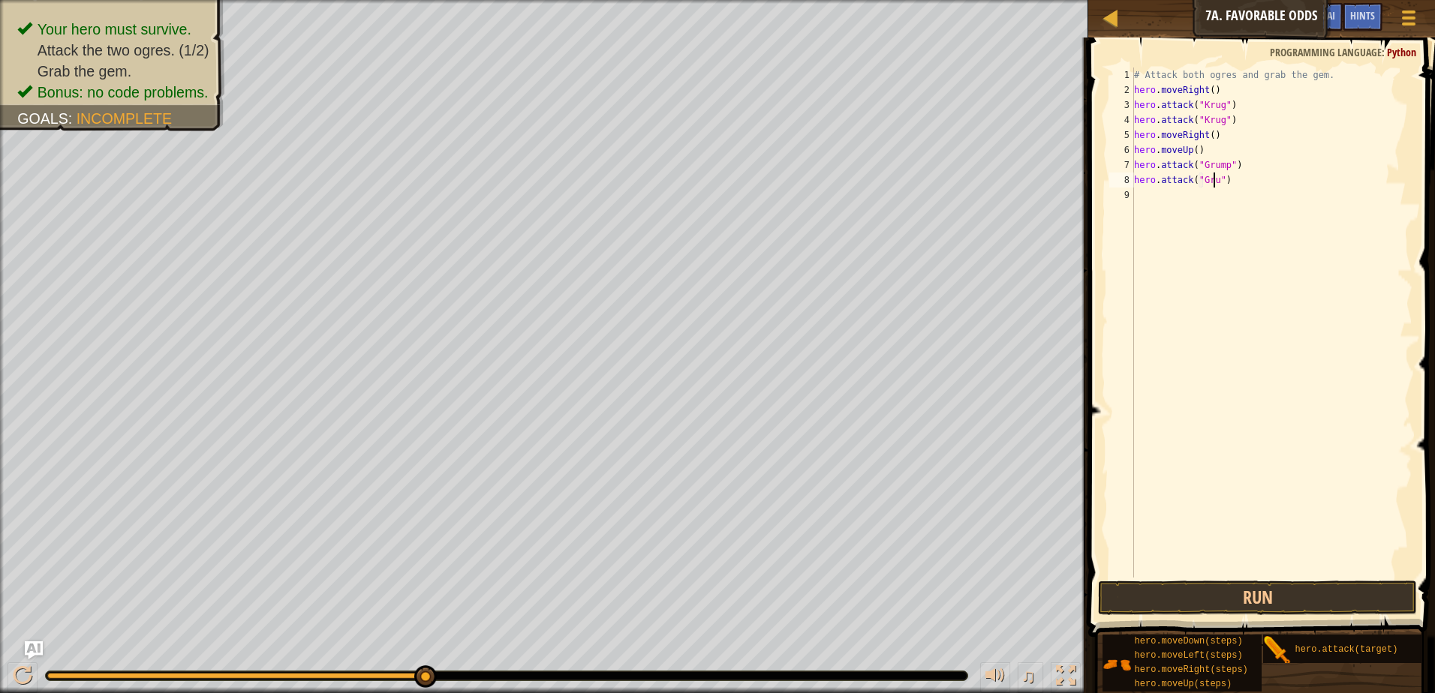
scroll to position [7, 7]
type textarea "hero.attack("Grump")"
click at [1369, 587] on button "Run" at bounding box center [1257, 598] width 319 height 35
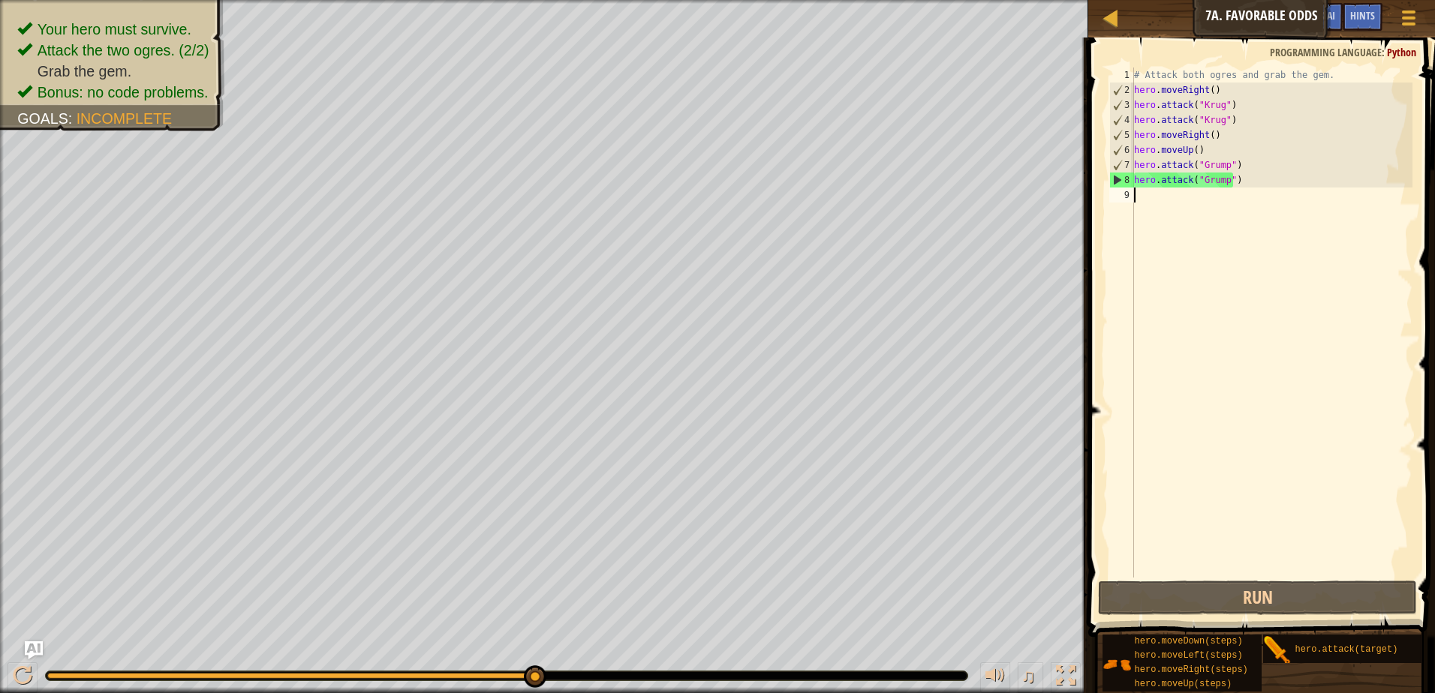
click at [1136, 192] on div "# Attack both ogres and grab the gem. hero . moveRight ( ) hero . attack ( "[PE…" at bounding box center [1271, 338] width 281 height 540
type textarea "h"
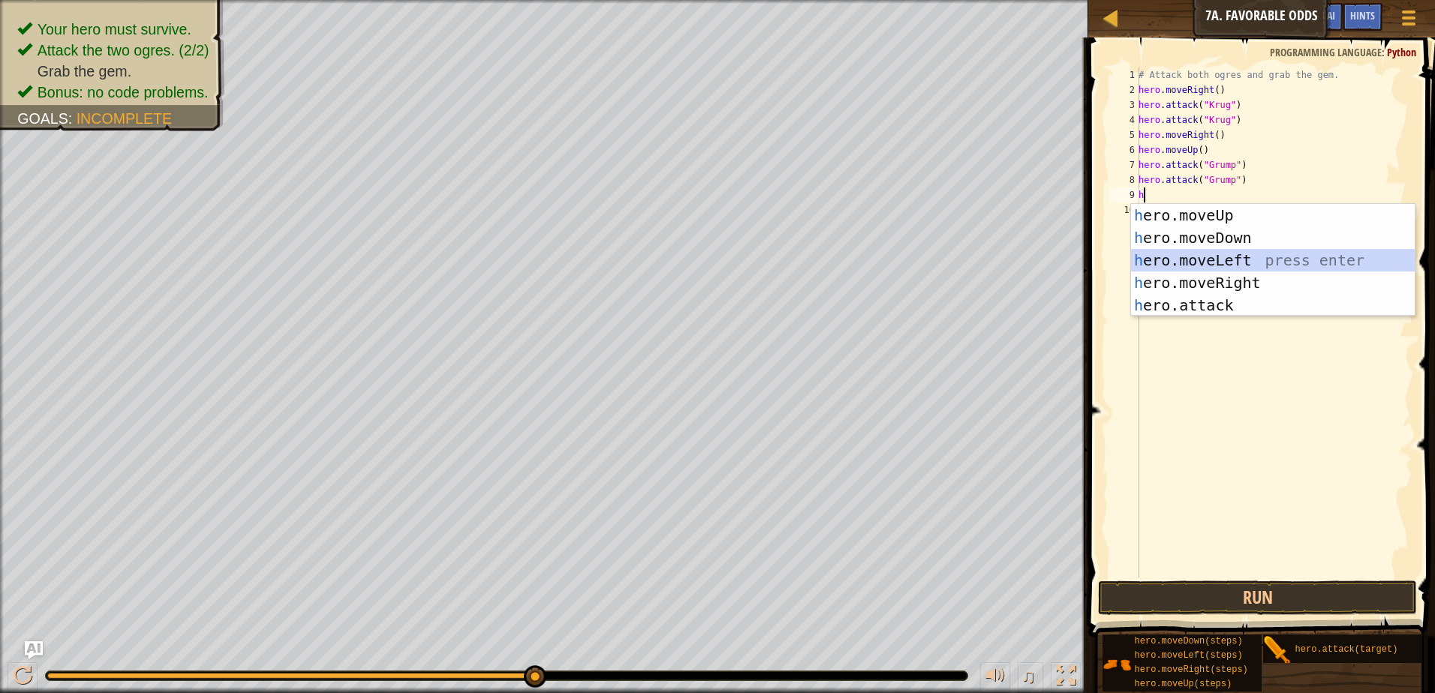
click at [1182, 264] on div "h ero.moveUp press enter h ero.moveDown press enter h ero.moveLeft press enter …" at bounding box center [1273, 283] width 284 height 158
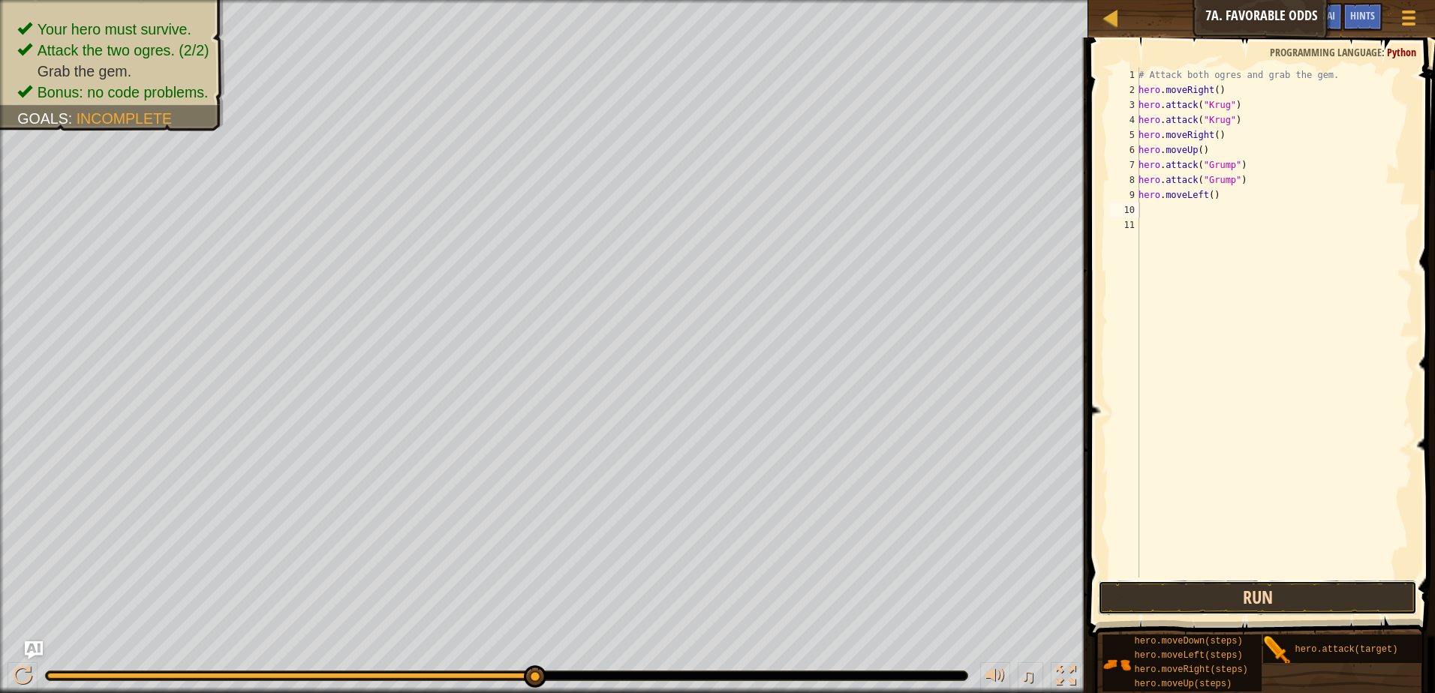
click at [1306, 600] on button "Run" at bounding box center [1257, 598] width 319 height 35
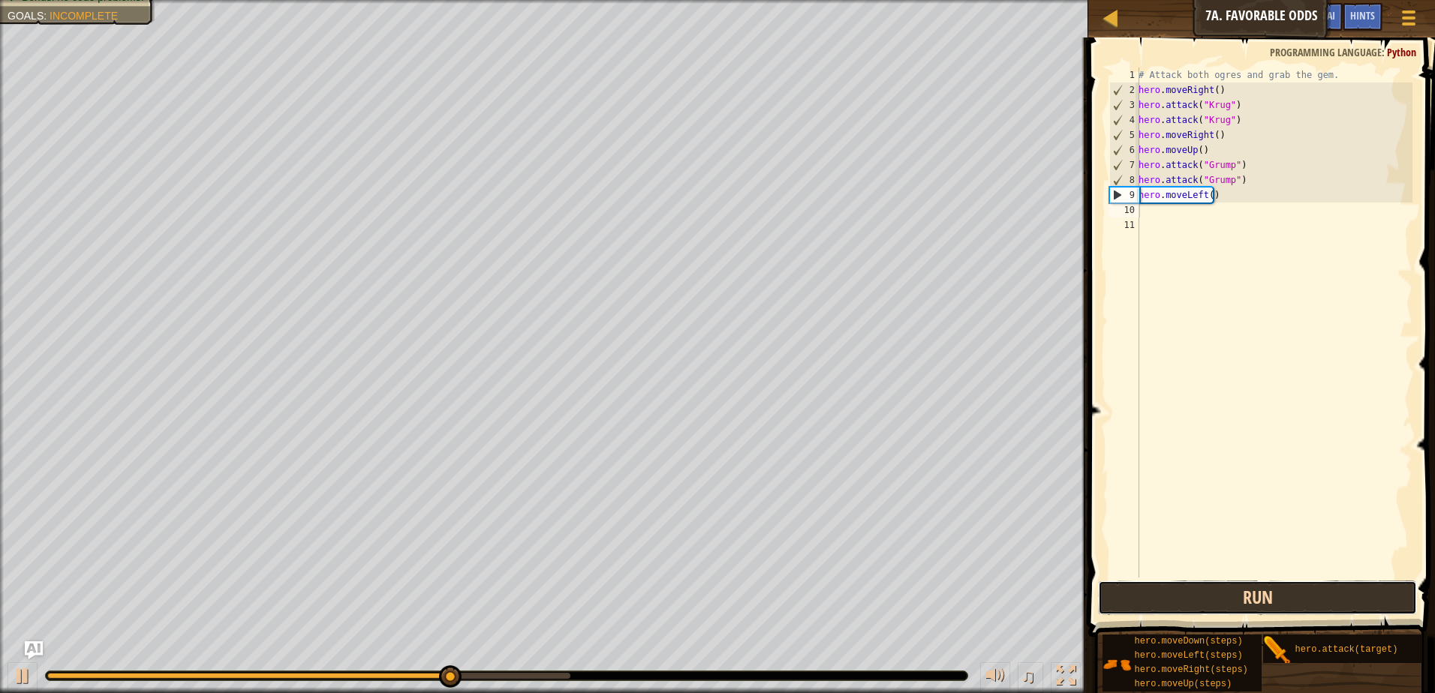
click at [1306, 600] on button "Run" at bounding box center [1257, 598] width 319 height 35
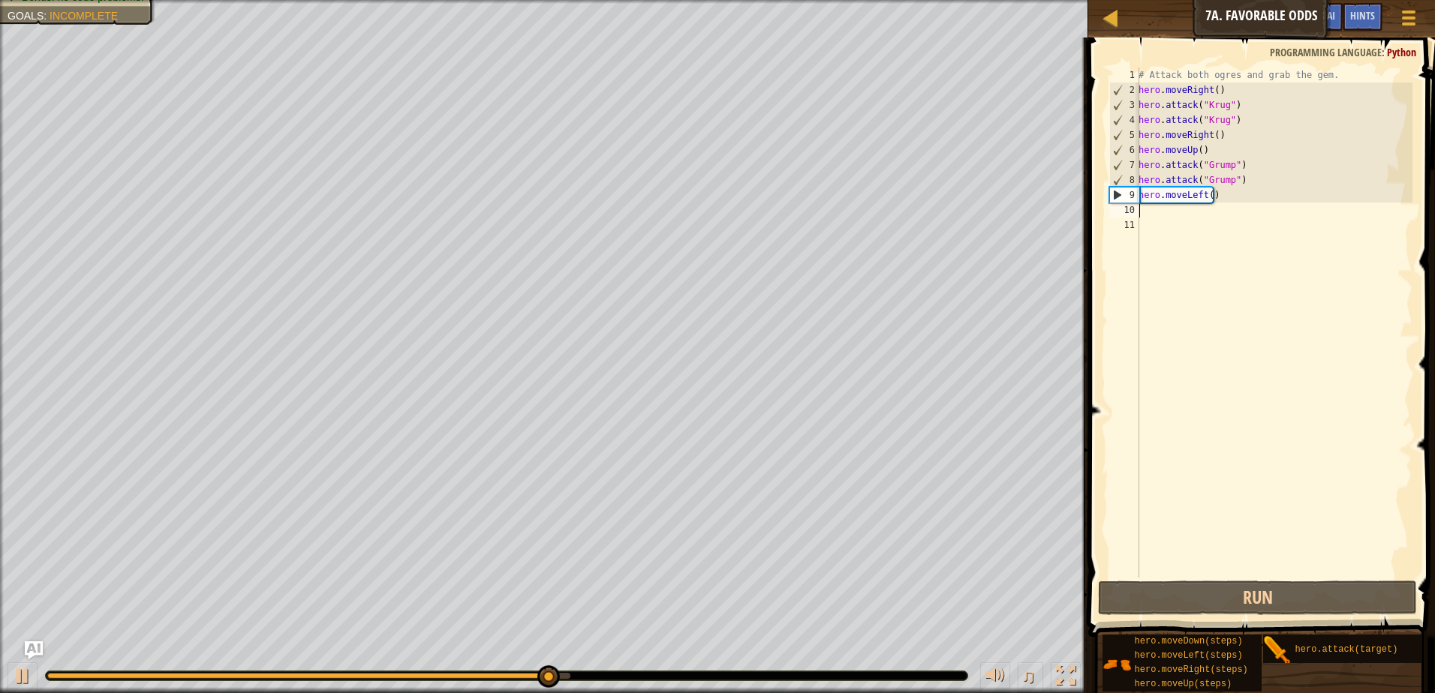
type textarea "h"
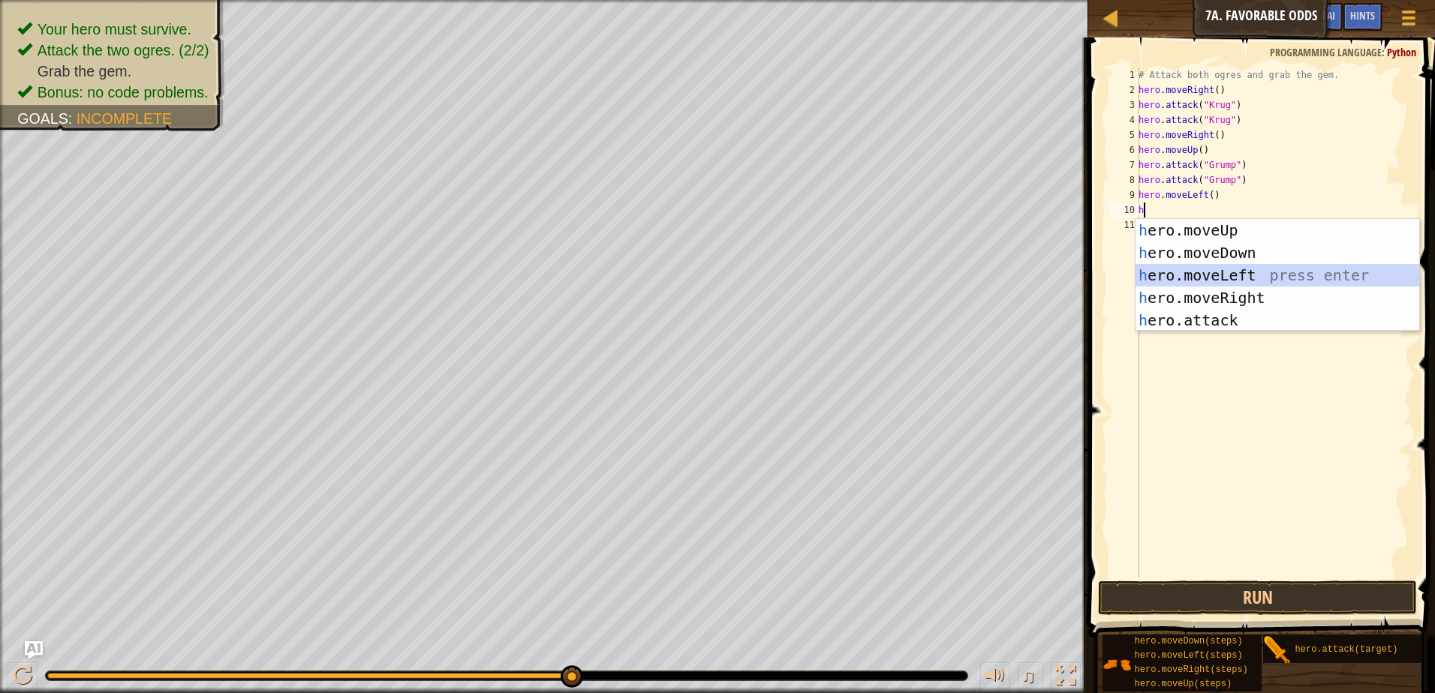
click at [1256, 278] on div "h ero.moveUp press enter h ero.moveDown press enter h ero.moveLeft press enter …" at bounding box center [1277, 298] width 284 height 158
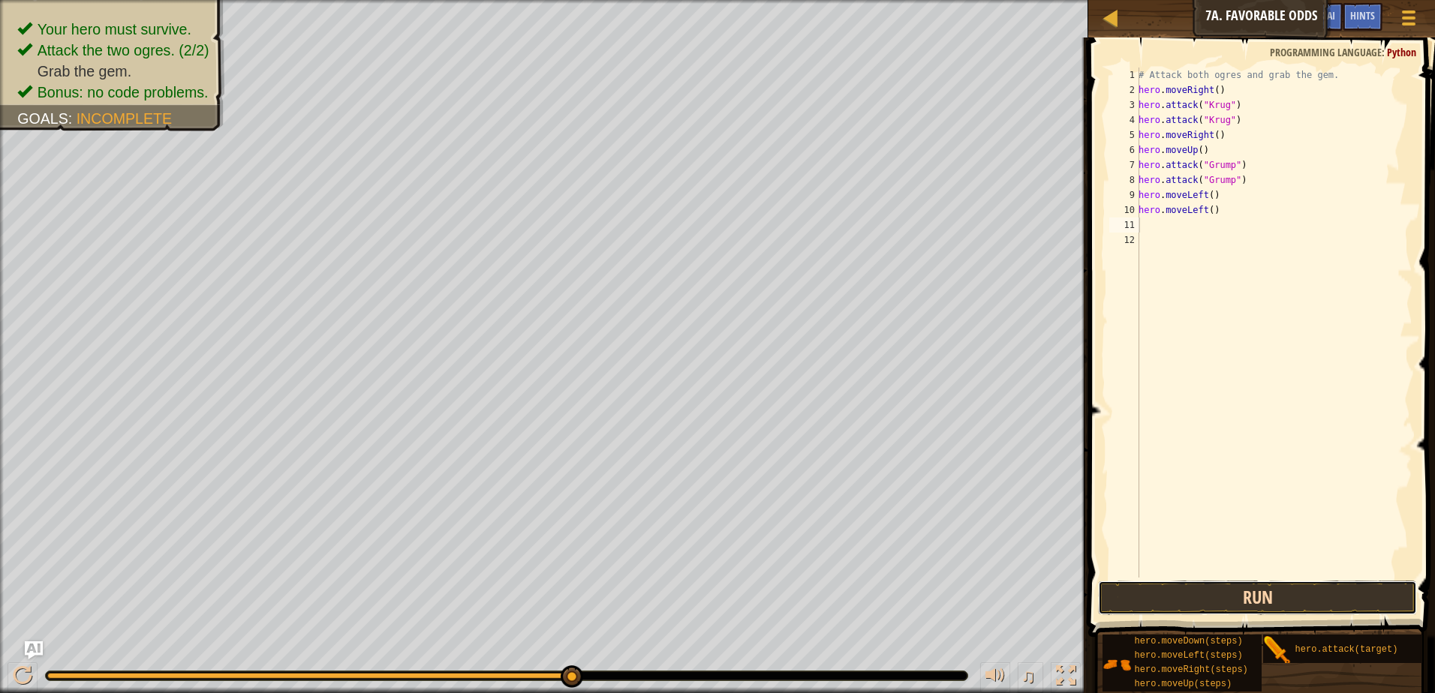
click at [1256, 597] on button "Run" at bounding box center [1257, 598] width 319 height 35
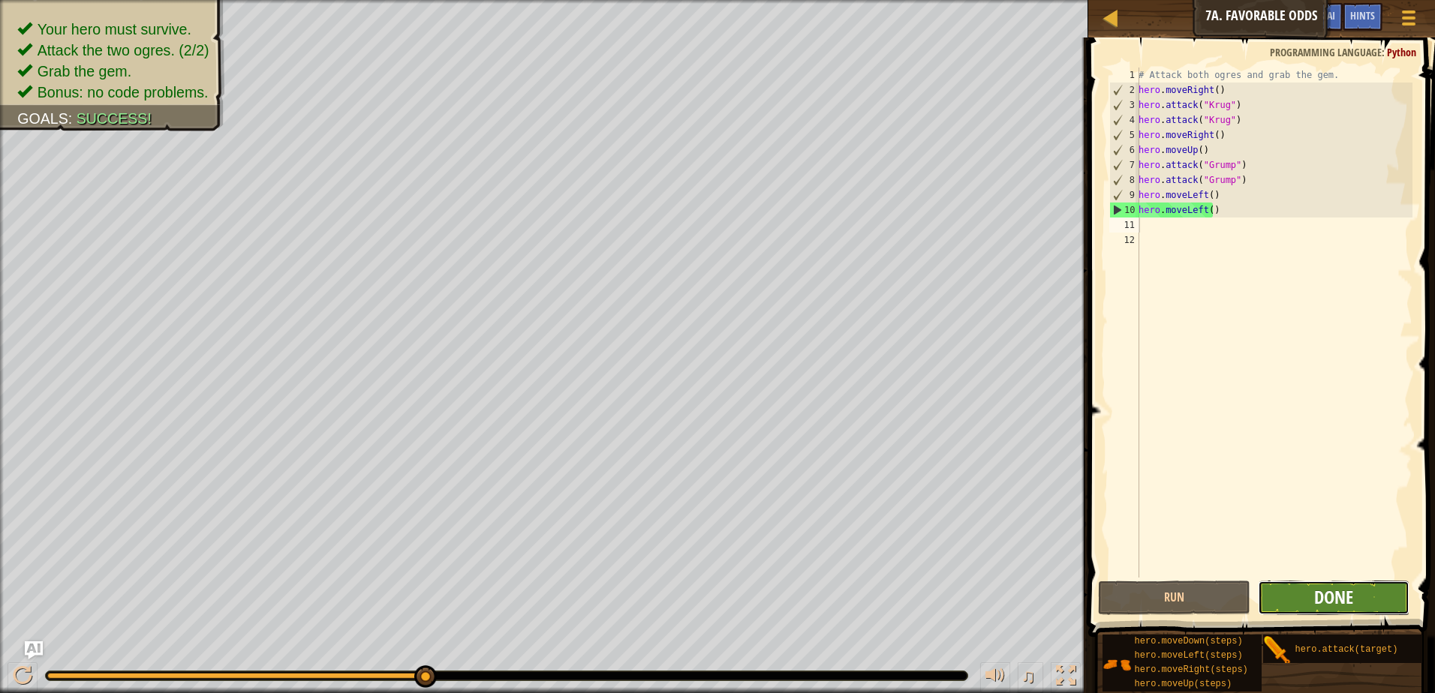
click at [1328, 592] on span "Done" at bounding box center [1333, 597] width 39 height 24
